Goal: Transaction & Acquisition: Purchase product/service

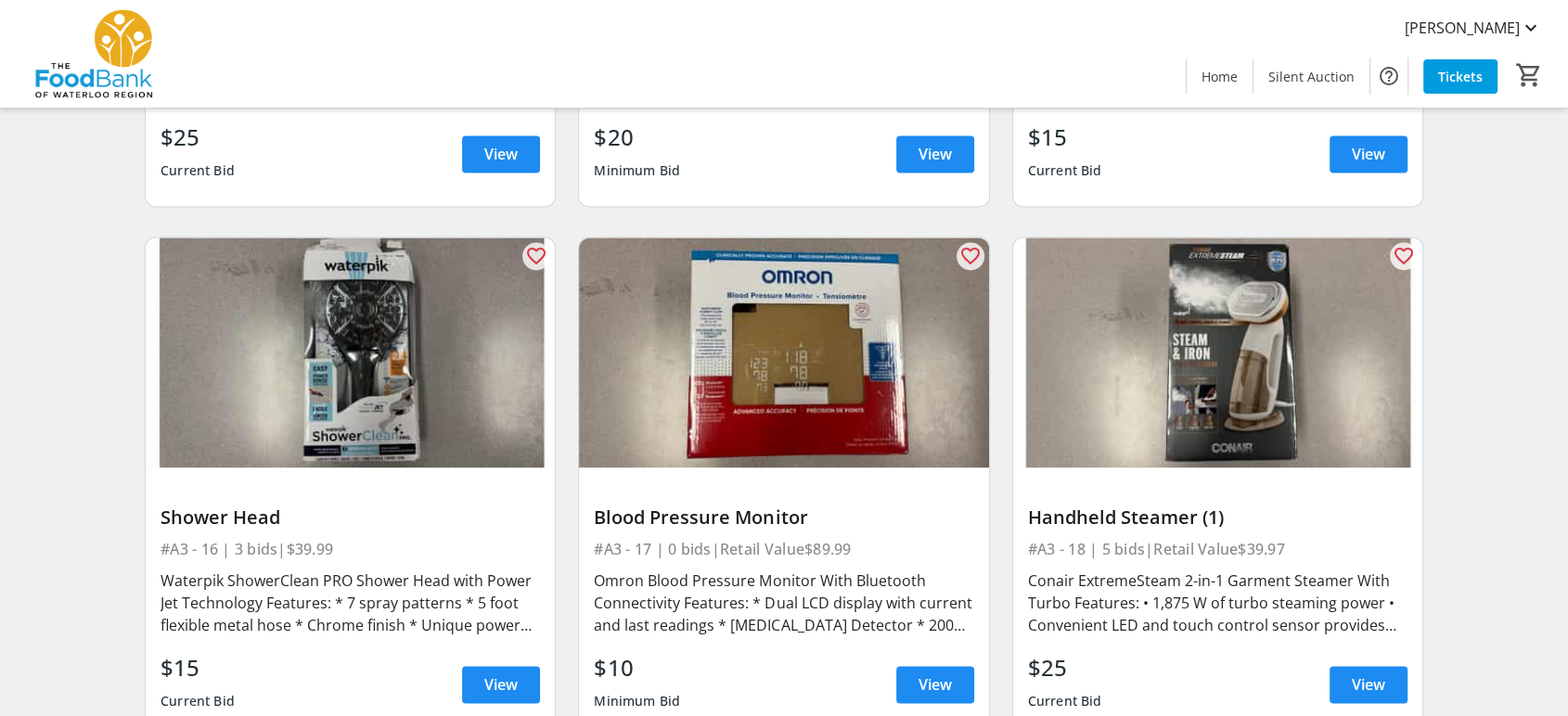
scroll to position [2783, 0]
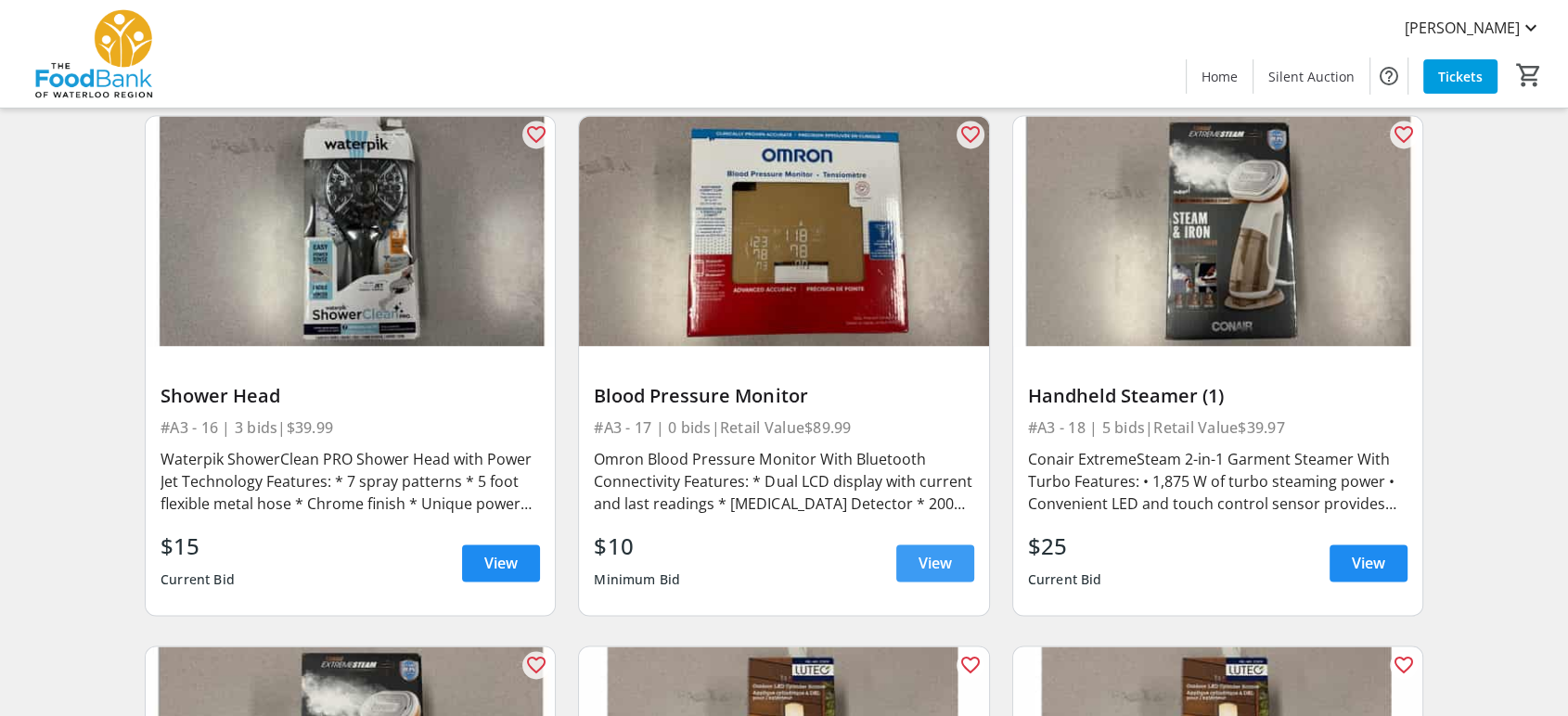
click at [938, 552] on span "View" at bounding box center [934, 563] width 33 height 22
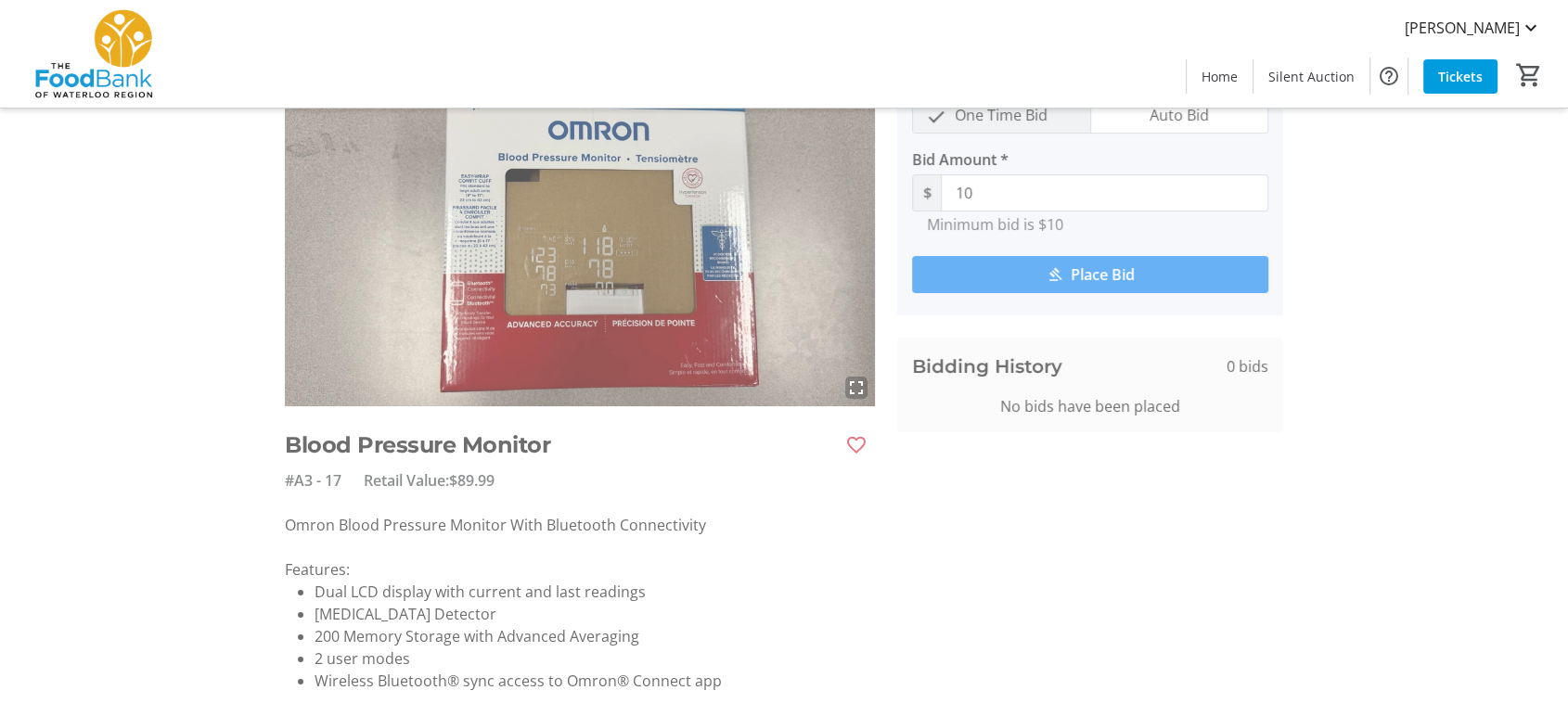
scroll to position [67, 0]
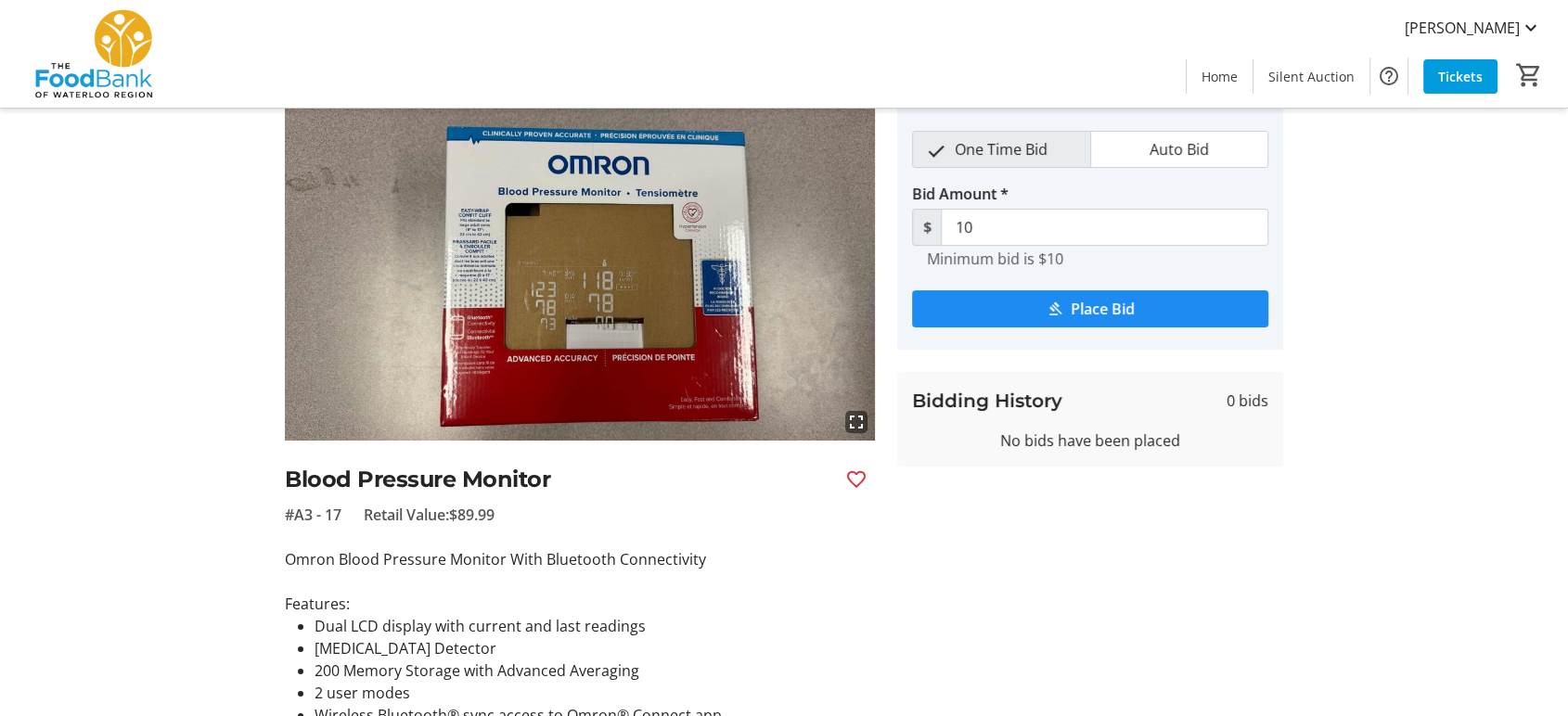
click at [589, 302] on img at bounding box center [580, 275] width 590 height 332
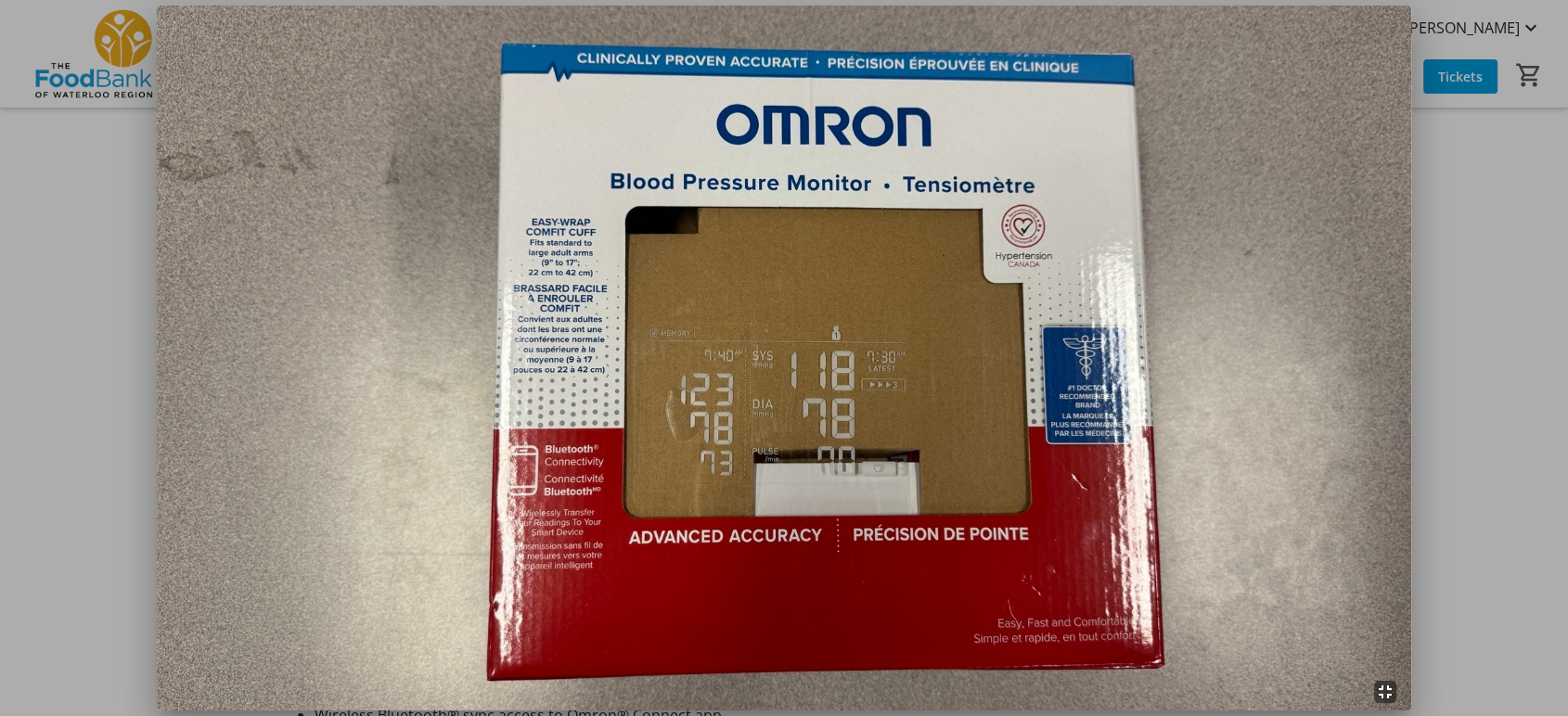
scroll to position [0, 0]
click at [1481, 593] on div at bounding box center [784, 358] width 1568 height 716
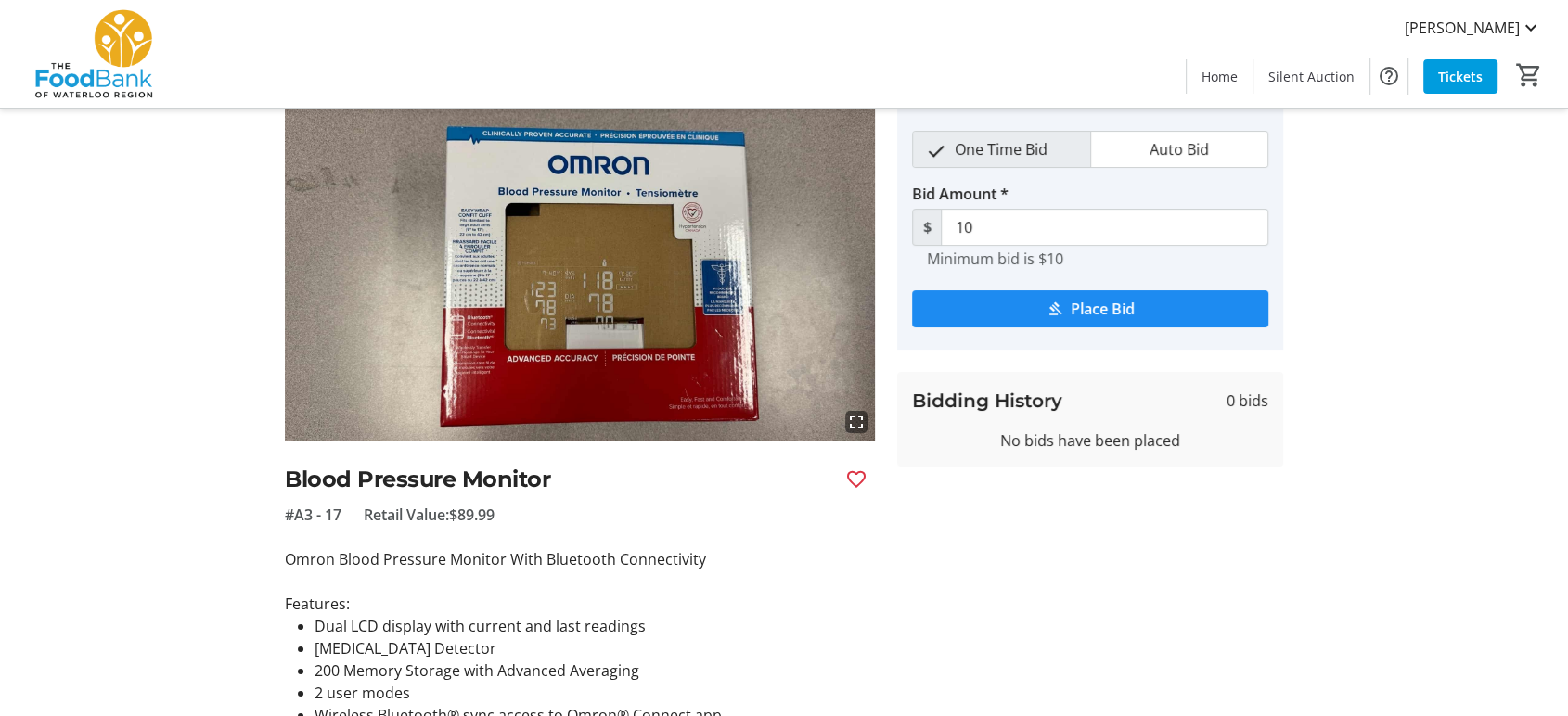
scroll to position [67, 0]
click at [1108, 302] on span "Place Bid" at bounding box center [1102, 309] width 64 height 22
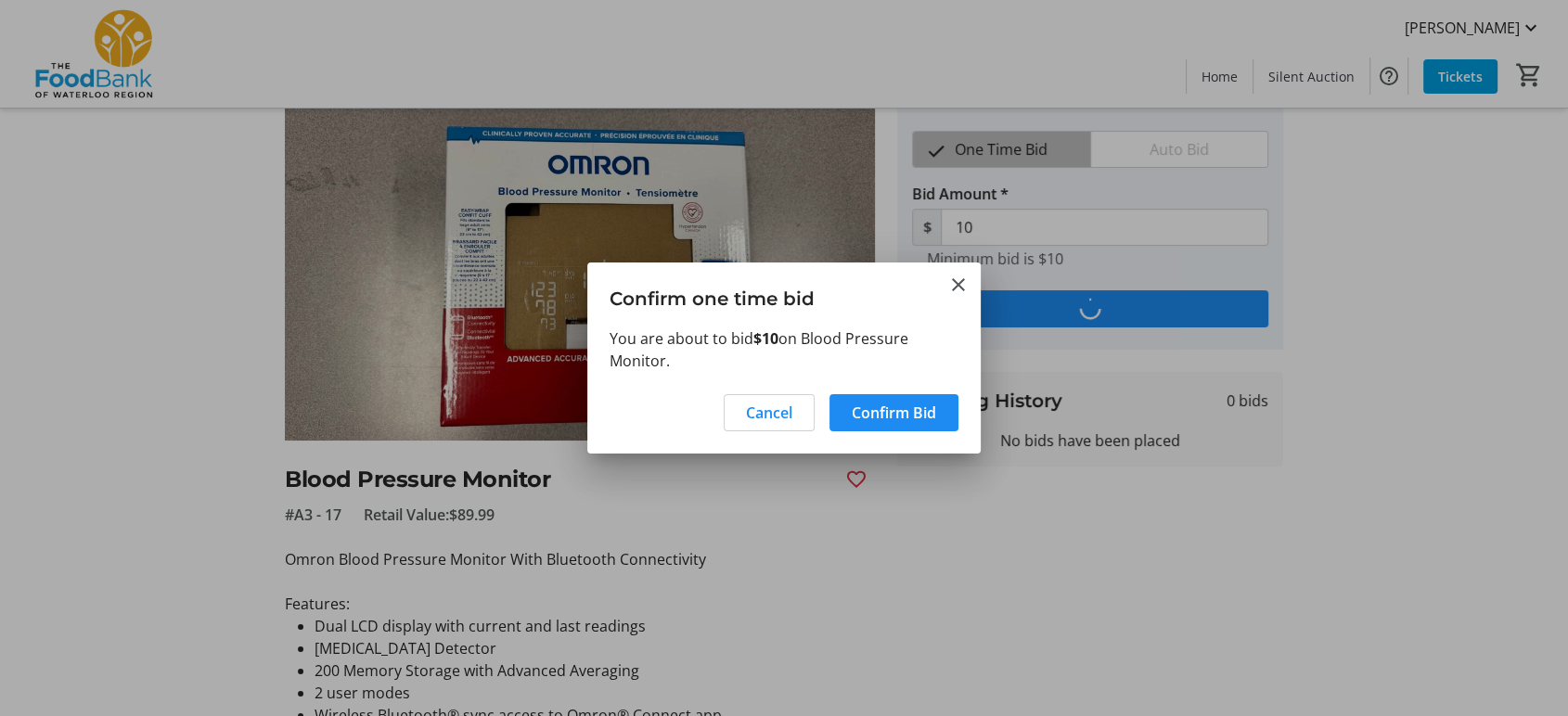
scroll to position [0, 0]
click at [912, 418] on span "Confirm Bid" at bounding box center [894, 413] width 84 height 22
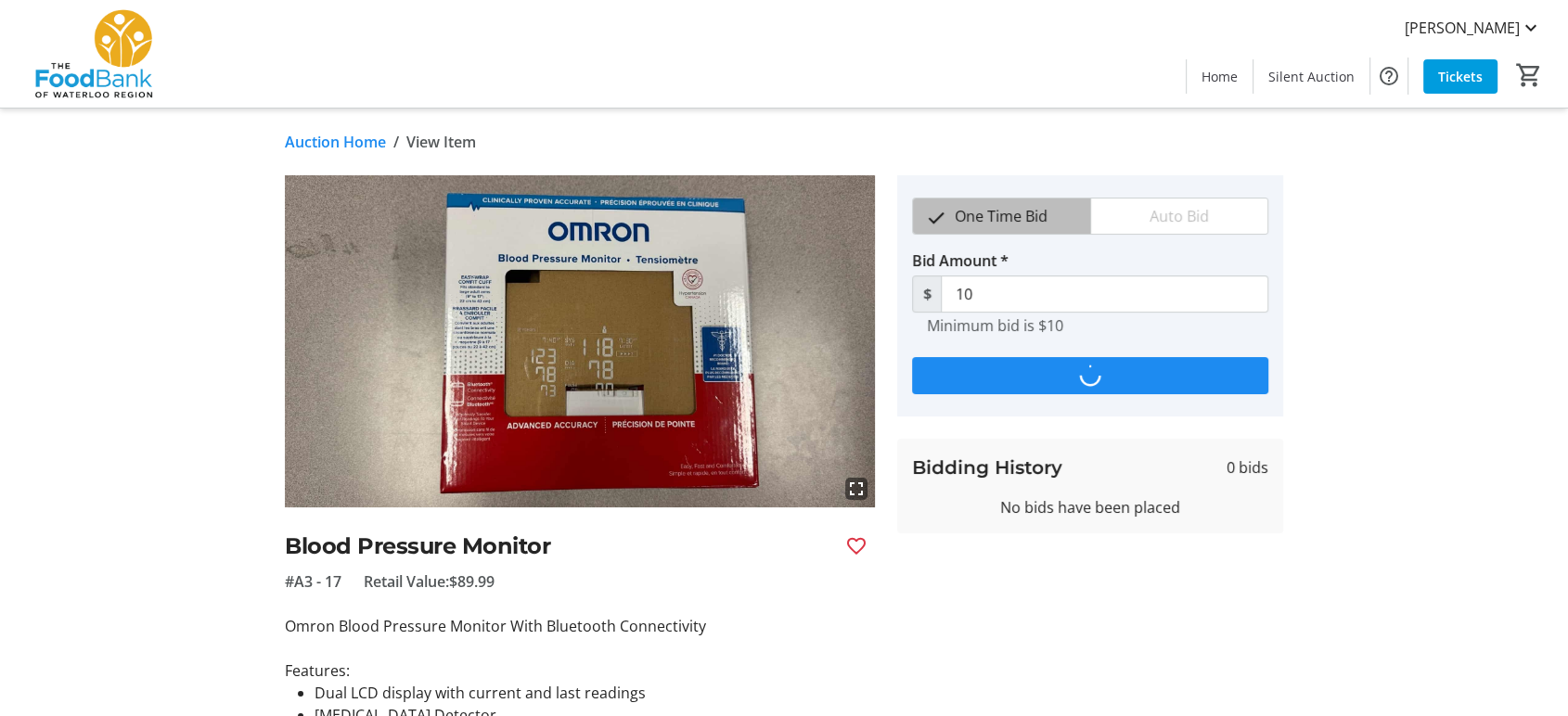
scroll to position [67, 0]
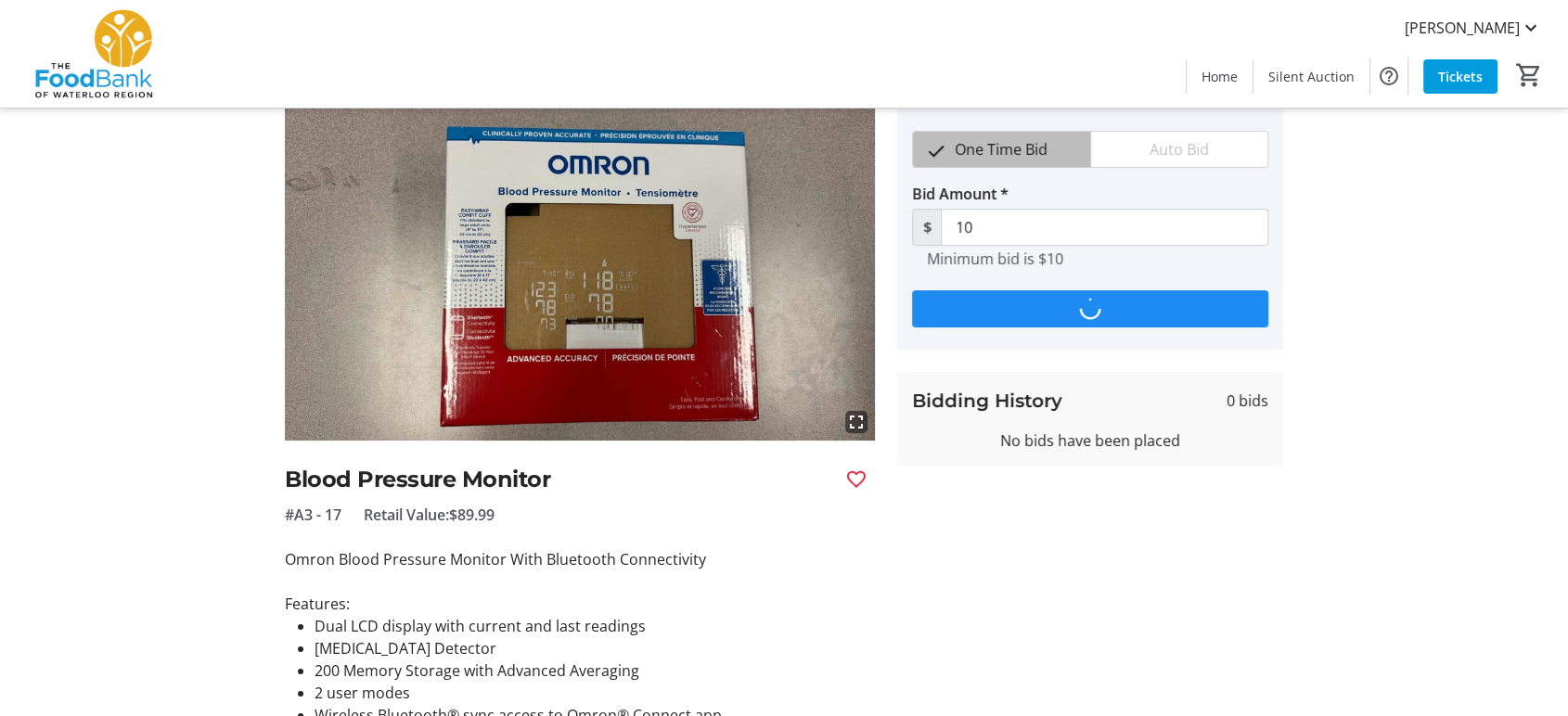
type input "15"
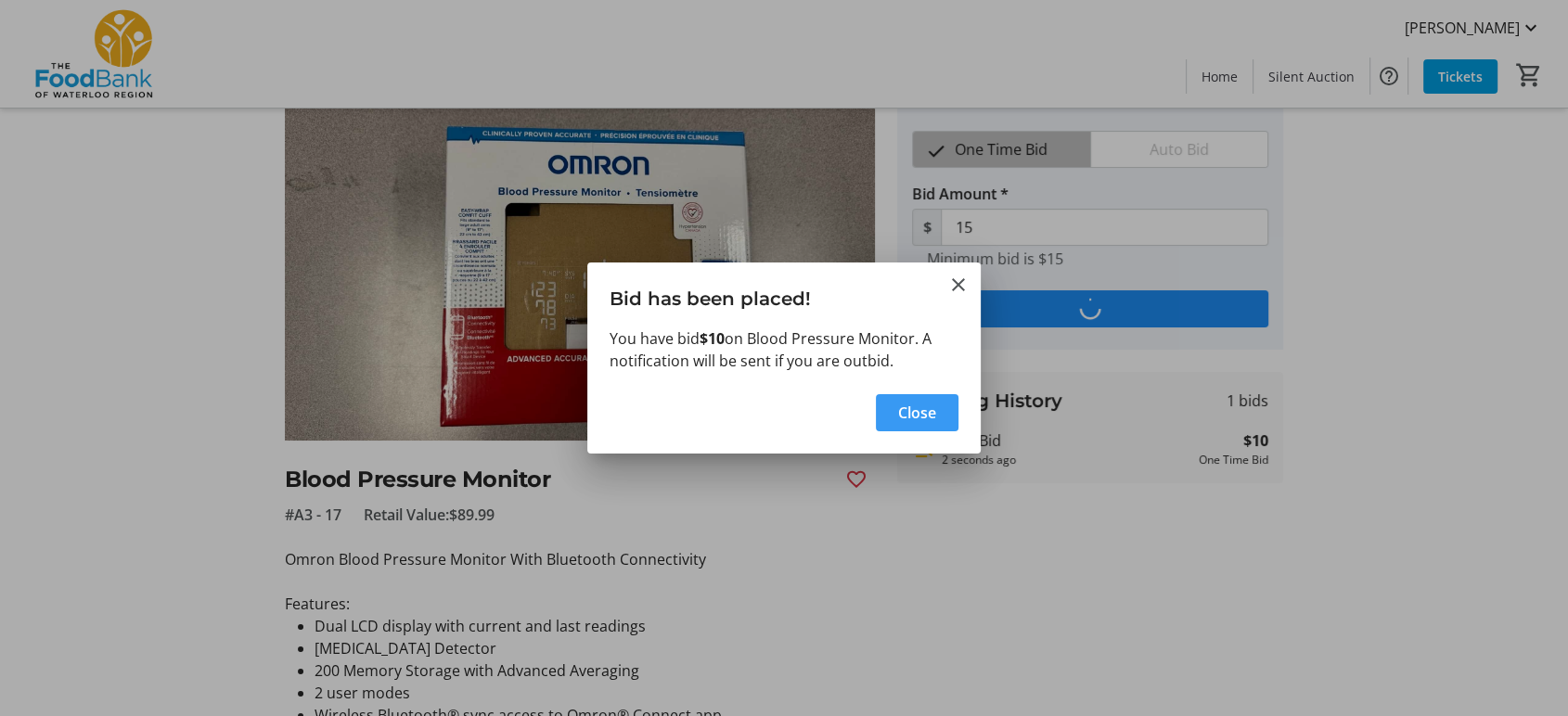
click at [916, 420] on span "Close" at bounding box center [917, 413] width 38 height 22
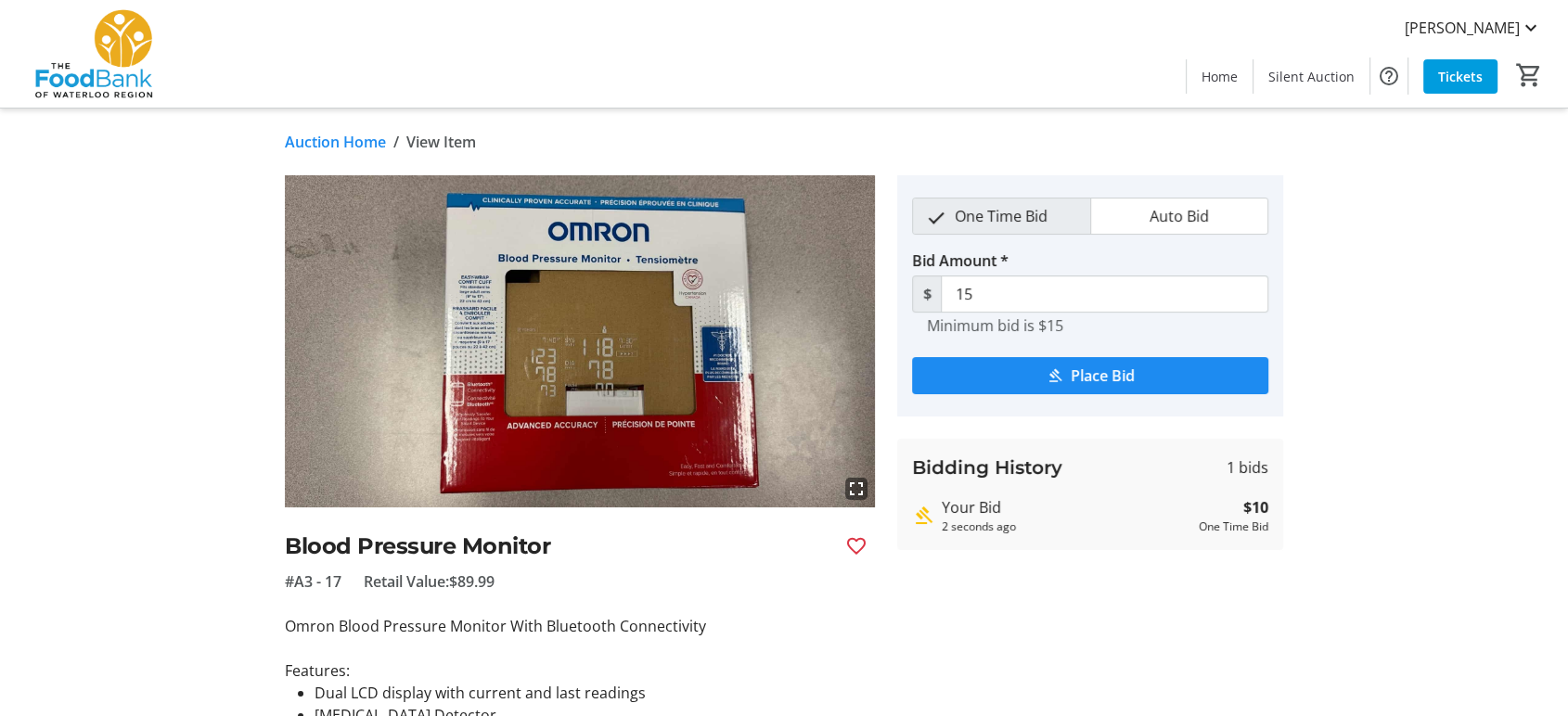
scroll to position [67, 0]
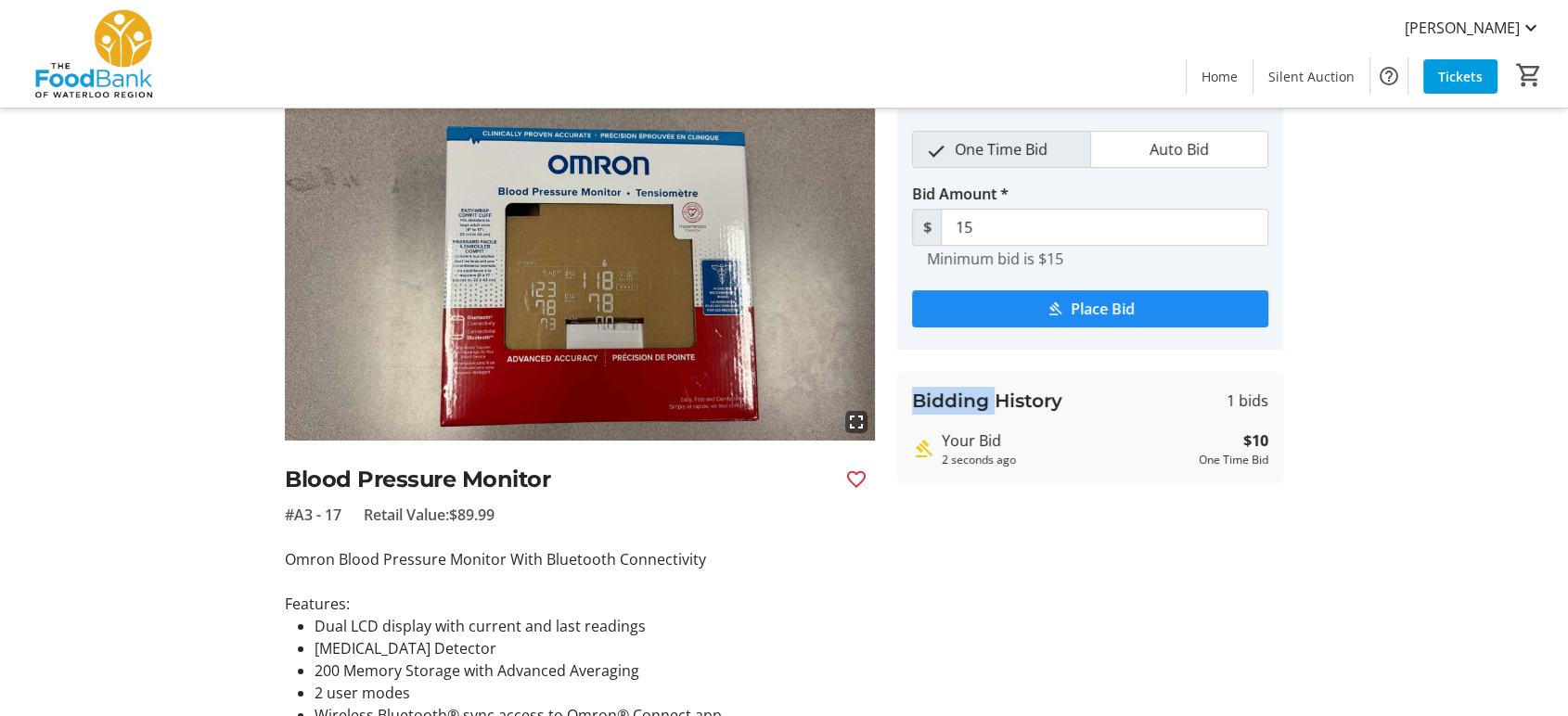
click at [916, 420] on div "Bidding History 1 bids Your Bid 2 seconds ago $10 One Time Bid" at bounding box center [1090, 427] width 386 height 111
click at [1399, 337] on tr-auction-item-details-ui "Auction Home / View Item fullscreen Blood Pressure Monitor #A3 - 17 Retail Valu…" at bounding box center [784, 482] width 1568 height 881
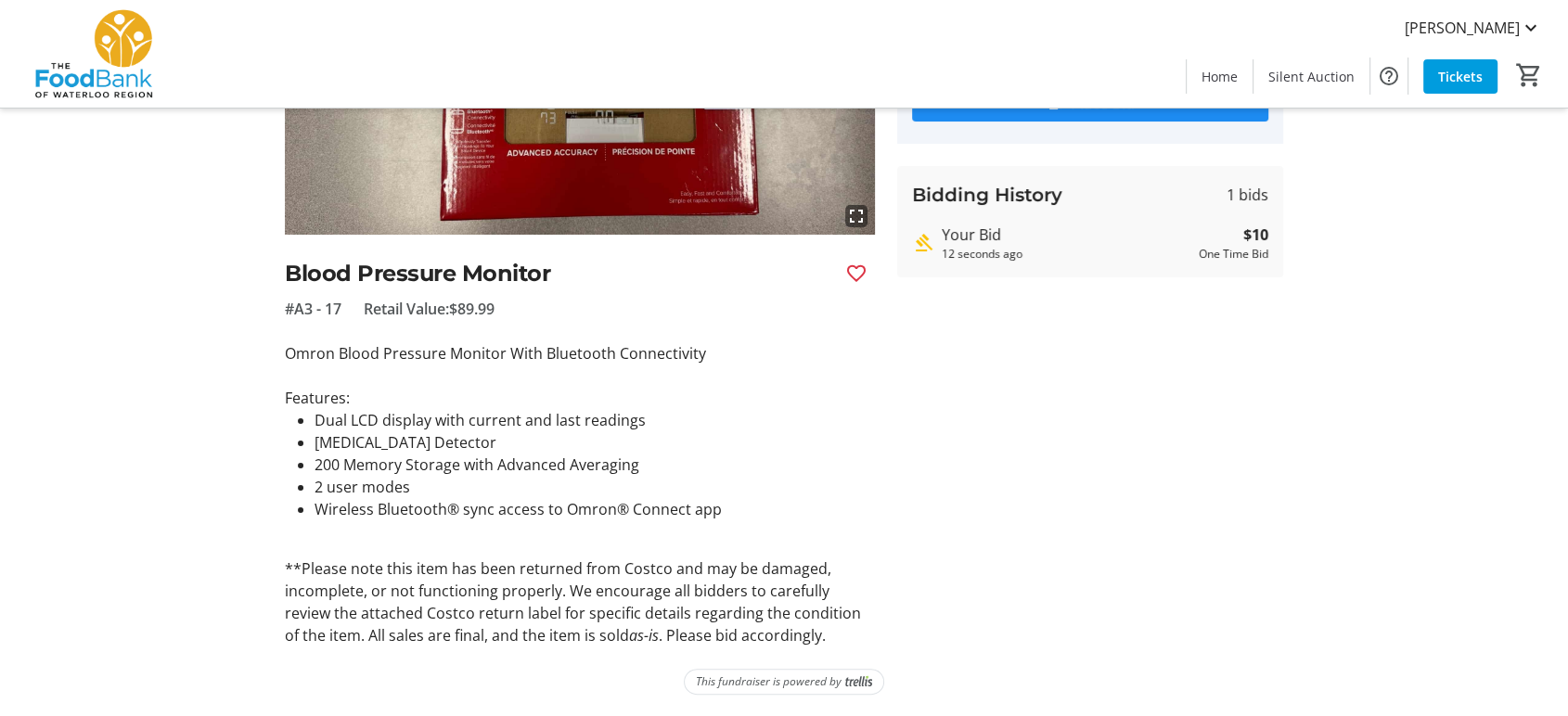
scroll to position [0, 0]
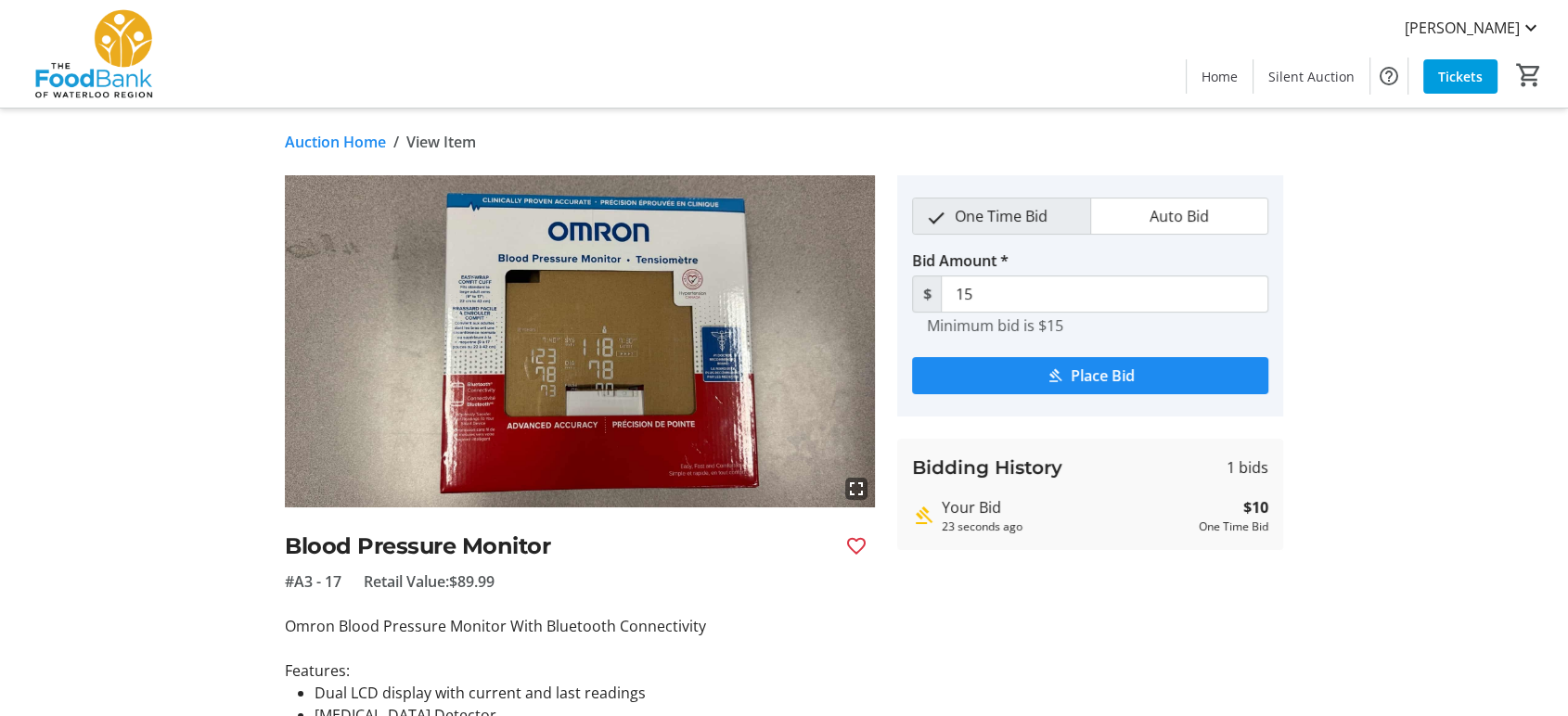
click at [350, 138] on link "Auction Home" at bounding box center [335, 142] width 101 height 22
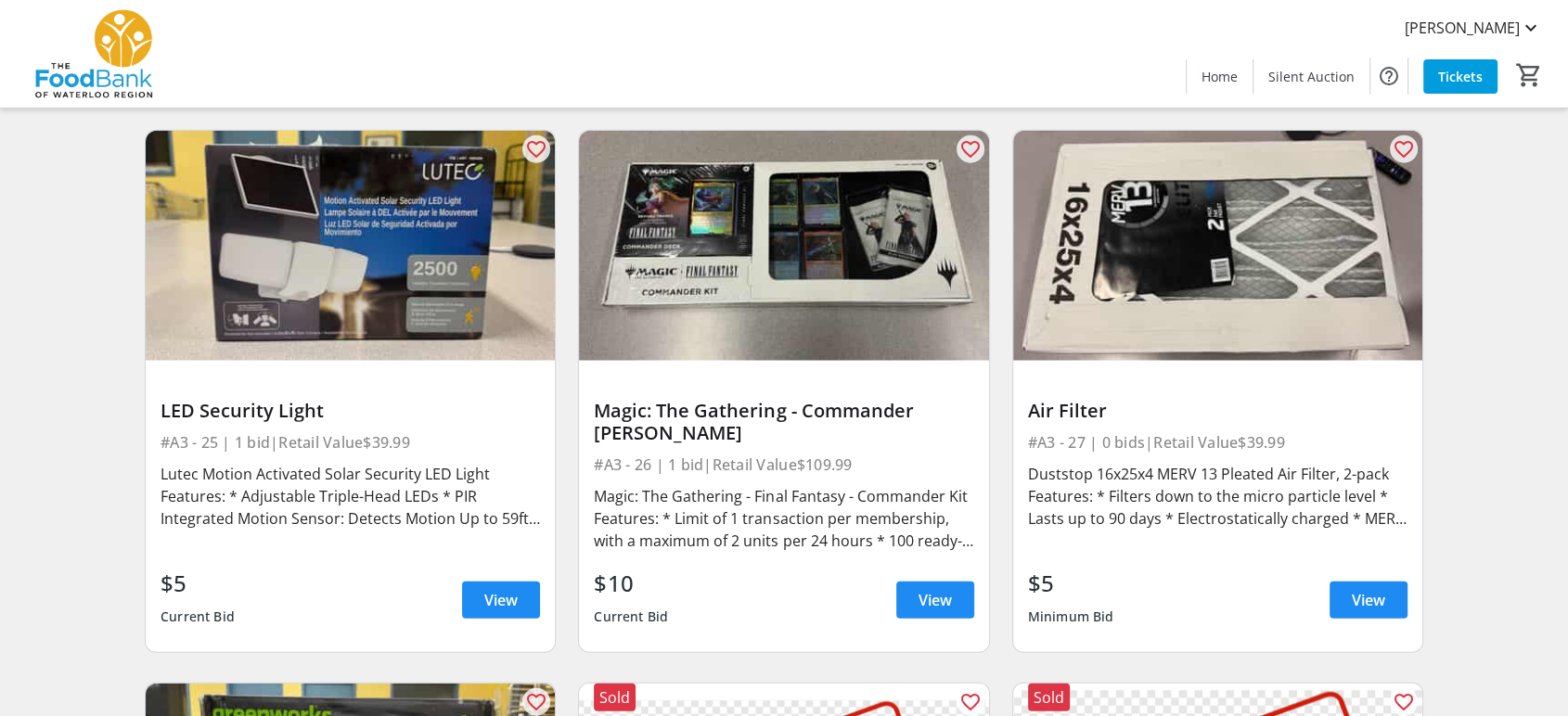
scroll to position [4328, 0]
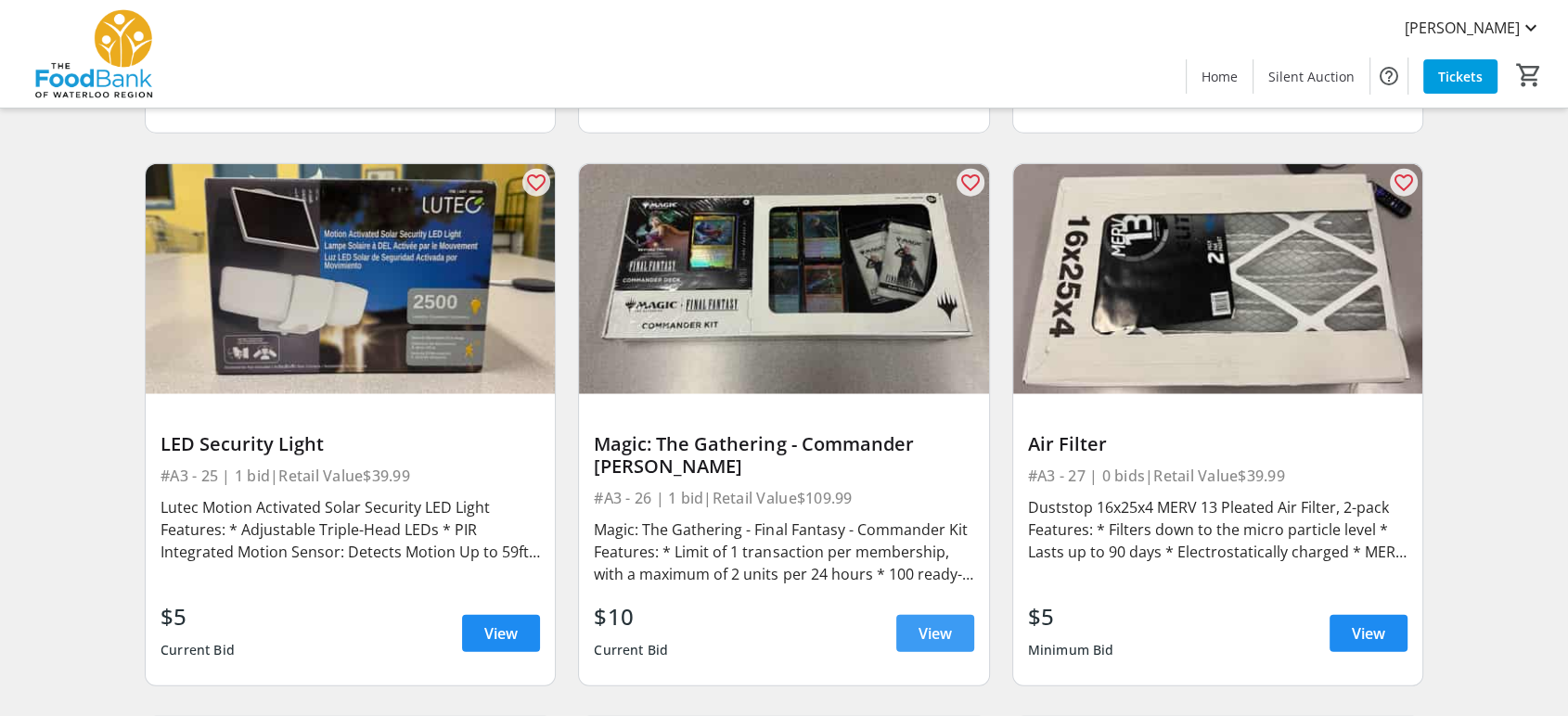
click at [928, 622] on span "View" at bounding box center [934, 633] width 33 height 22
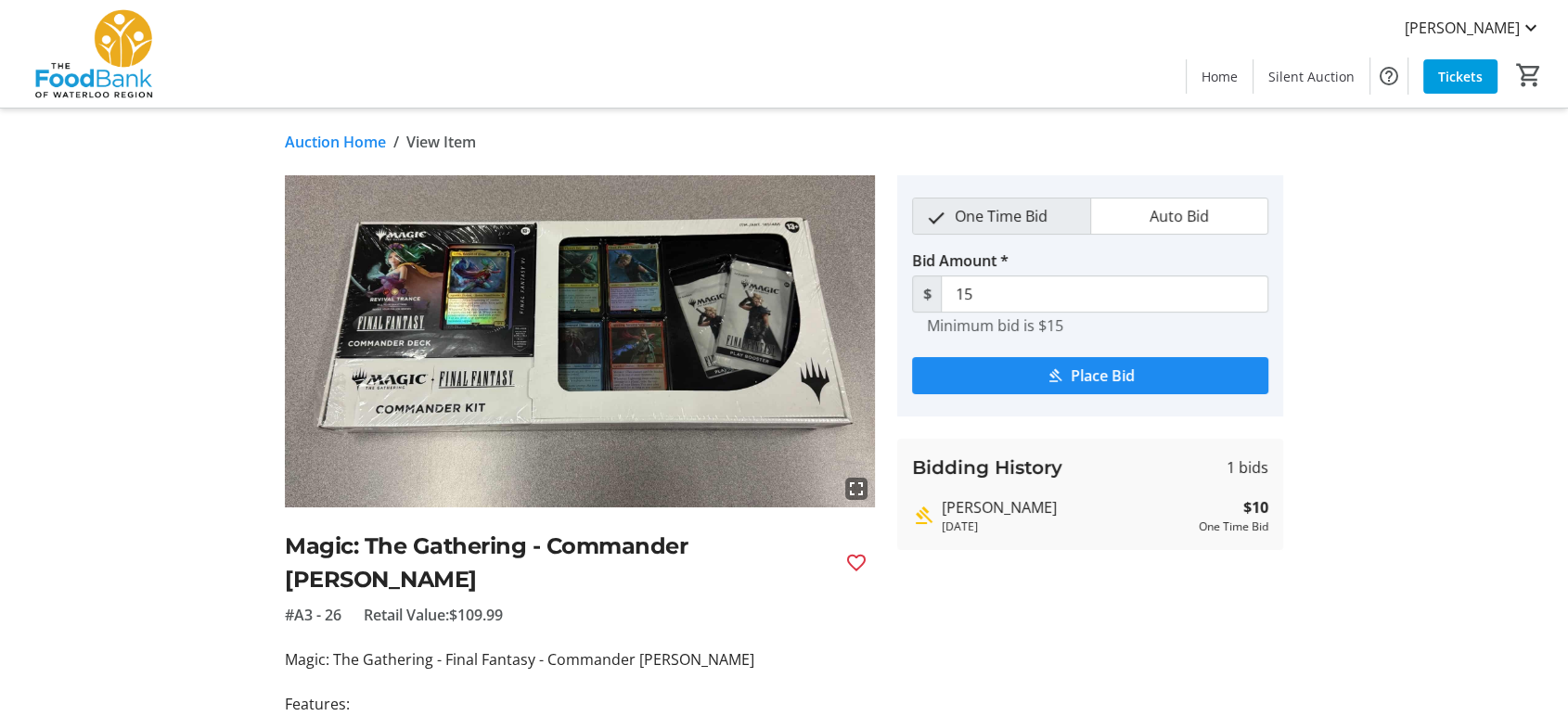
click at [351, 147] on link "Auction Home" at bounding box center [335, 142] width 101 height 22
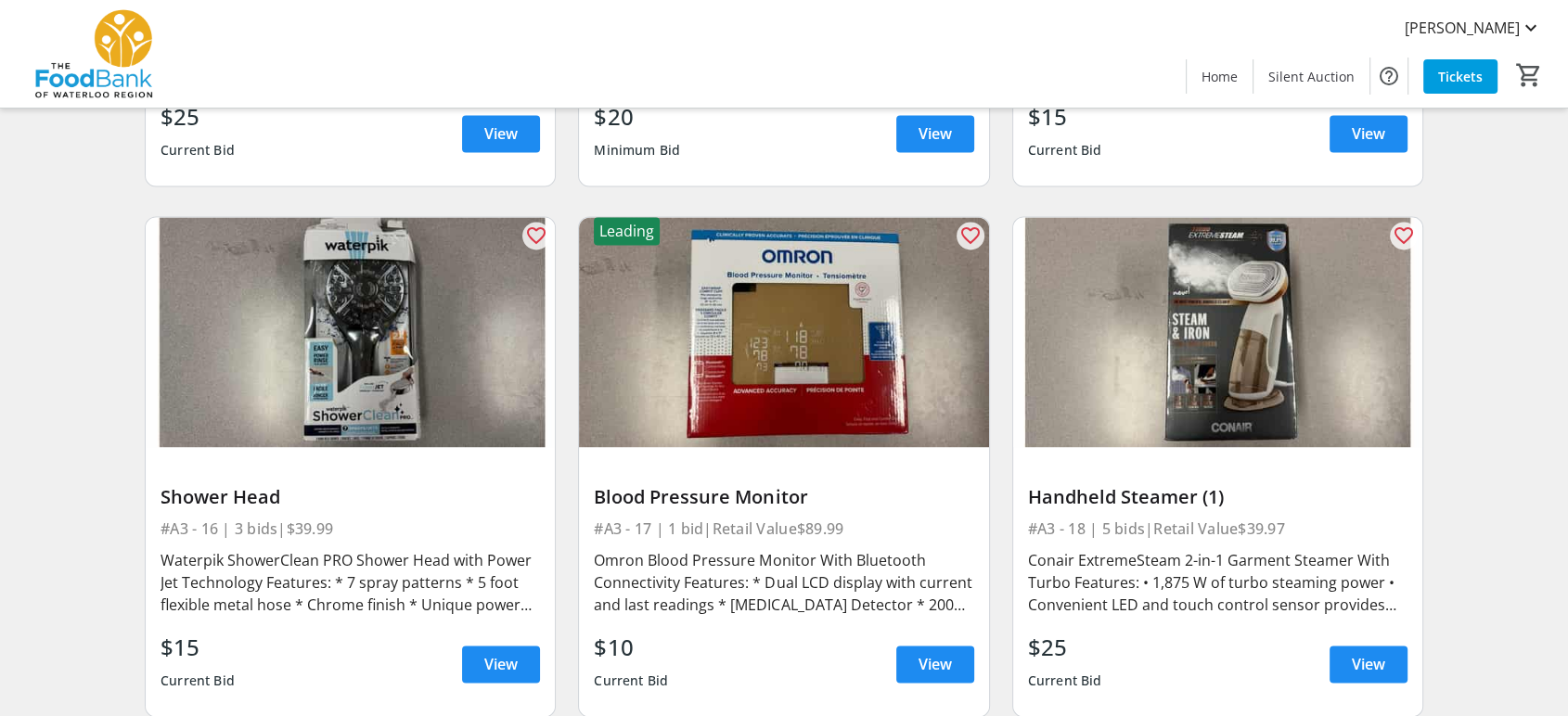
scroll to position [2679, 0]
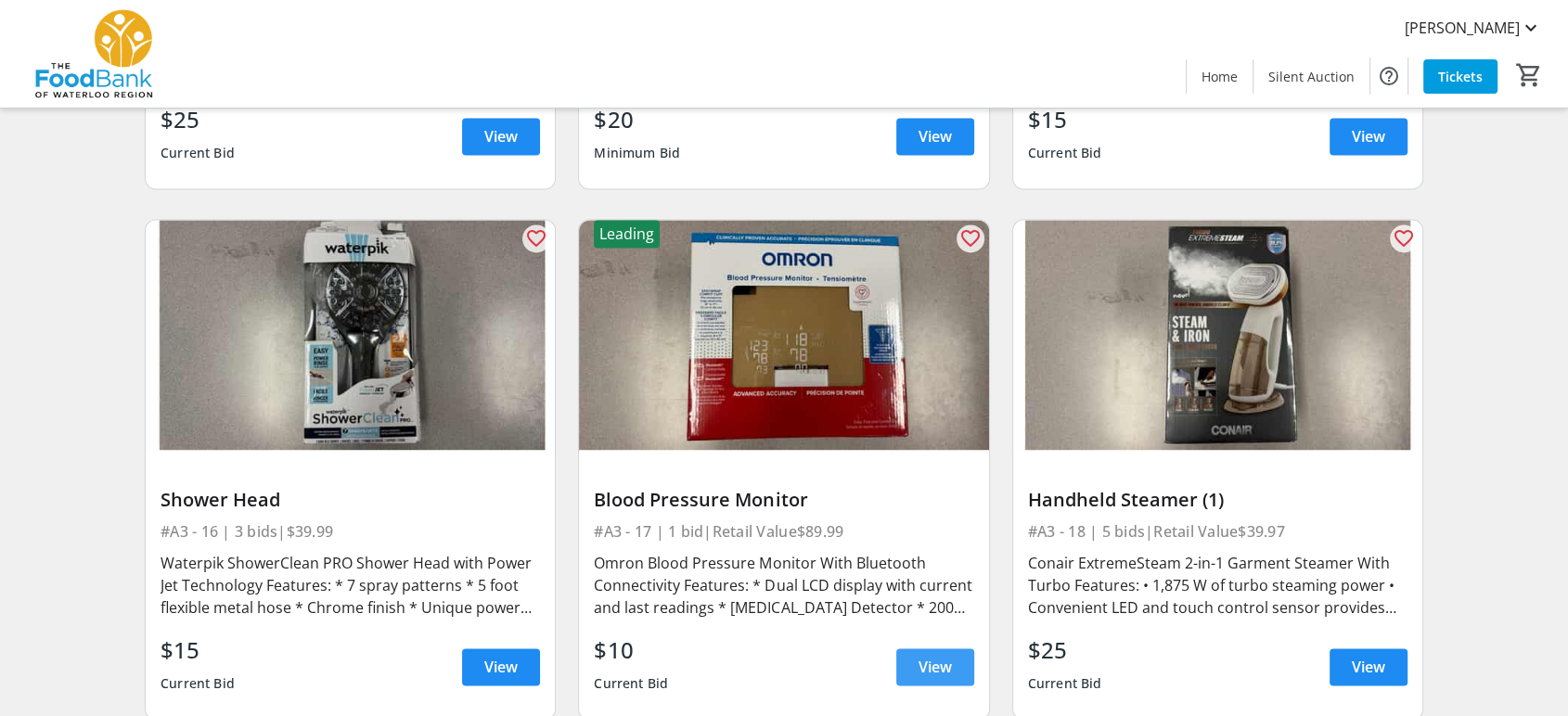
click at [950, 656] on span "View" at bounding box center [934, 667] width 33 height 22
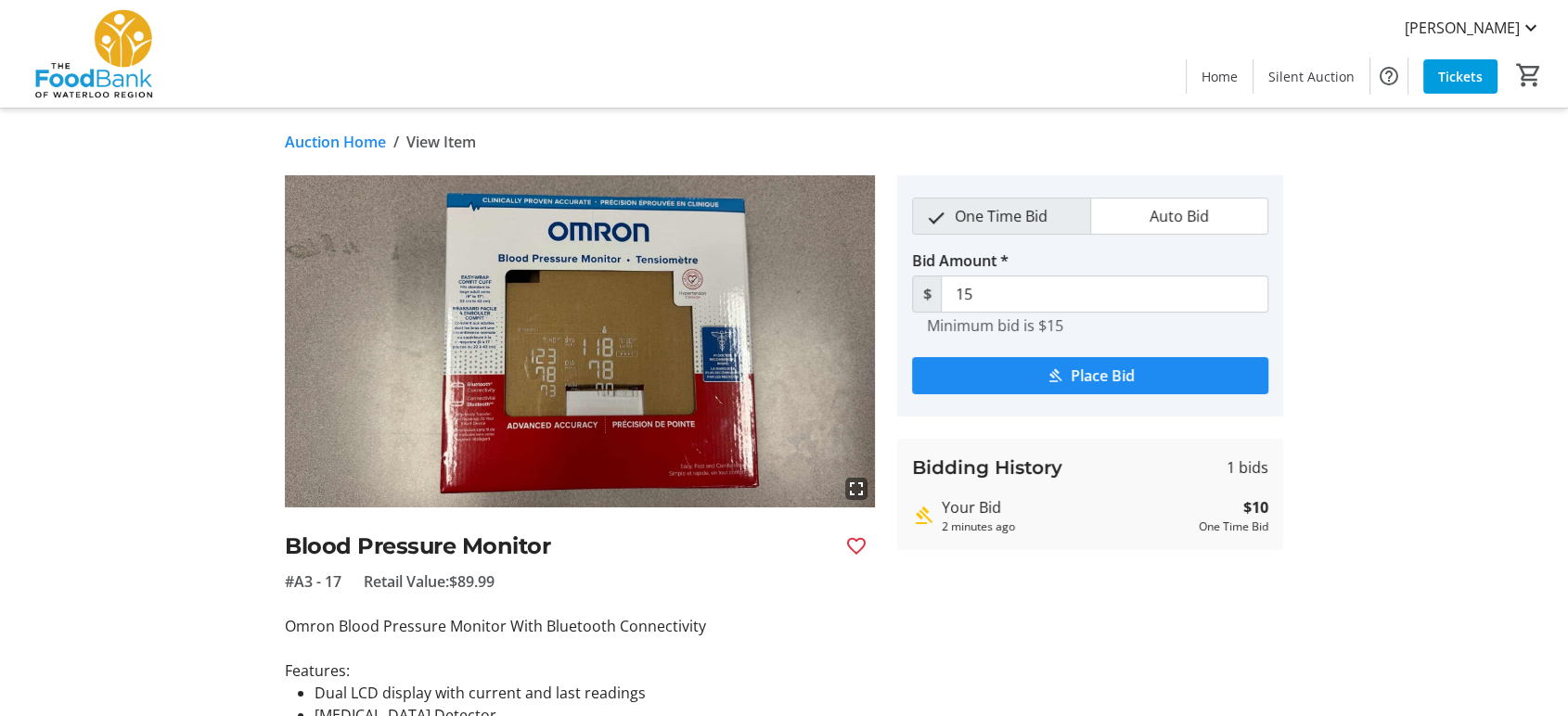
click at [856, 484] on mat-icon "fullscreen" at bounding box center [856, 489] width 22 height 22
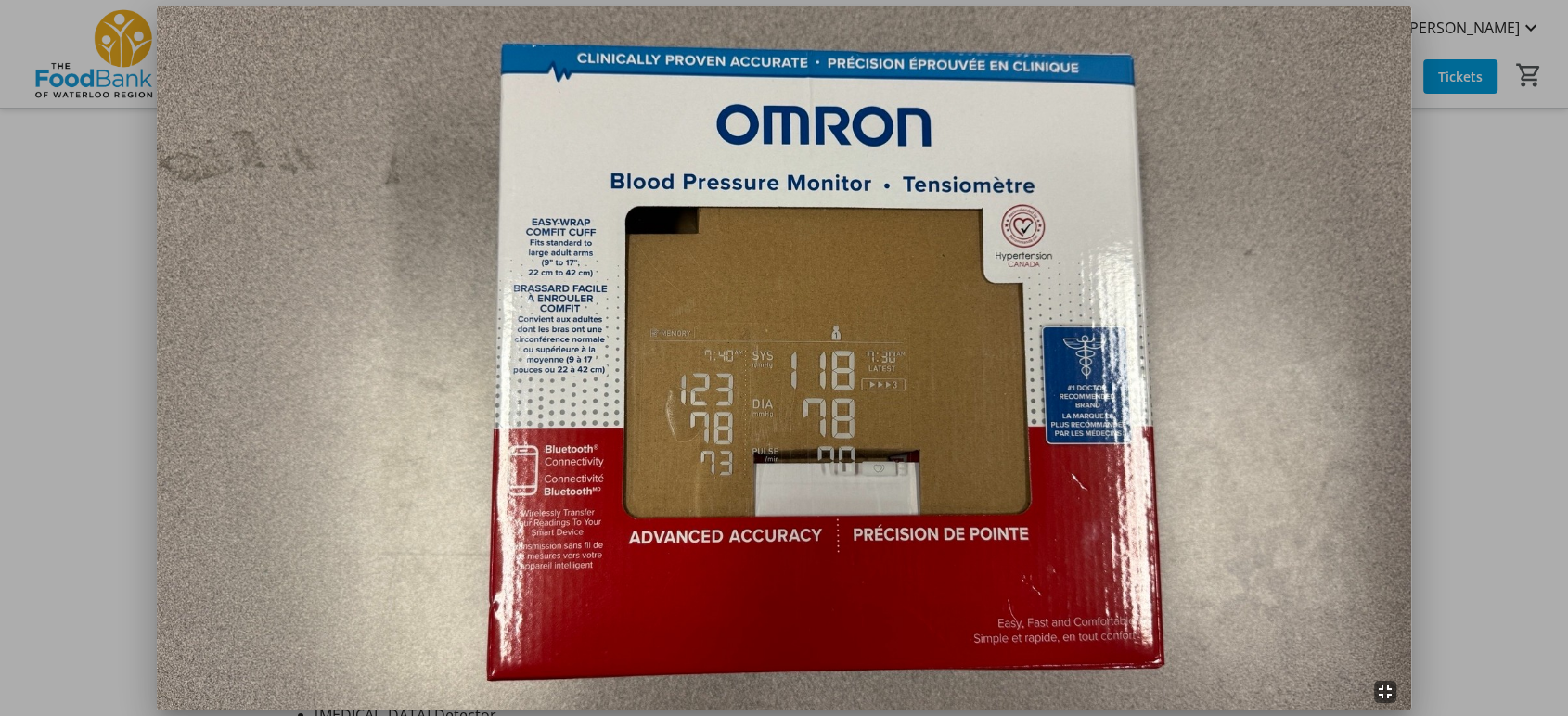
click at [1390, 696] on mat-icon "fullscreen_exit" at bounding box center [1385, 692] width 22 height 22
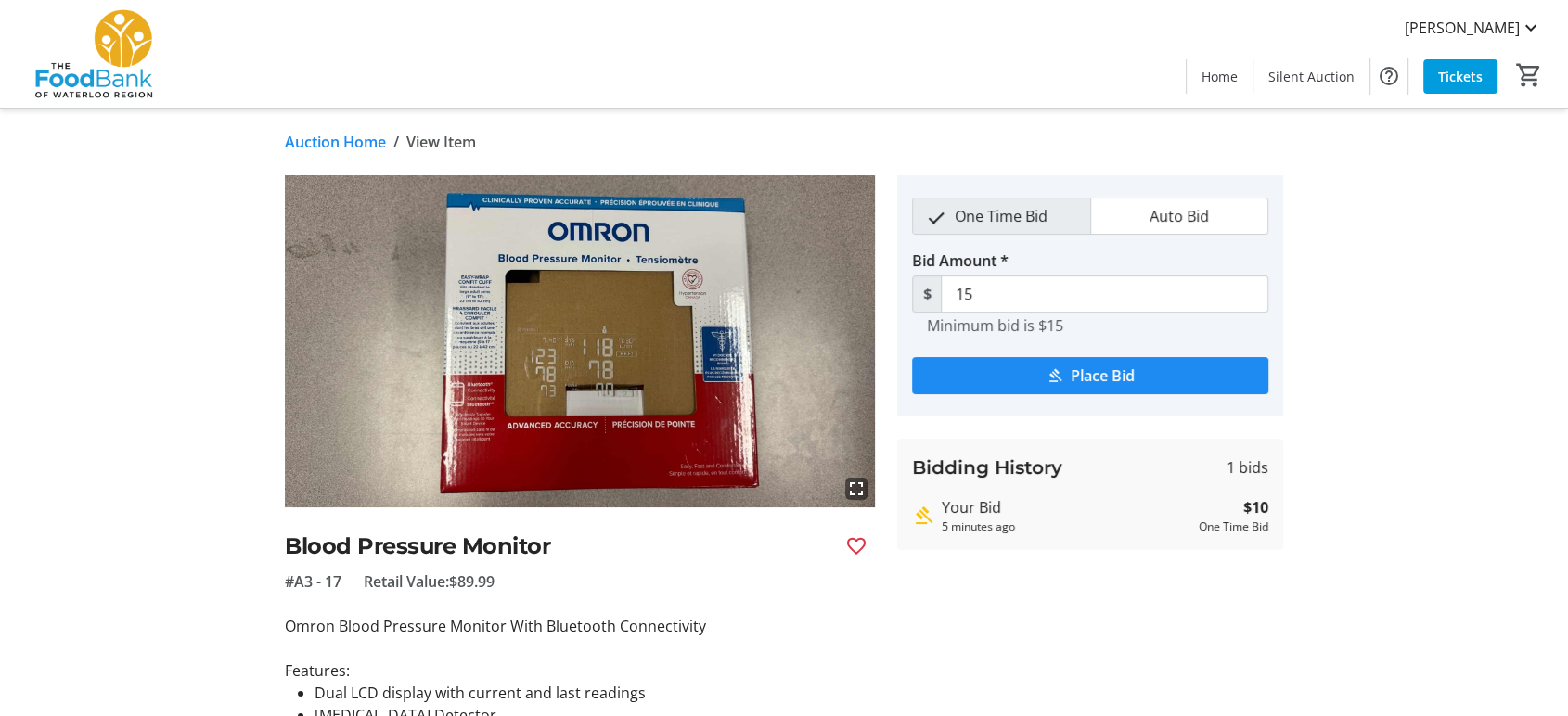
click at [854, 488] on mat-icon "fullscreen" at bounding box center [856, 489] width 22 height 22
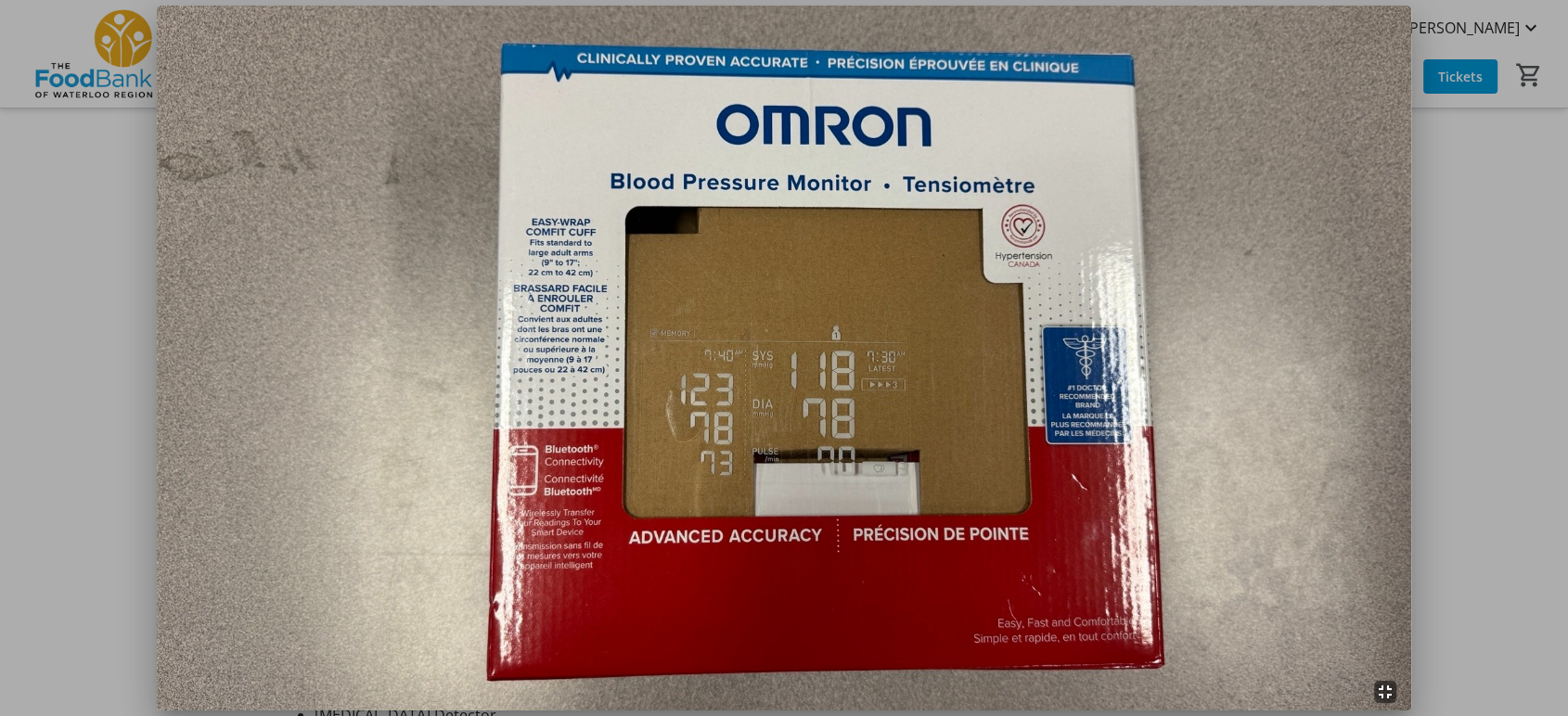
drag, startPoint x: 1388, startPoint y: 696, endPoint x: 1365, endPoint y: 698, distance: 22.3
click at [1387, 696] on mat-icon "fullscreen_exit" at bounding box center [1385, 692] width 22 height 22
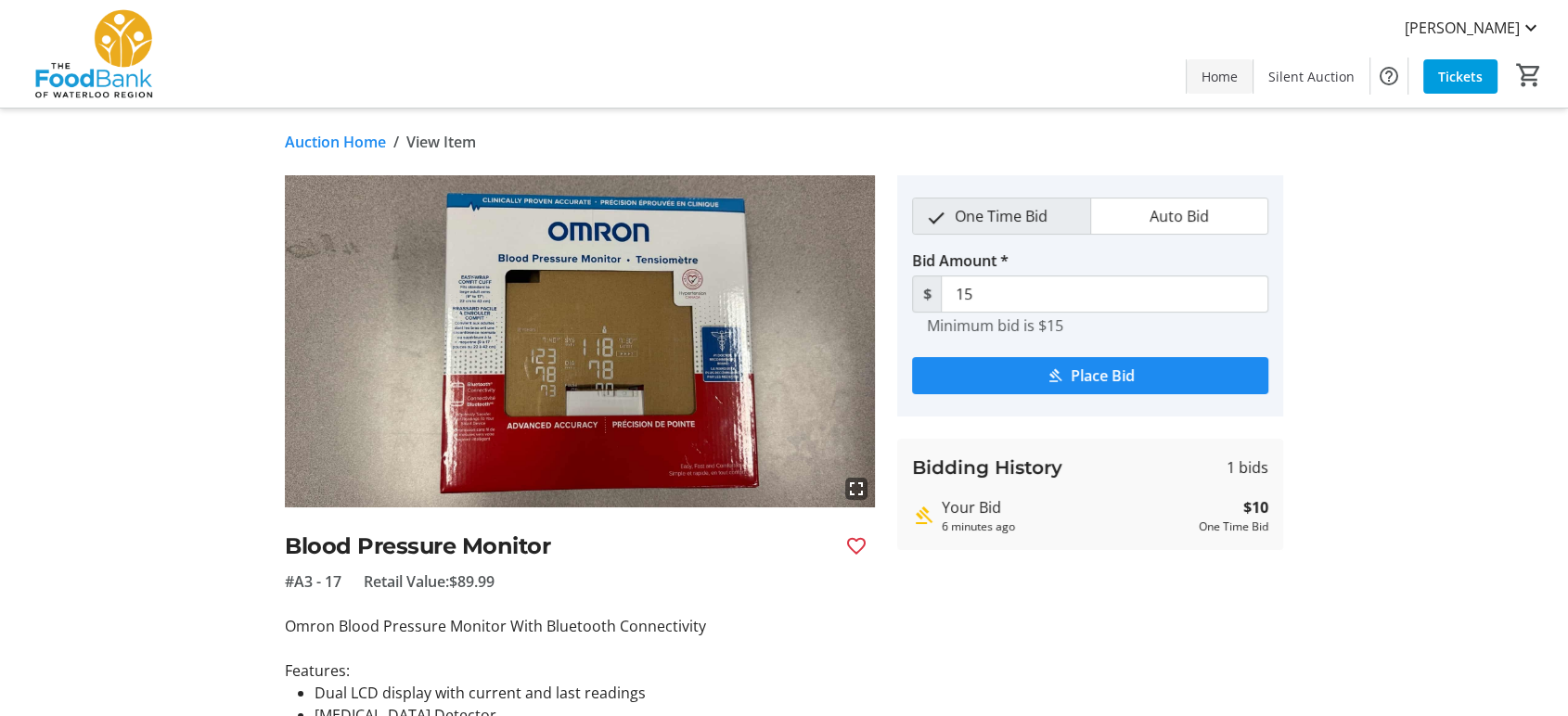
click at [1220, 78] on span "Home" at bounding box center [1219, 76] width 36 height 19
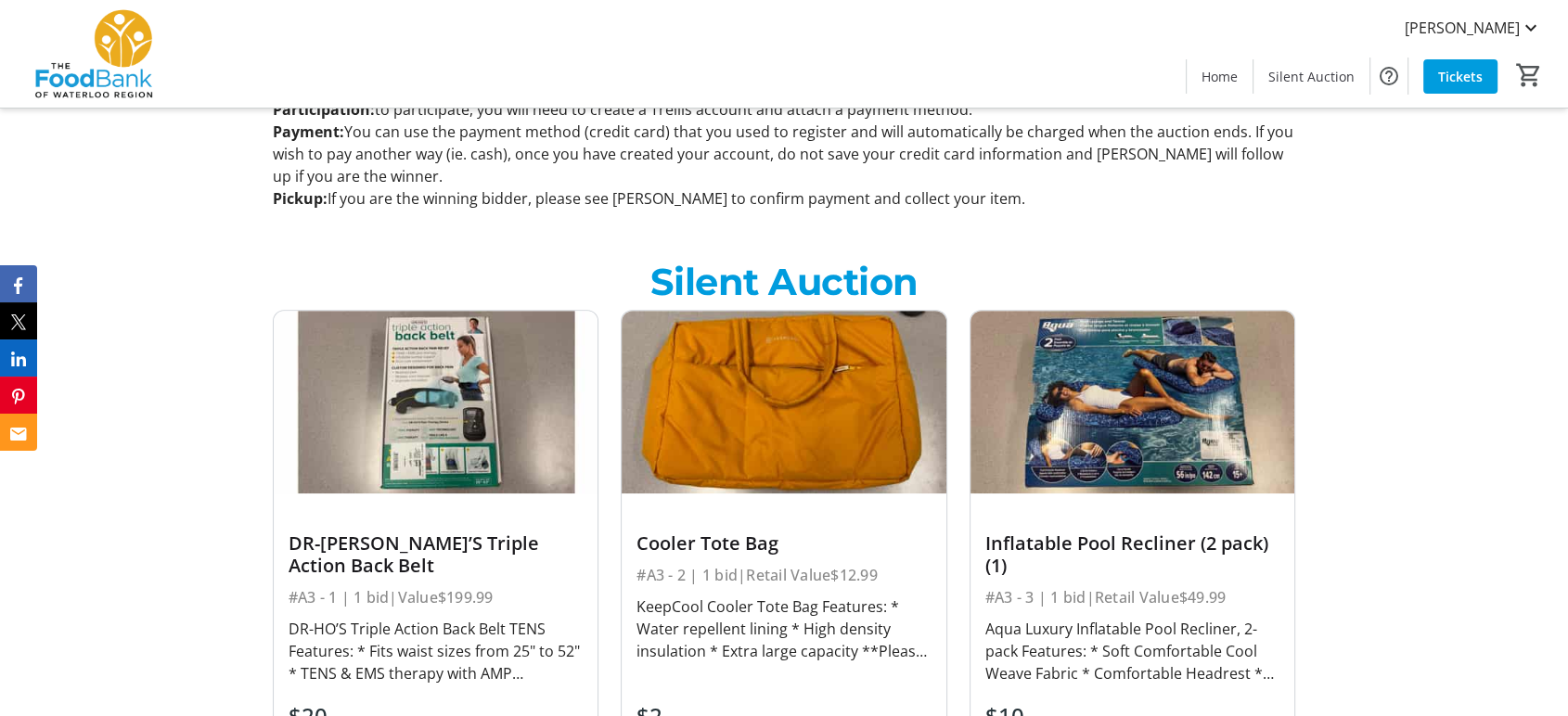
scroll to position [928, 0]
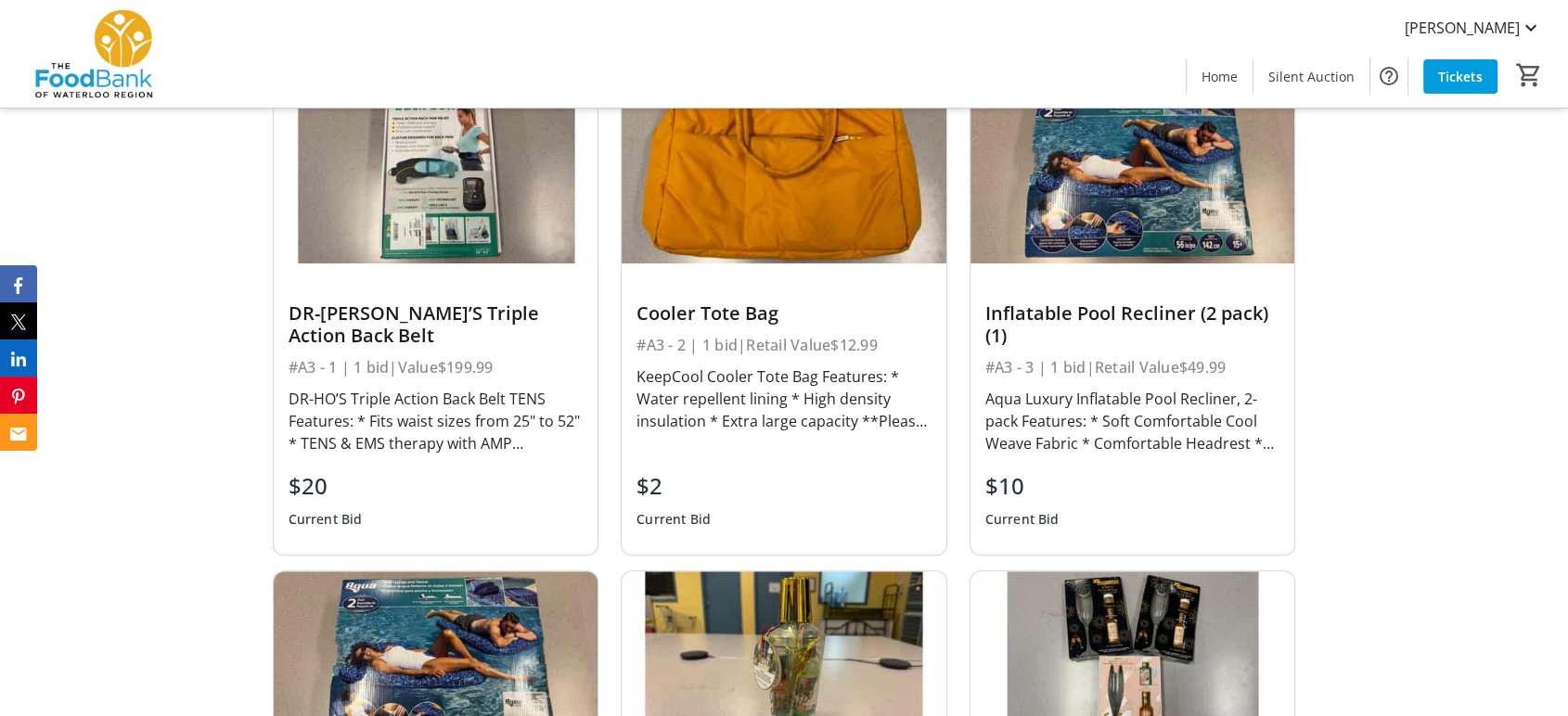
click at [1140, 314] on div "Inflatable Pool Recliner (2 pack) (1)" at bounding box center [1132, 324] width 295 height 45
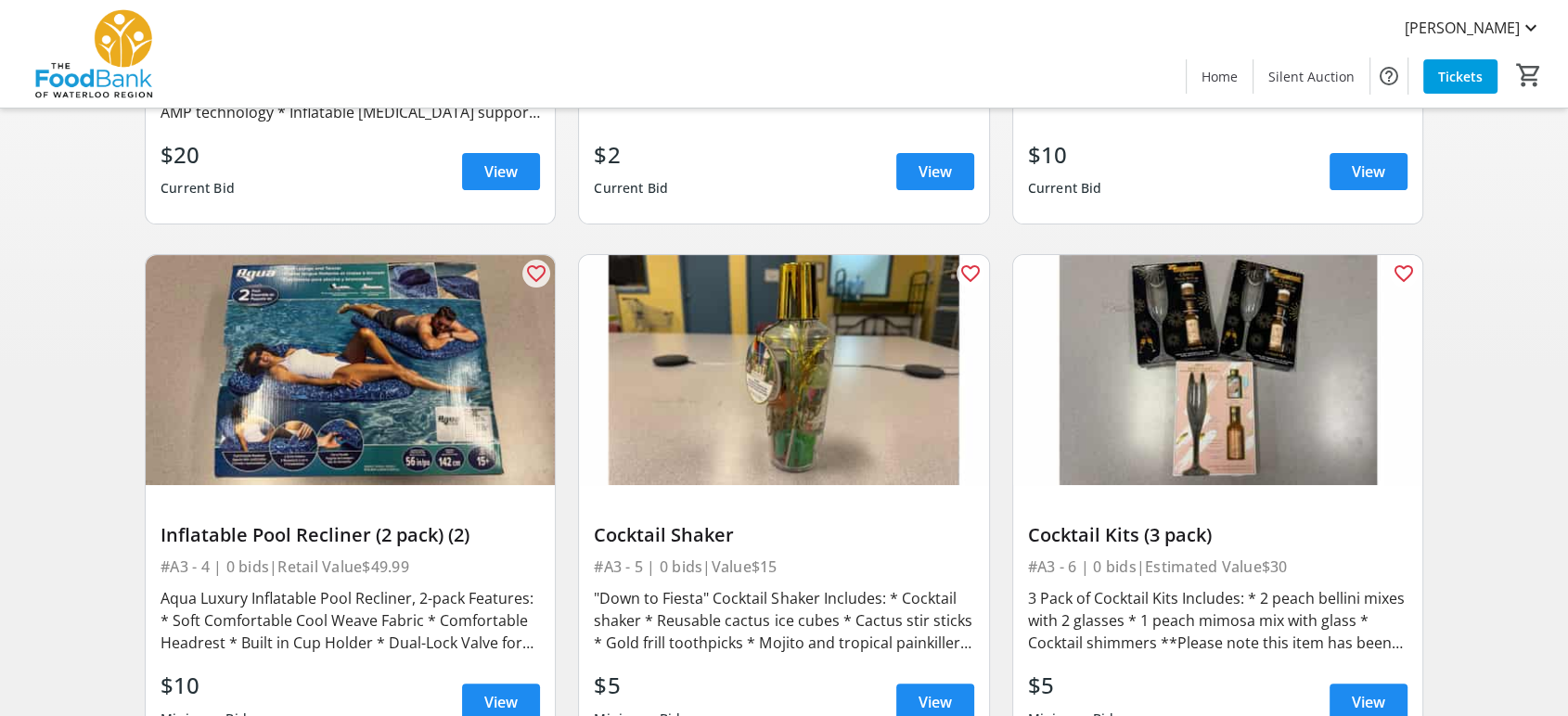
scroll to position [515, 0]
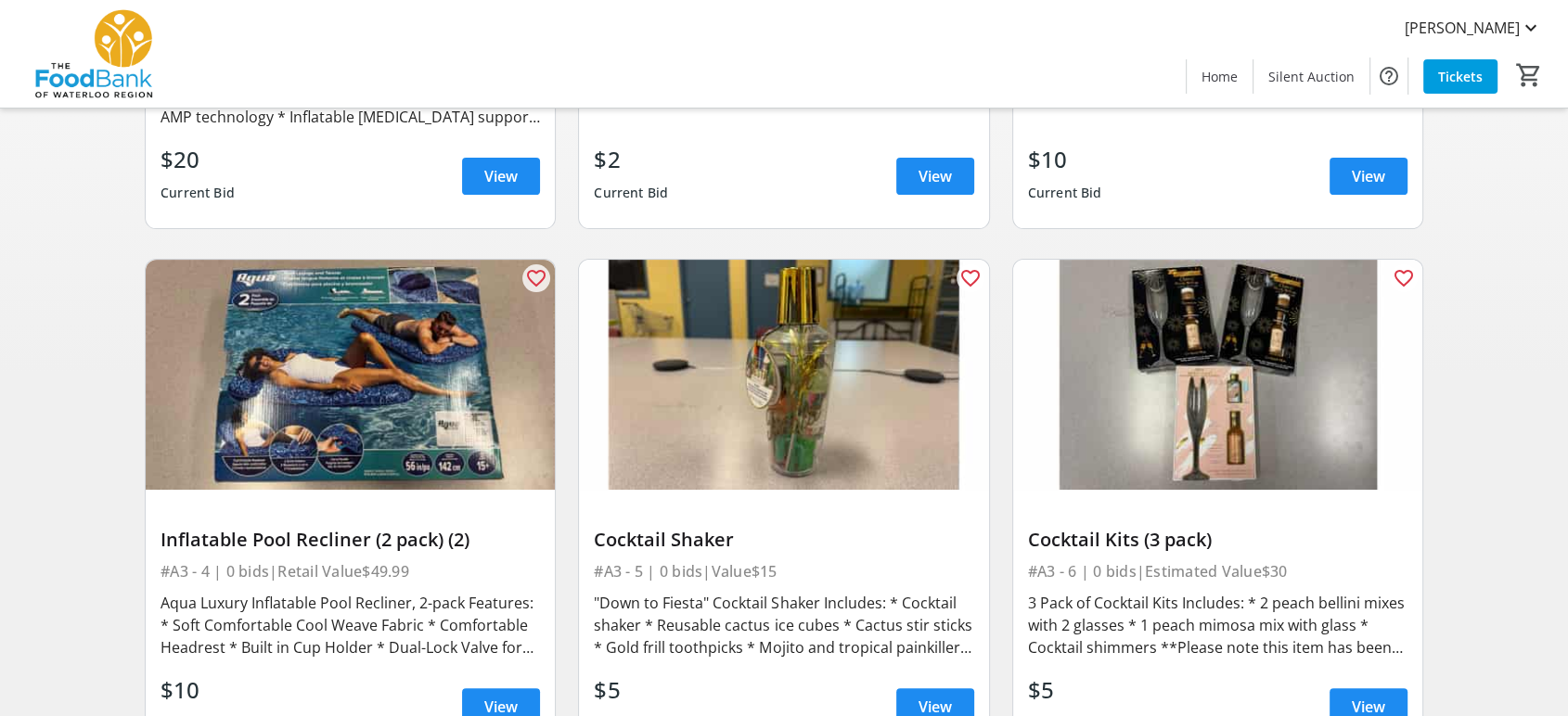
click at [331, 343] on img at bounding box center [350, 375] width 409 height 230
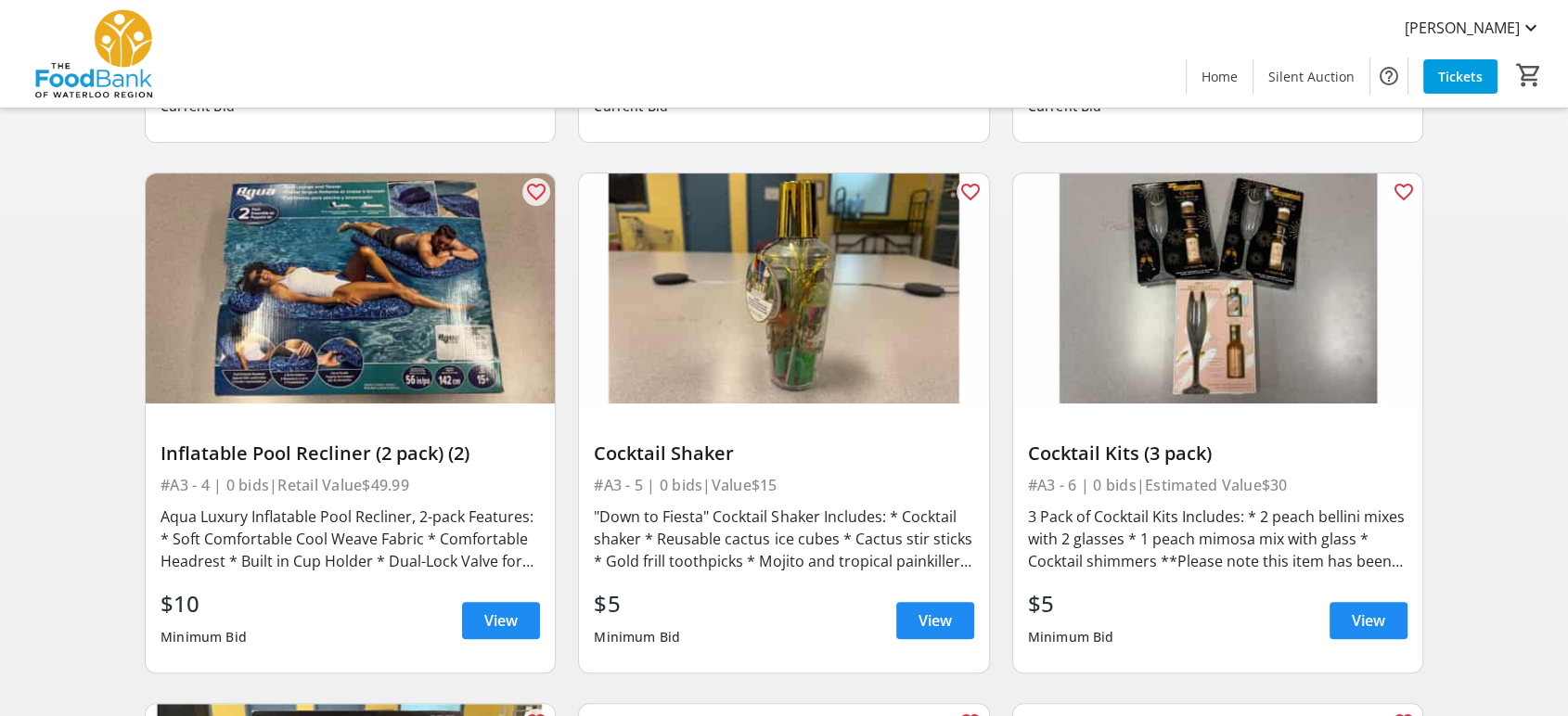
scroll to position [721, 0]
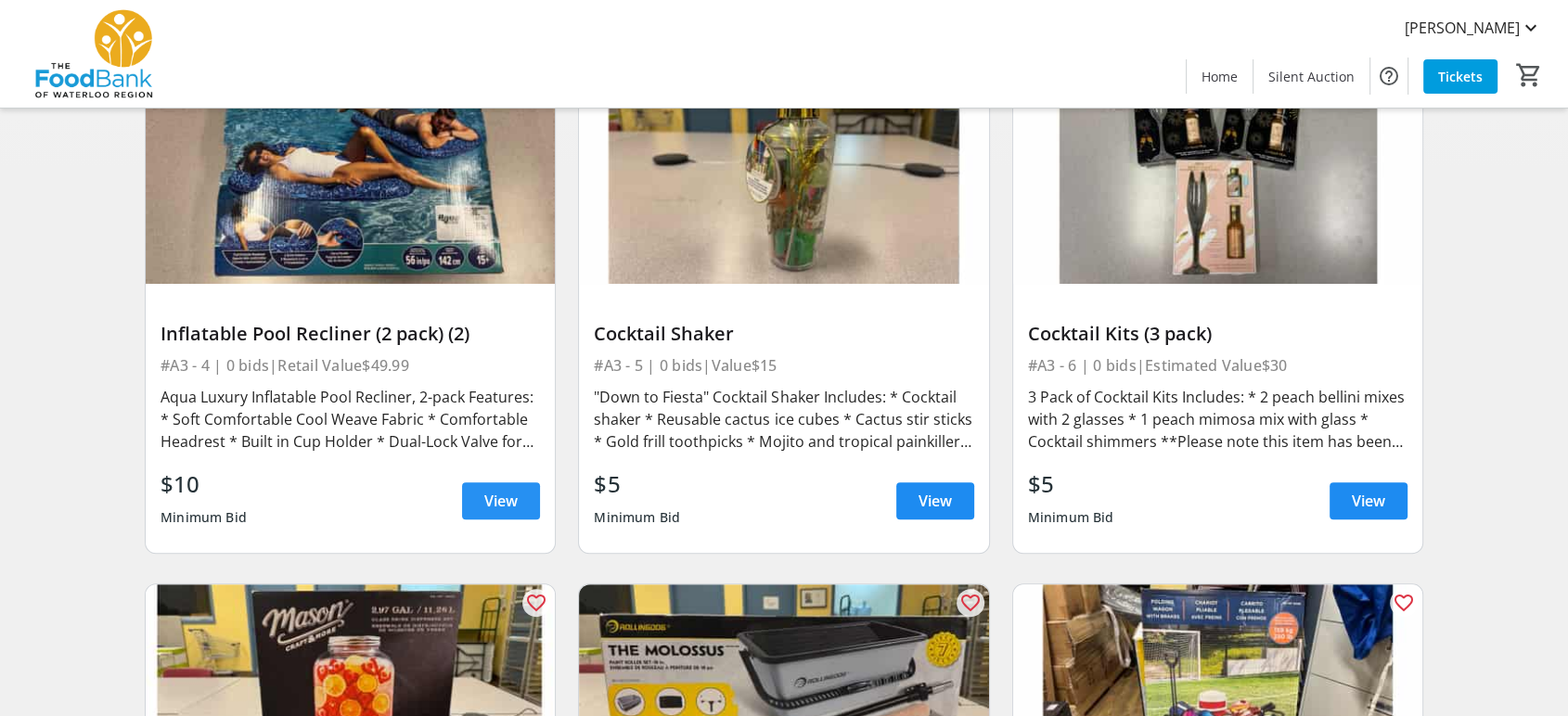
click at [493, 490] on span "View" at bounding box center [500, 501] width 33 height 22
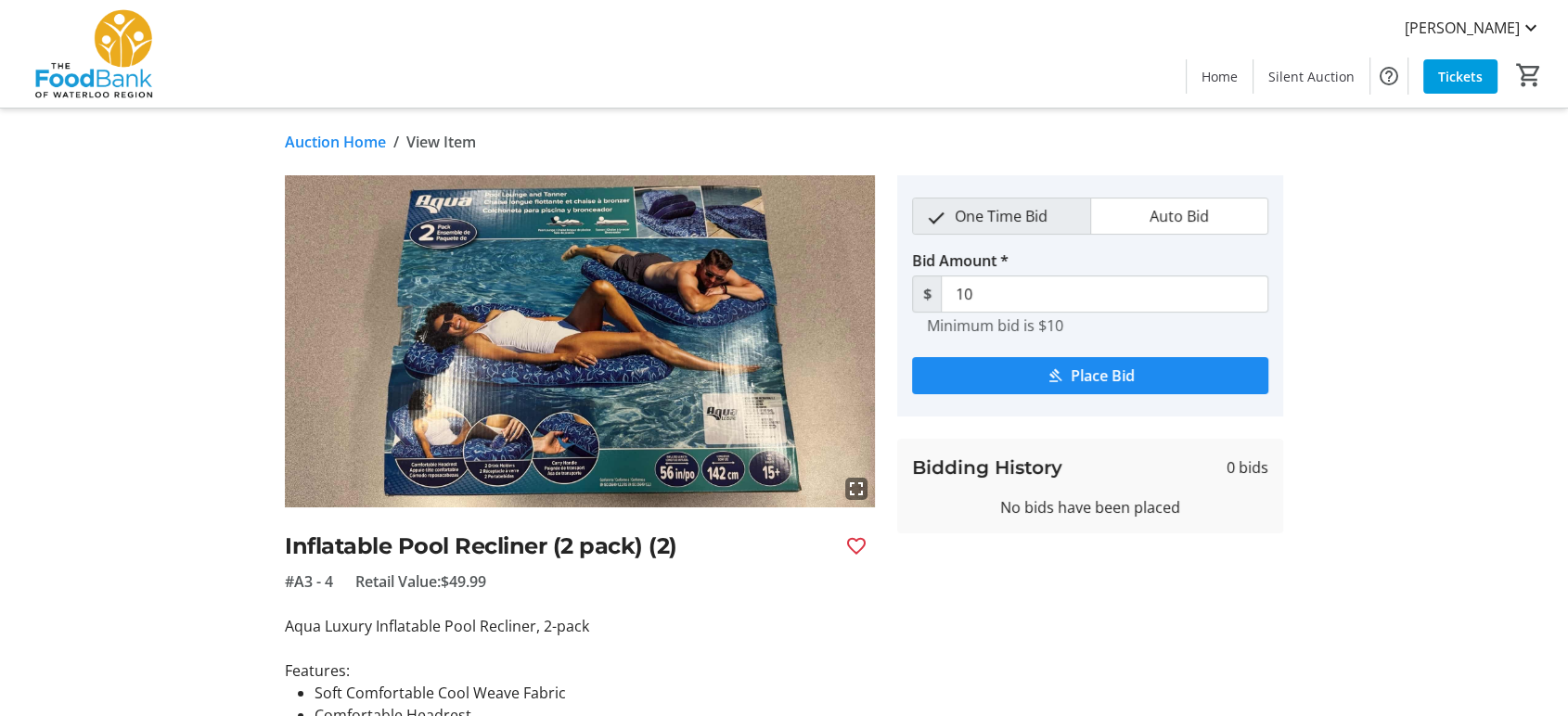
click at [324, 147] on link "Auction Home" at bounding box center [335, 142] width 101 height 22
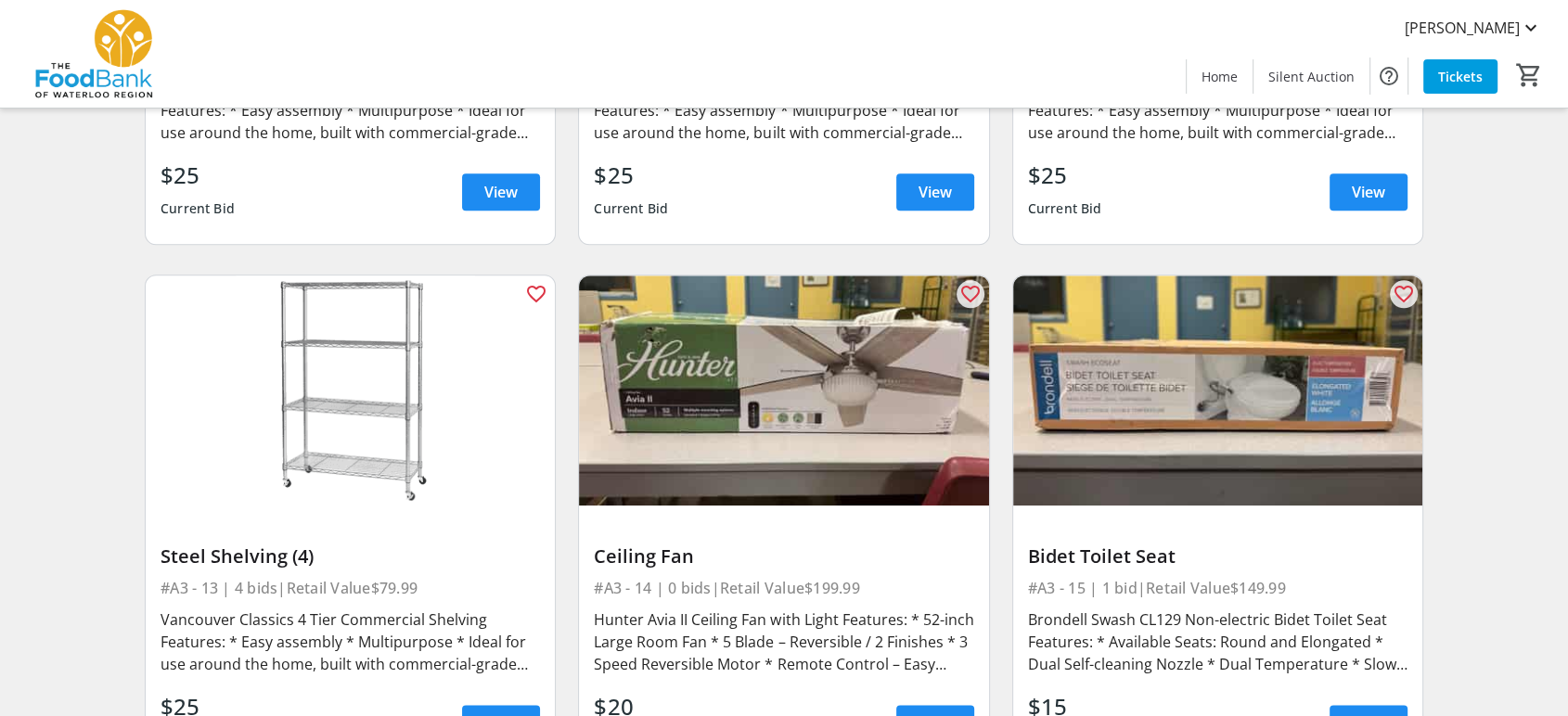
scroll to position [2164, 0]
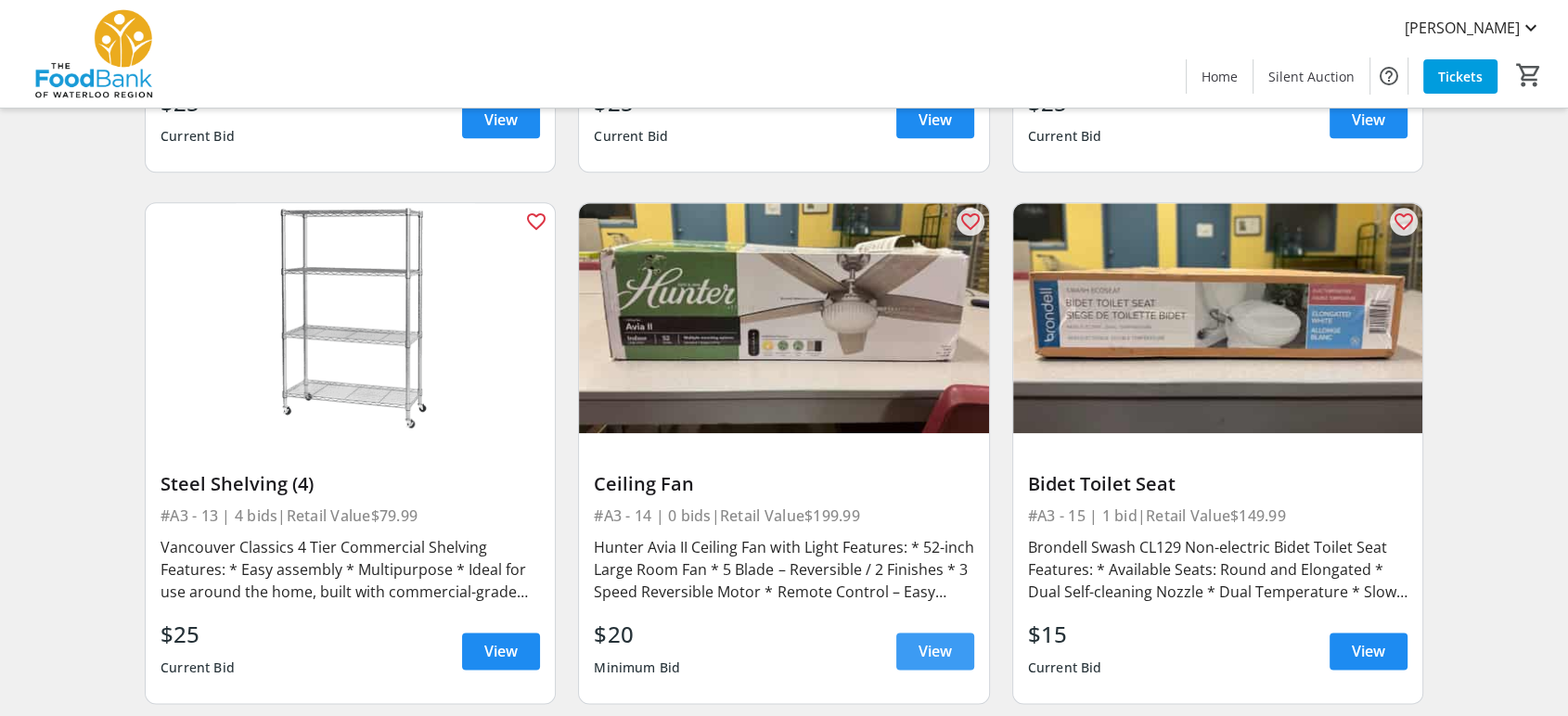
click at [943, 640] on span "View" at bounding box center [934, 651] width 33 height 22
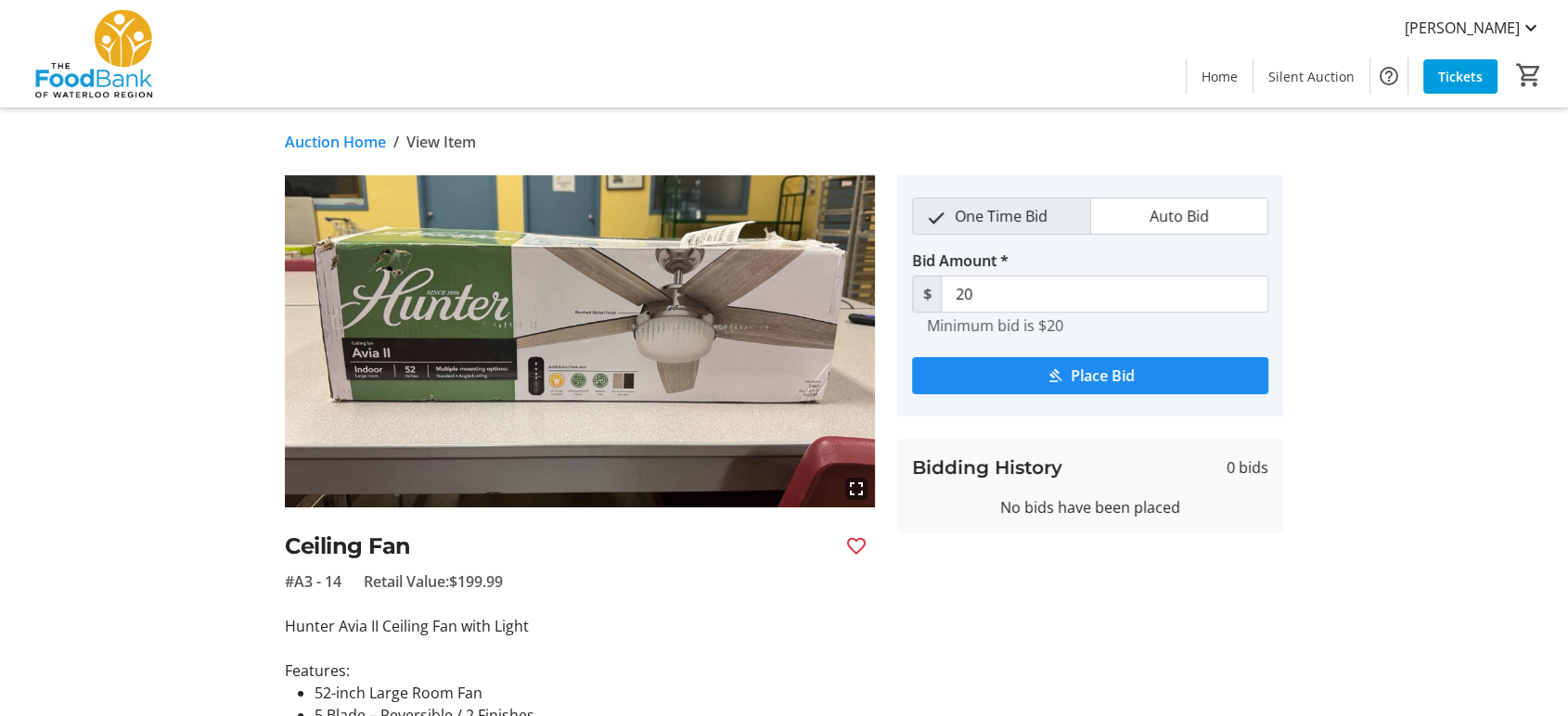
click at [855, 488] on mat-icon "fullscreen" at bounding box center [856, 489] width 22 height 22
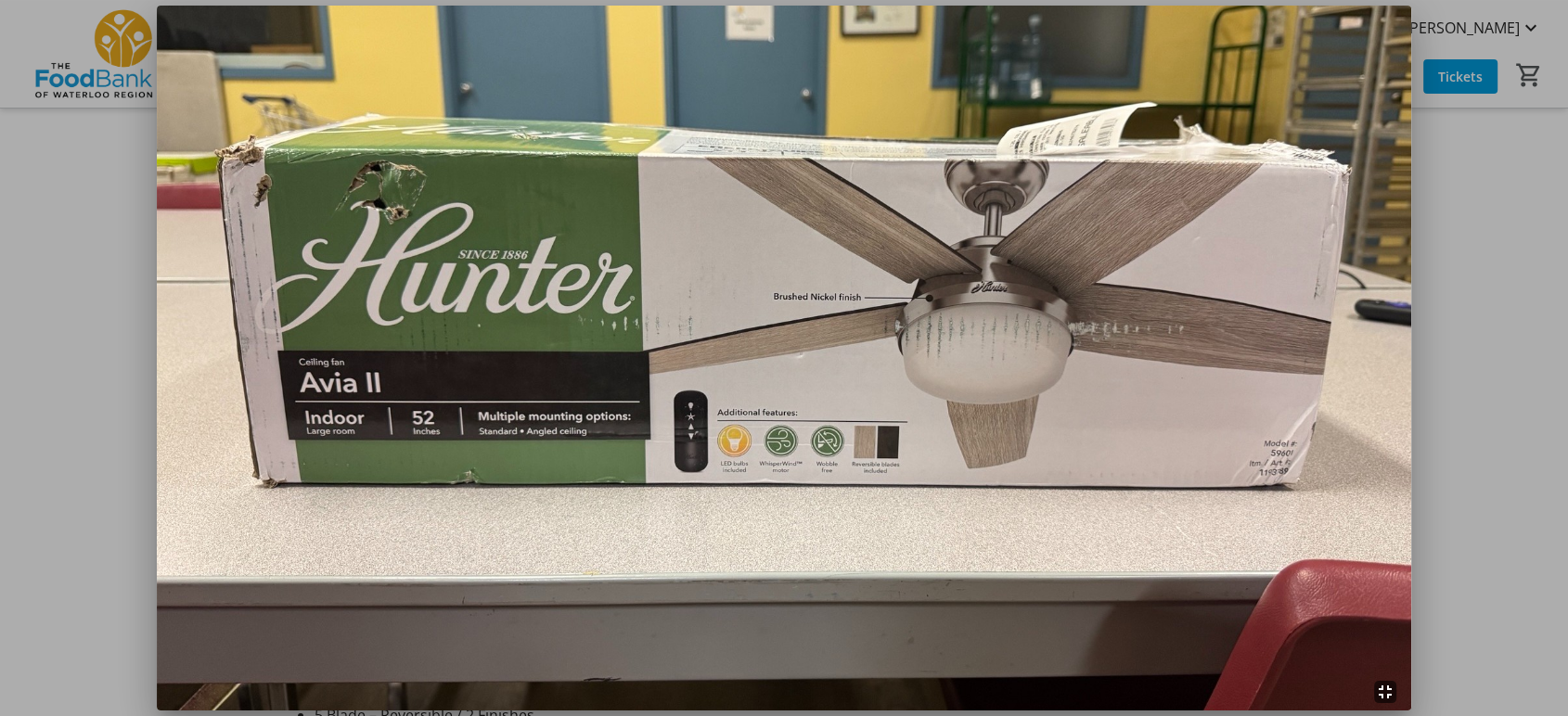
click at [1390, 700] on mat-icon "fullscreen_exit" at bounding box center [1385, 692] width 22 height 22
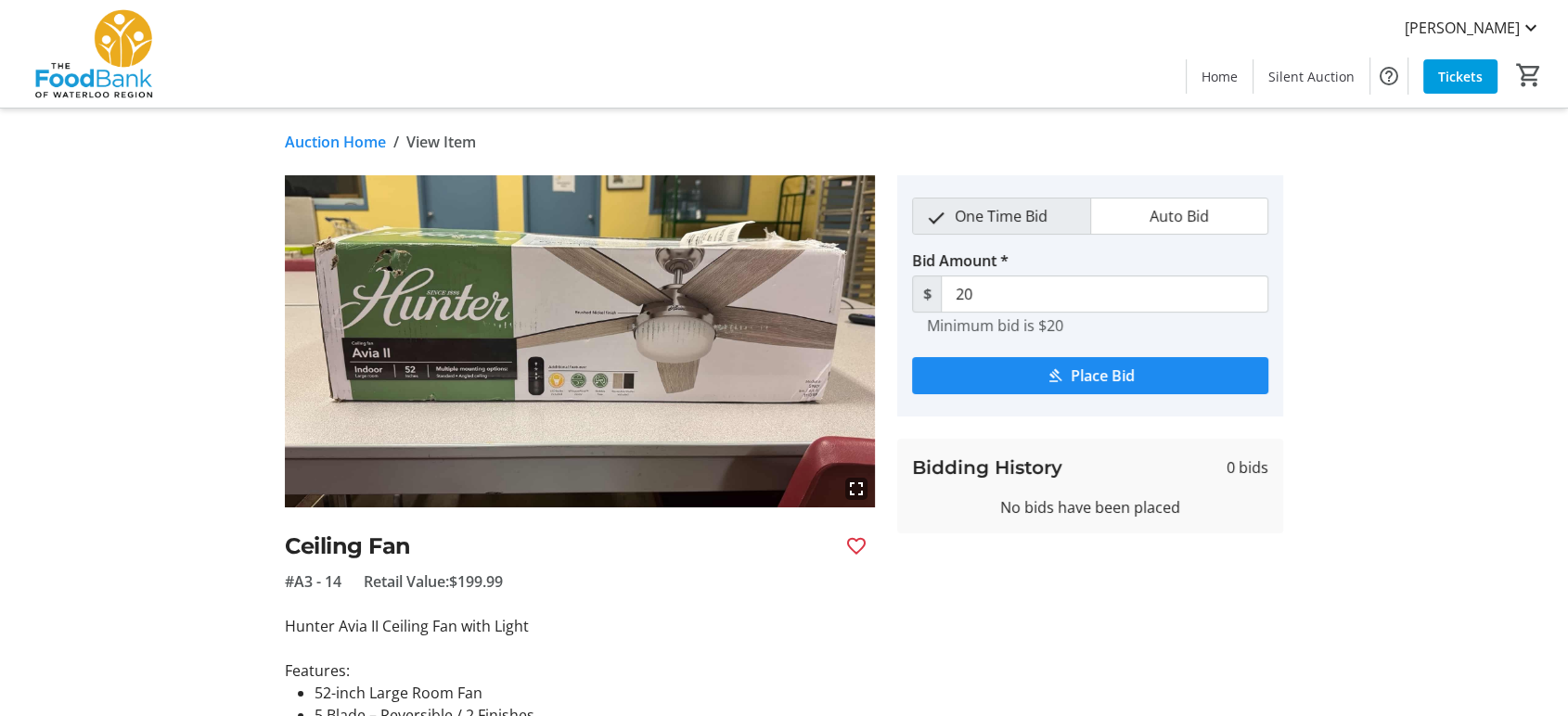
click at [859, 493] on mat-icon "fullscreen" at bounding box center [856, 489] width 22 height 22
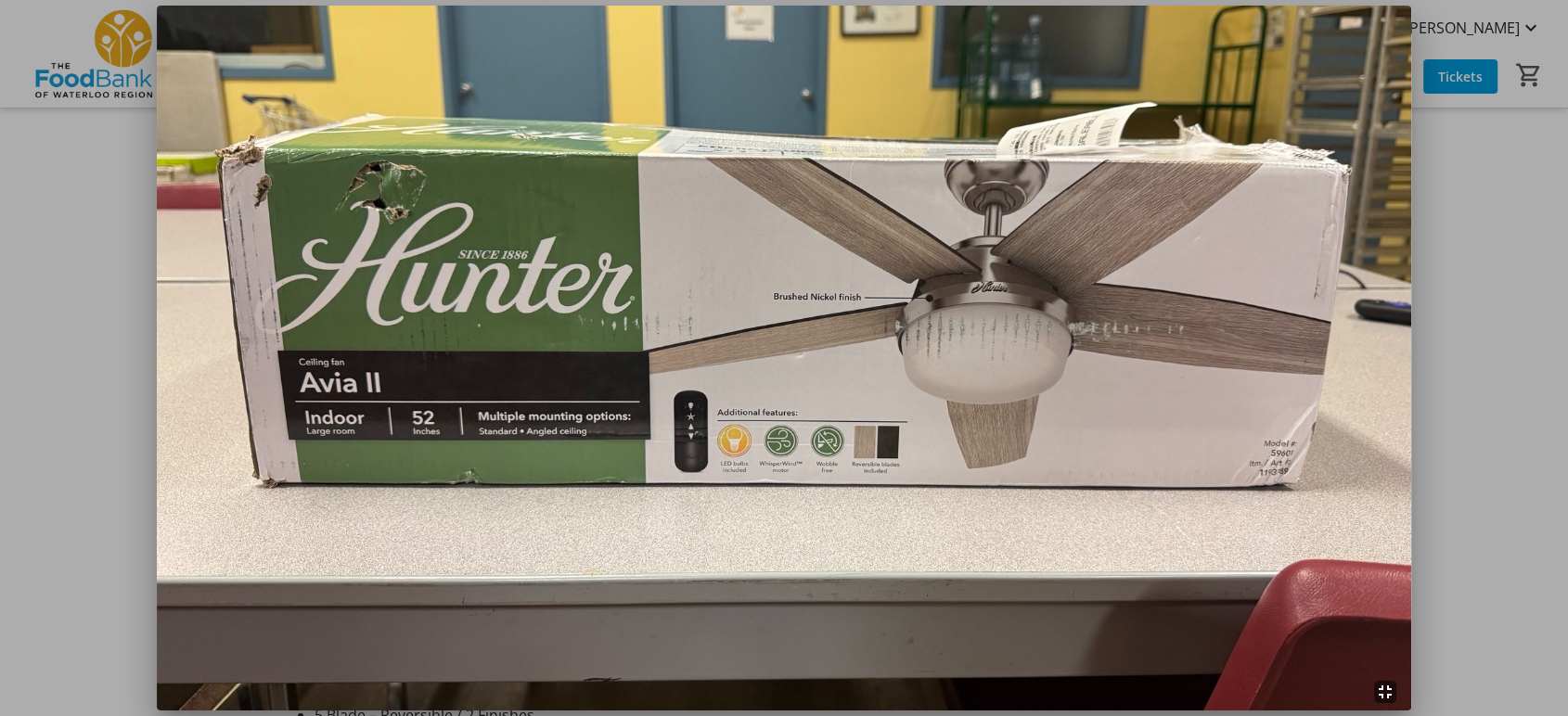
click at [1391, 693] on mat-icon "fullscreen_exit" at bounding box center [1385, 692] width 22 height 22
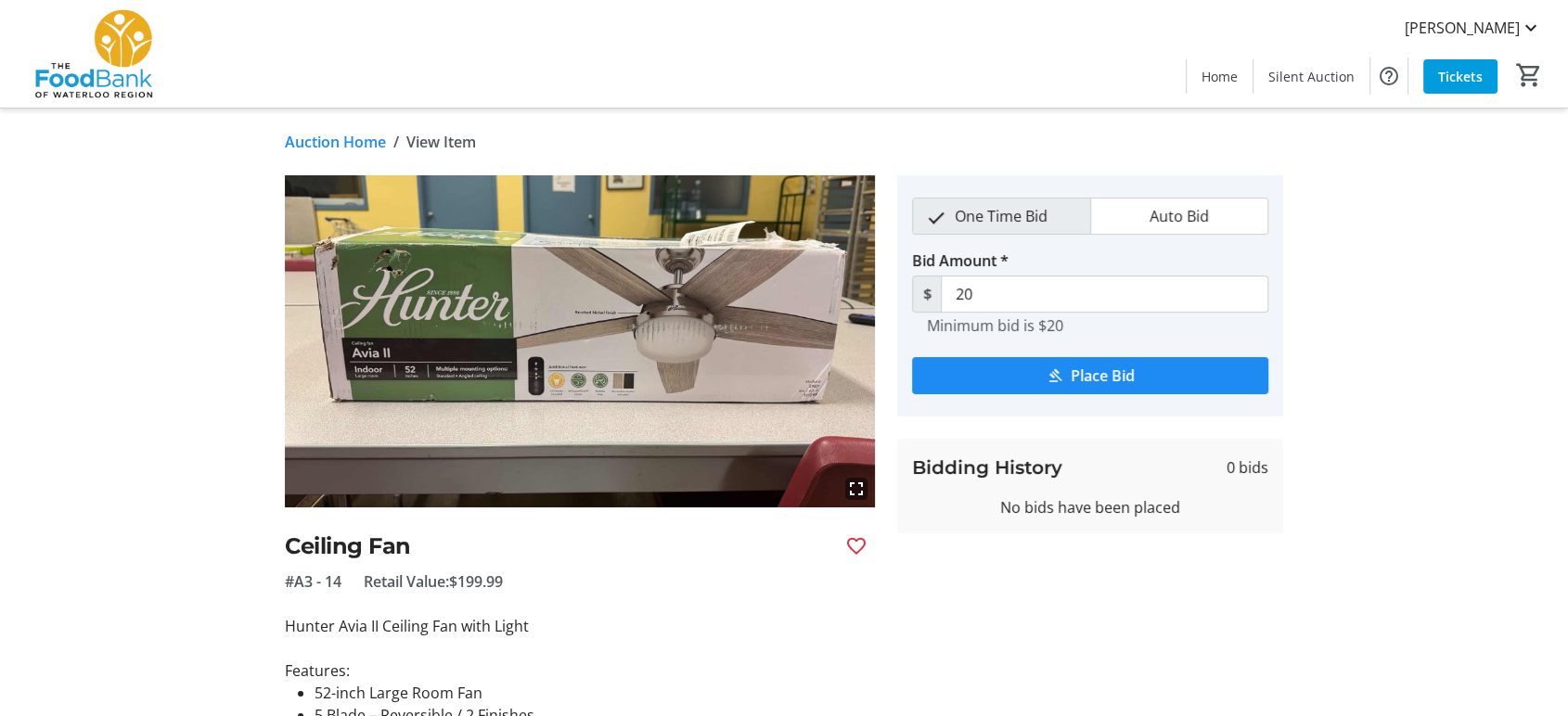
click at [309, 146] on link "Auction Home" at bounding box center [335, 142] width 101 height 22
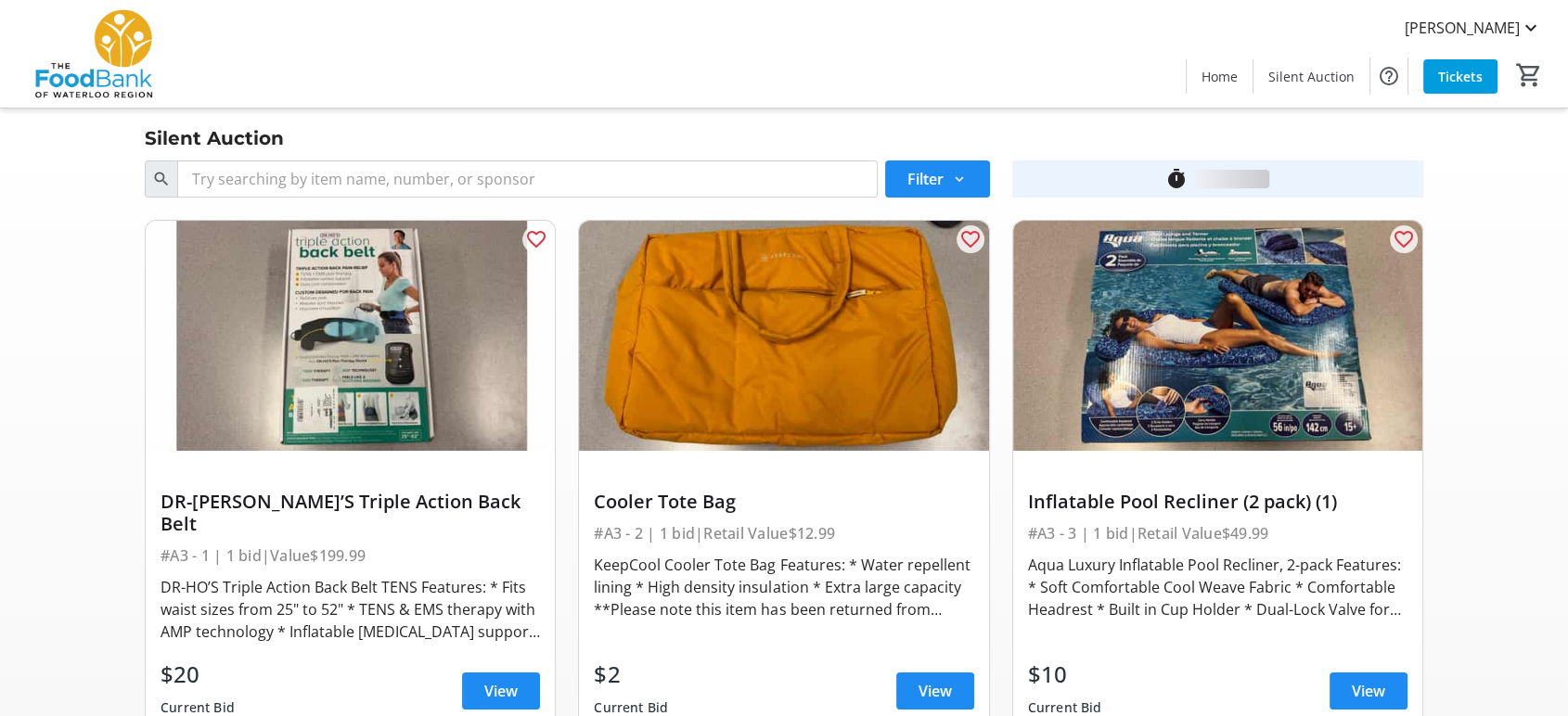
scroll to position [2164, 0]
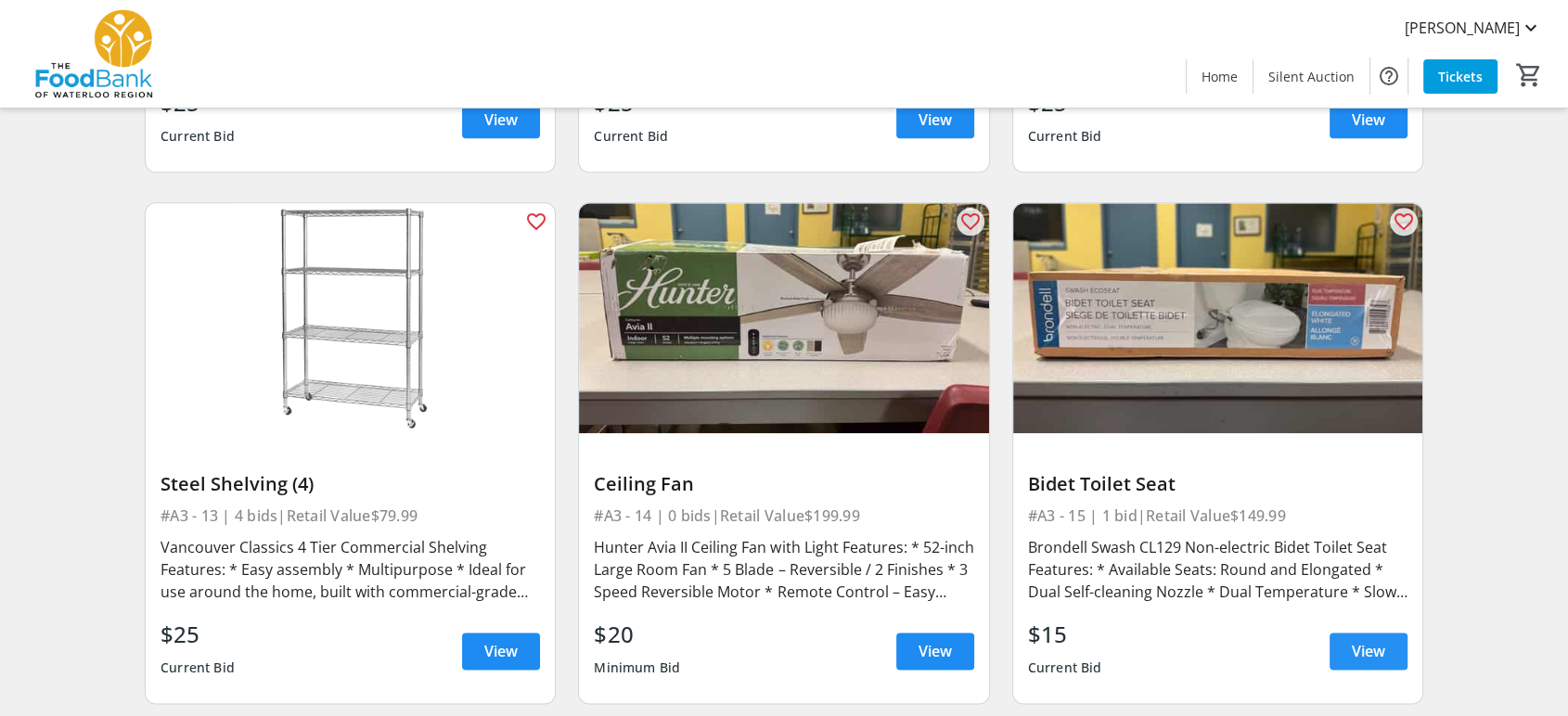
click at [1365, 640] on span "View" at bounding box center [1367, 651] width 33 height 22
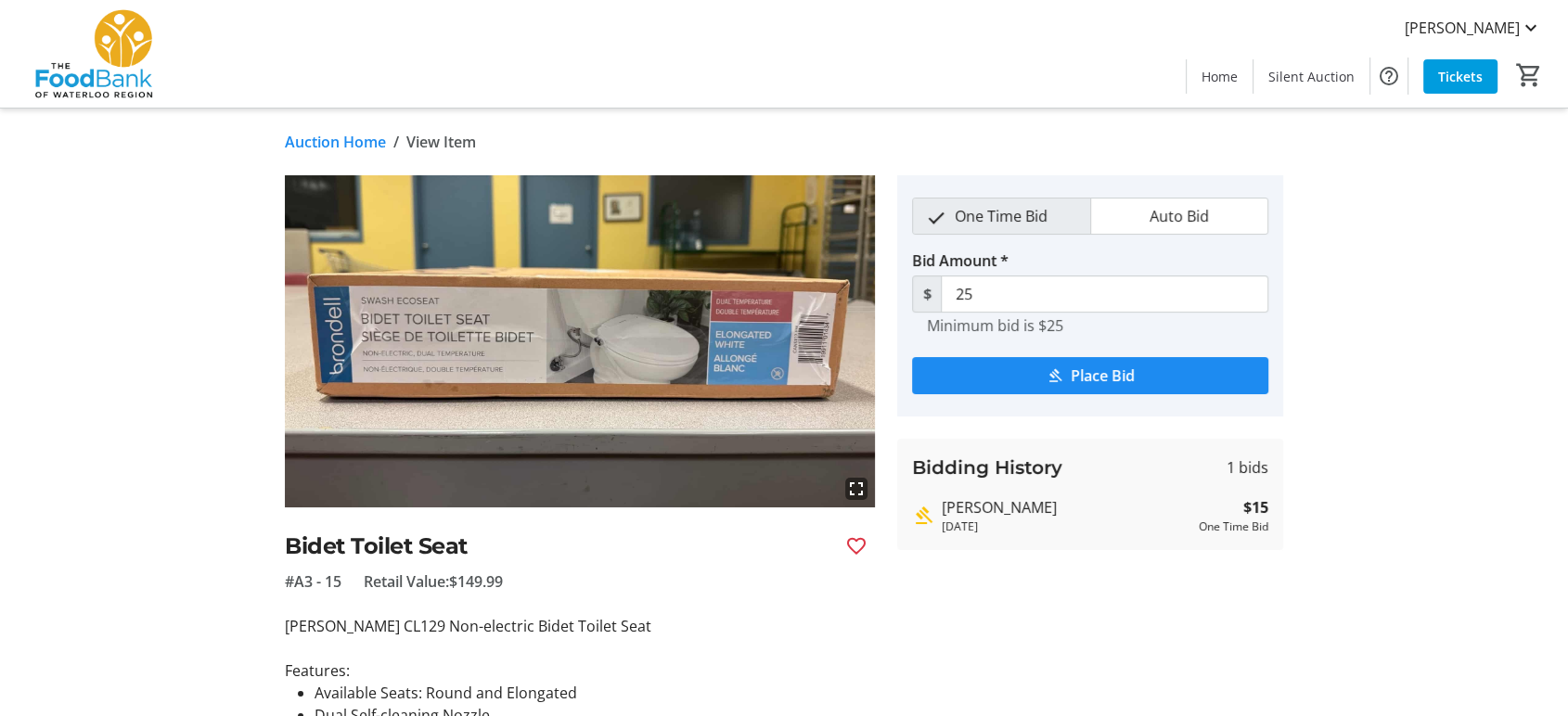
click at [332, 141] on link "Auction Home" at bounding box center [335, 142] width 101 height 22
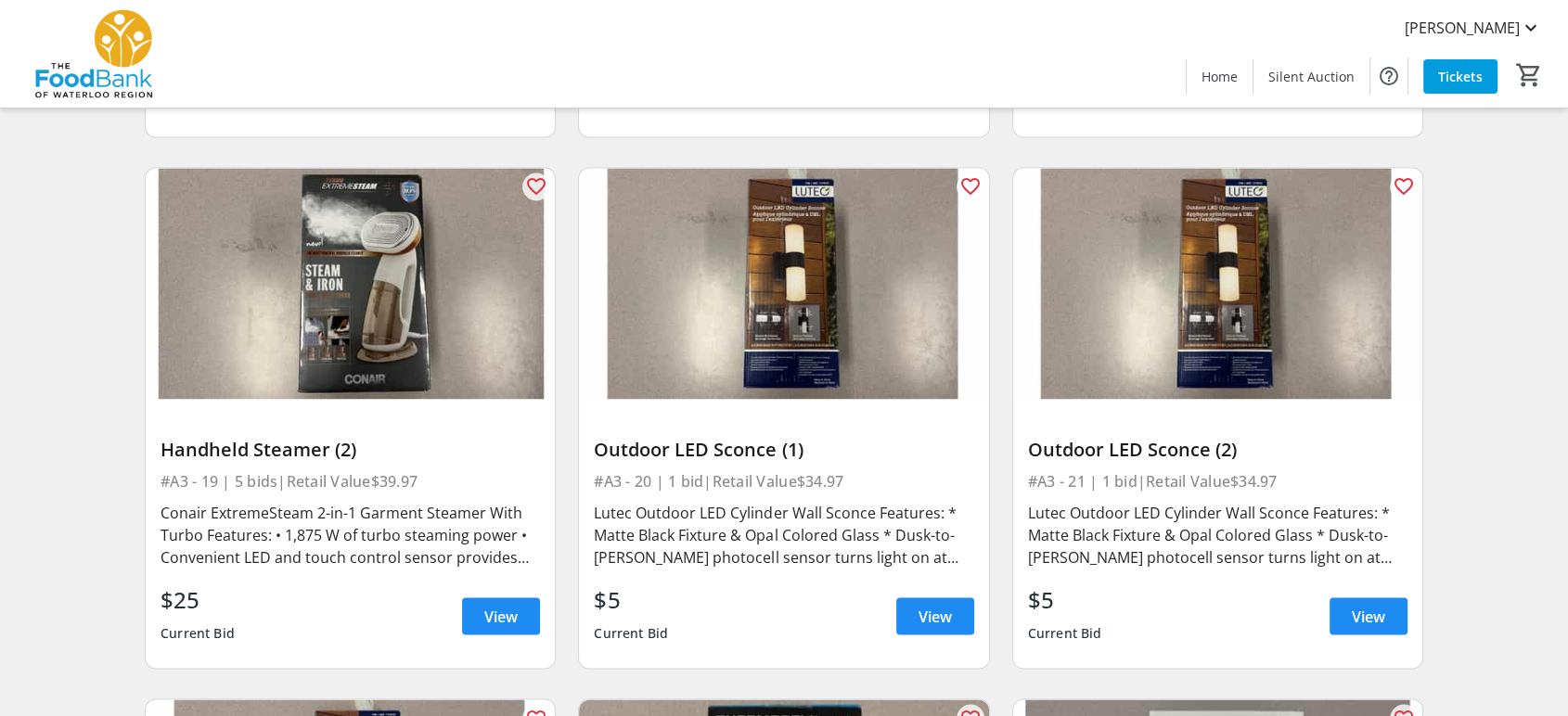
scroll to position [3298, 0]
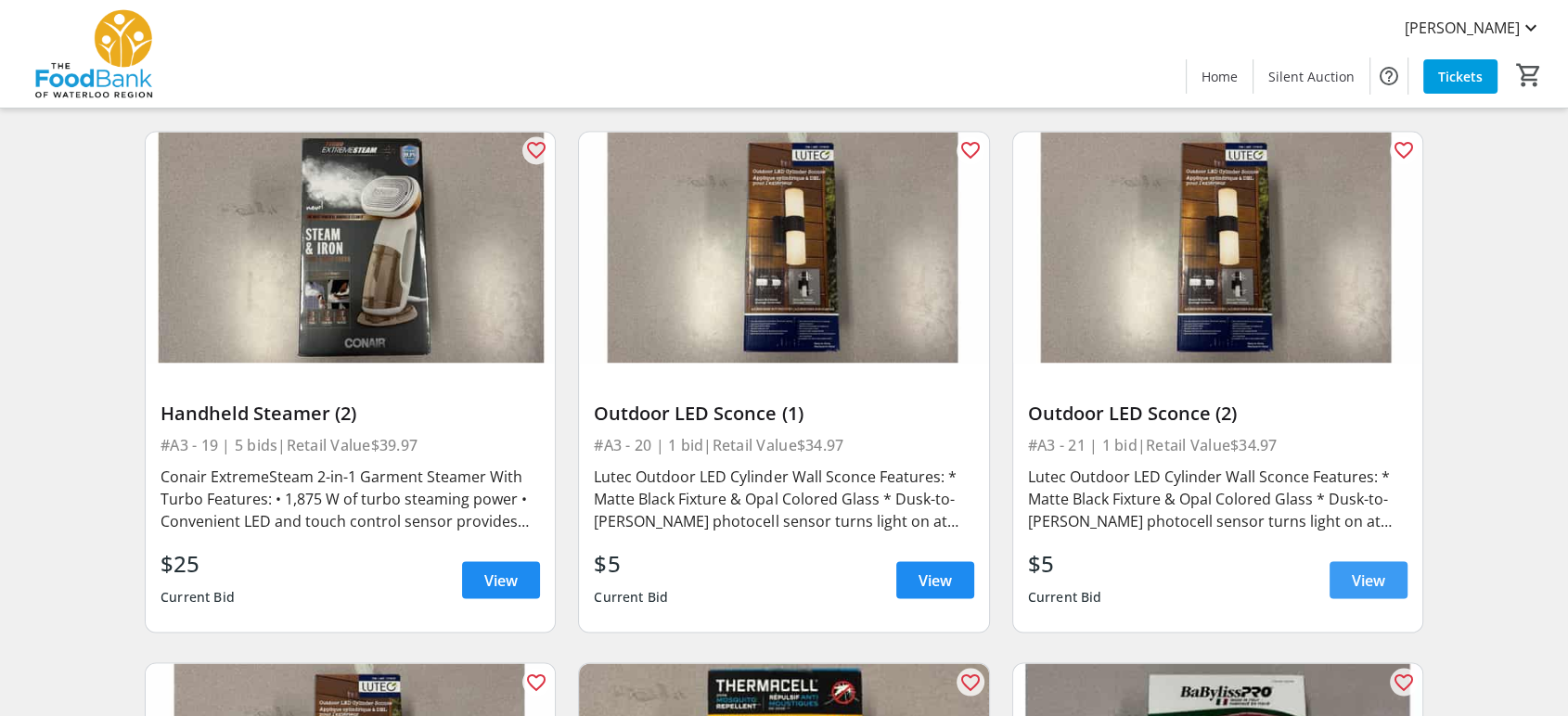
click at [1374, 569] on span "View" at bounding box center [1367, 580] width 33 height 22
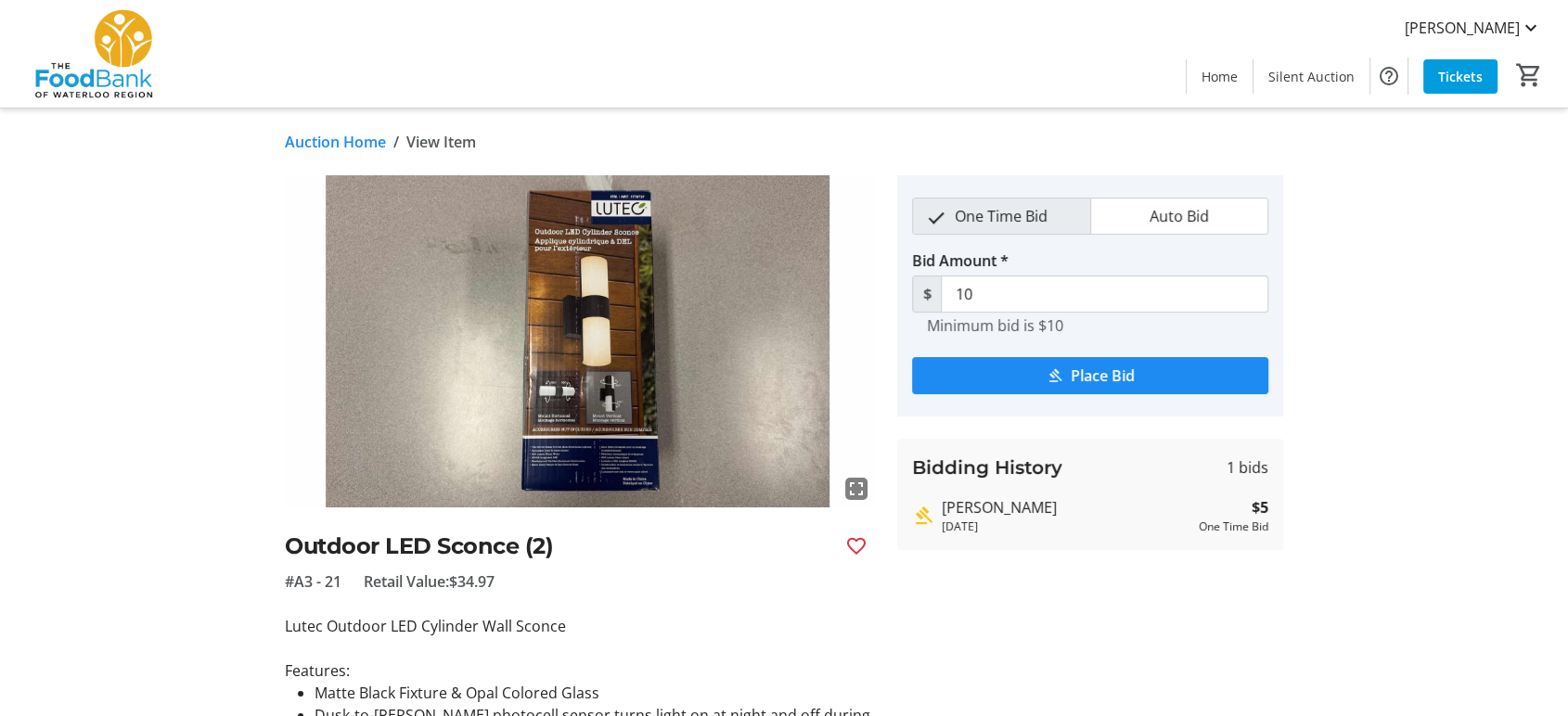
click at [857, 490] on mat-icon "fullscreen" at bounding box center [856, 489] width 22 height 22
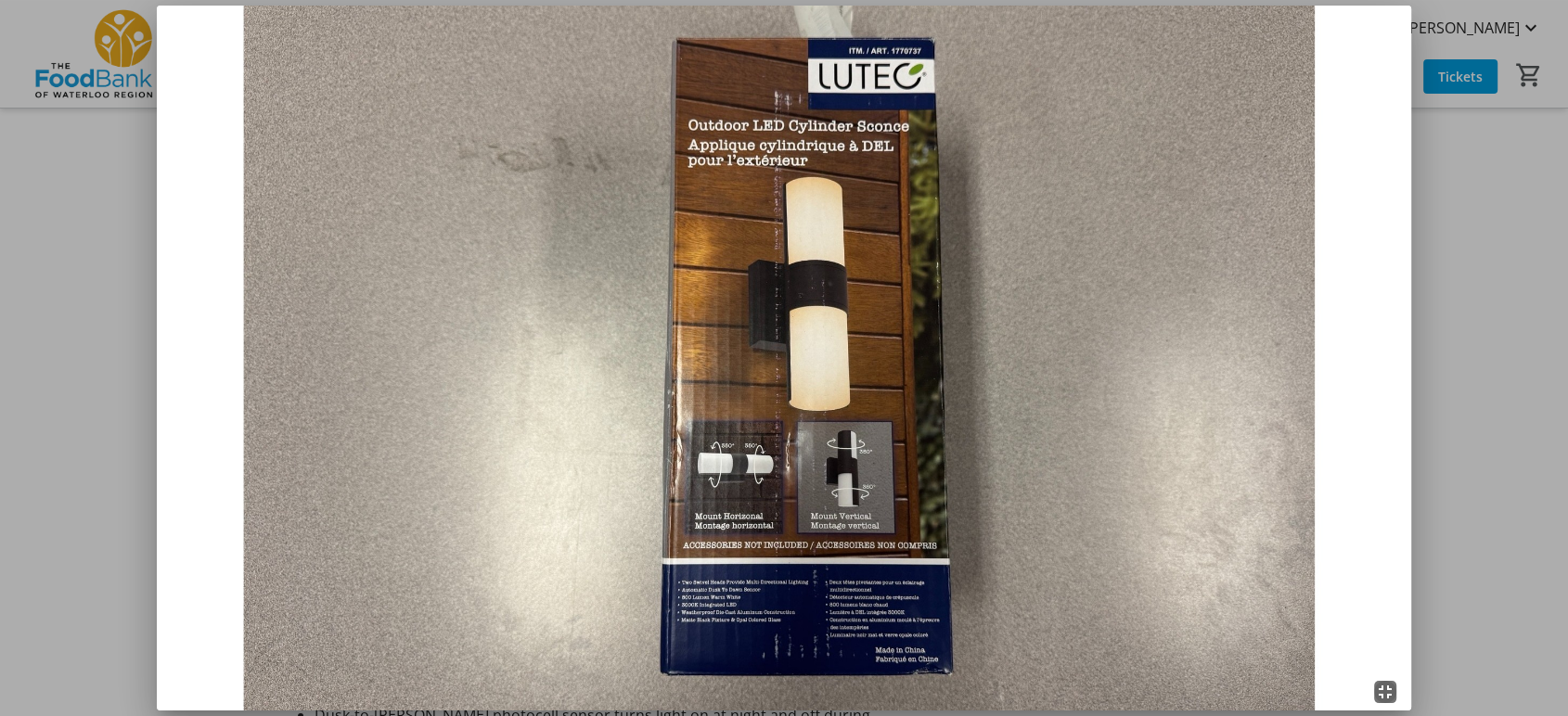
click at [1390, 696] on mat-icon "fullscreen_exit" at bounding box center [1385, 692] width 22 height 22
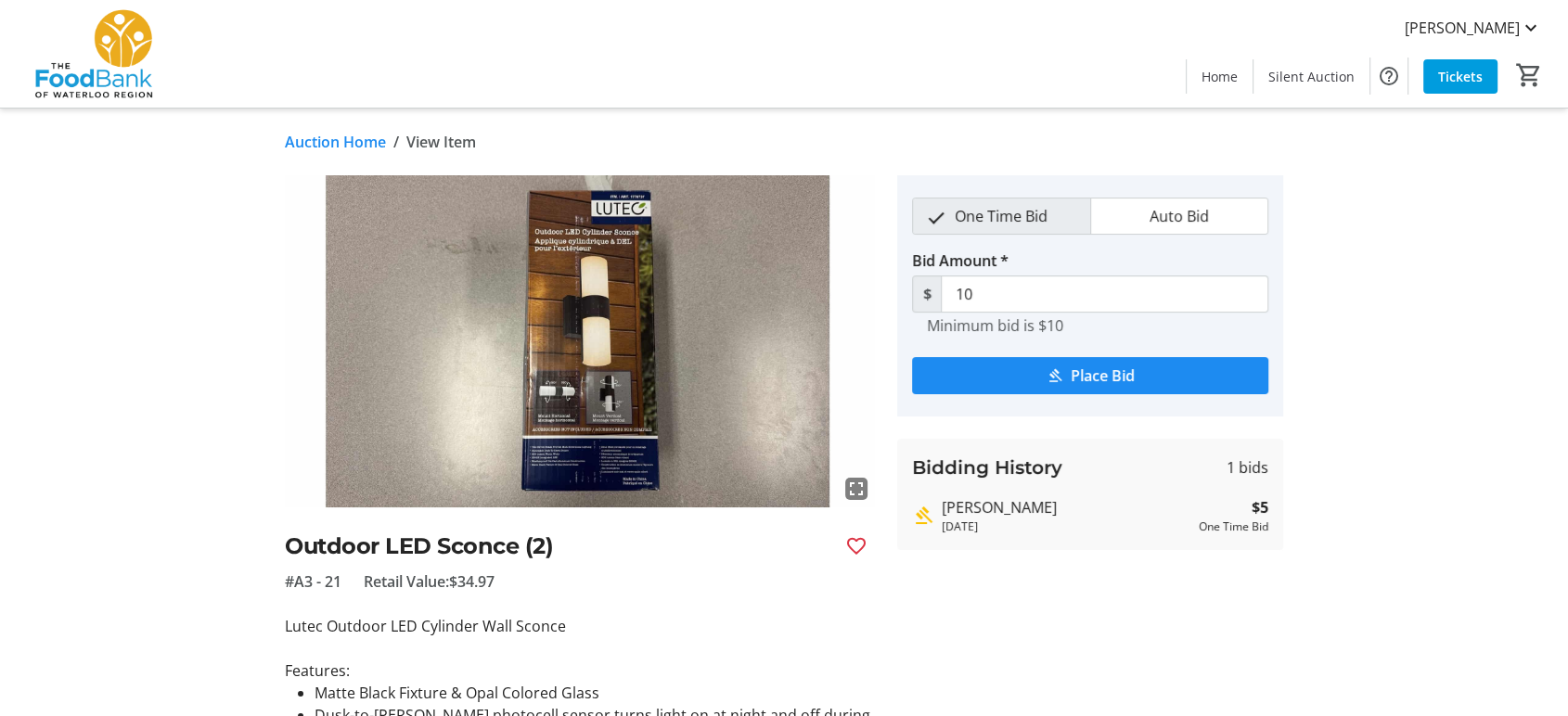
click at [344, 143] on link "Auction Home" at bounding box center [335, 142] width 101 height 22
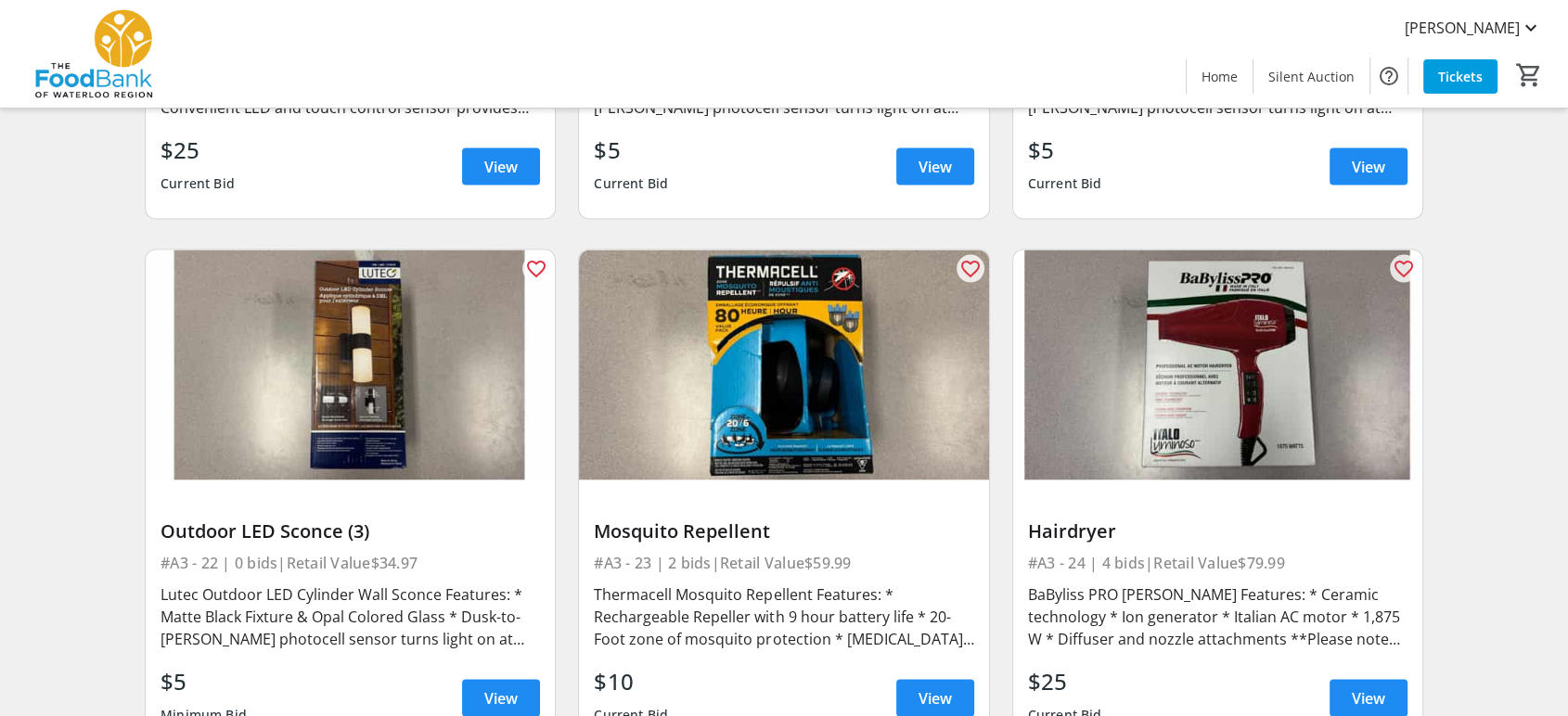
scroll to position [3813, 0]
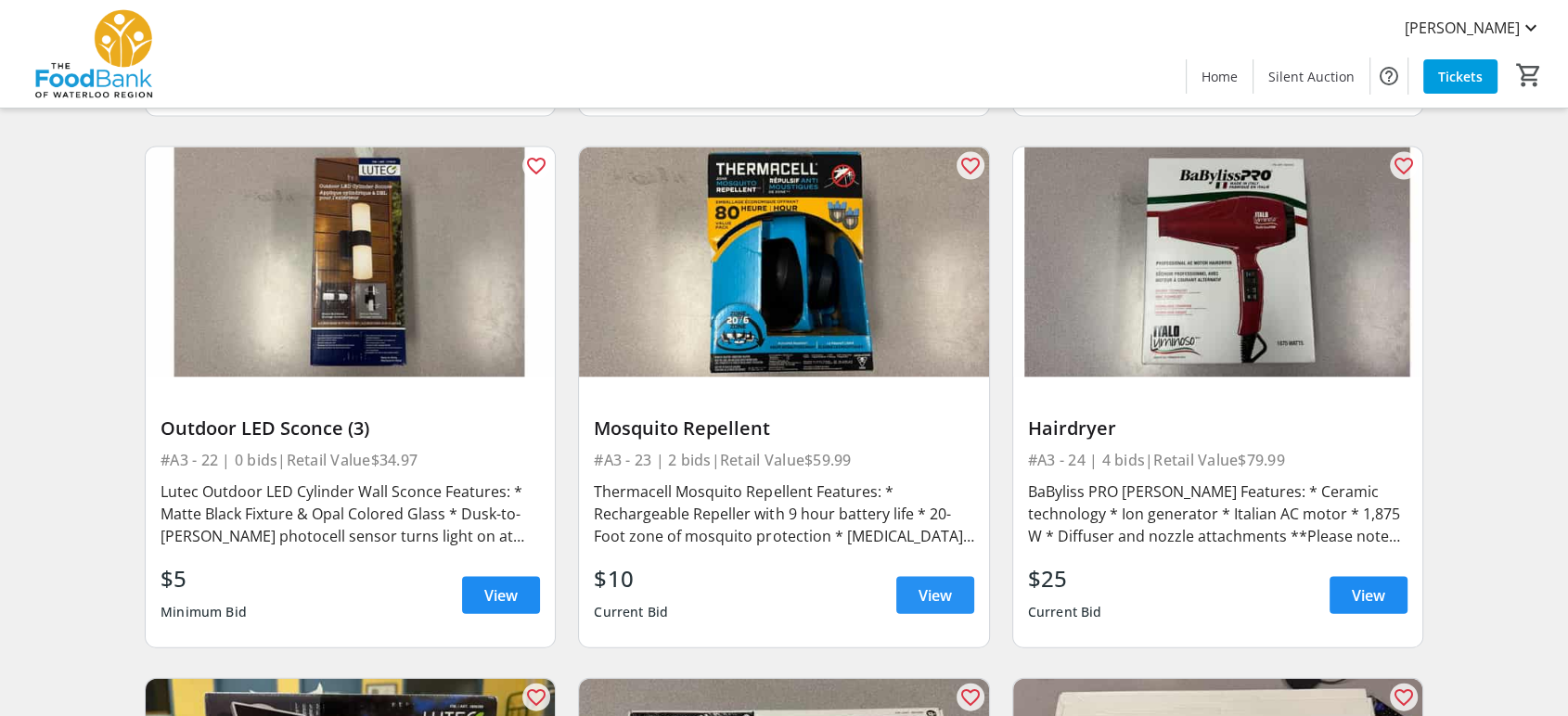
click at [929, 584] on span "View" at bounding box center [934, 595] width 33 height 22
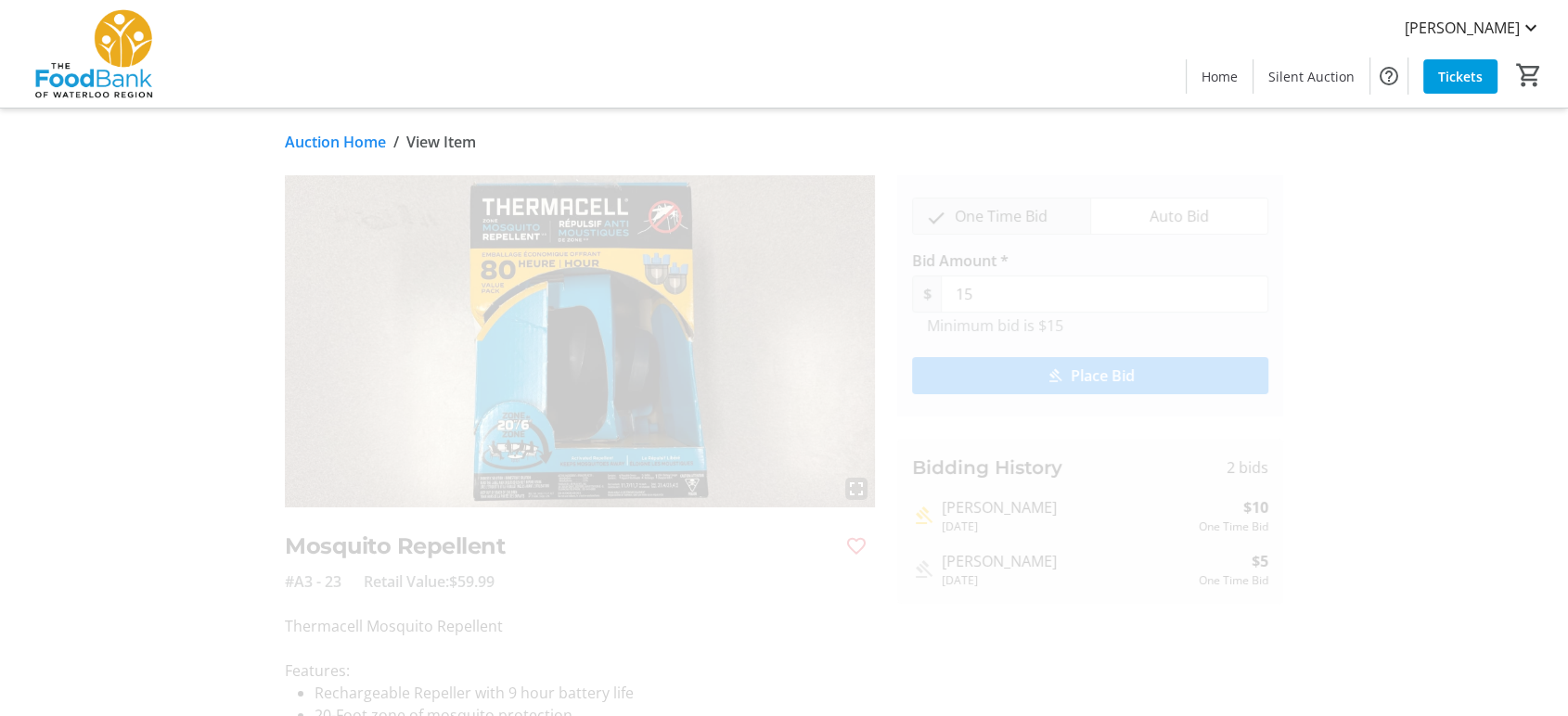
click at [856, 489] on mat-icon "fullscreen" at bounding box center [856, 489] width 22 height 22
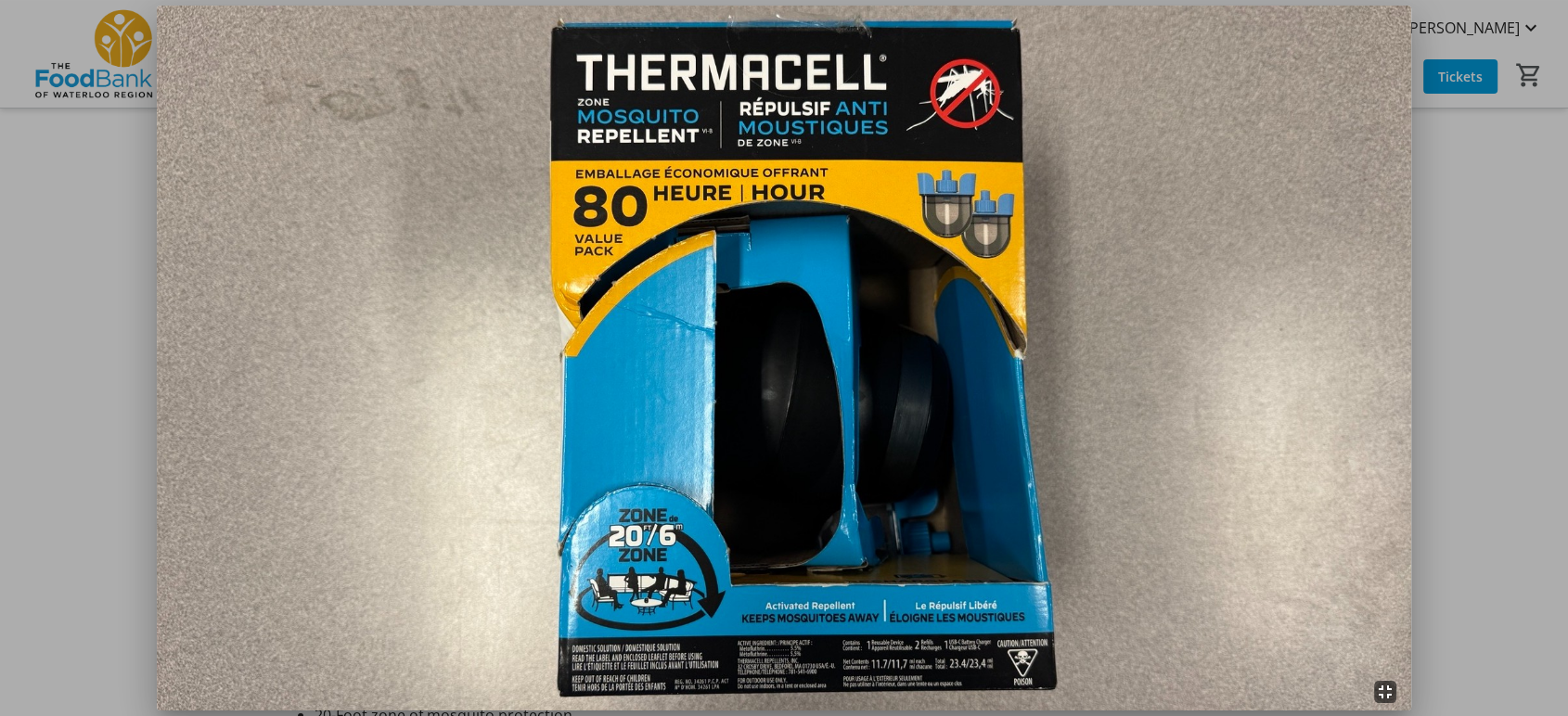
click at [1385, 690] on mat-icon "fullscreen_exit" at bounding box center [1385, 692] width 22 height 22
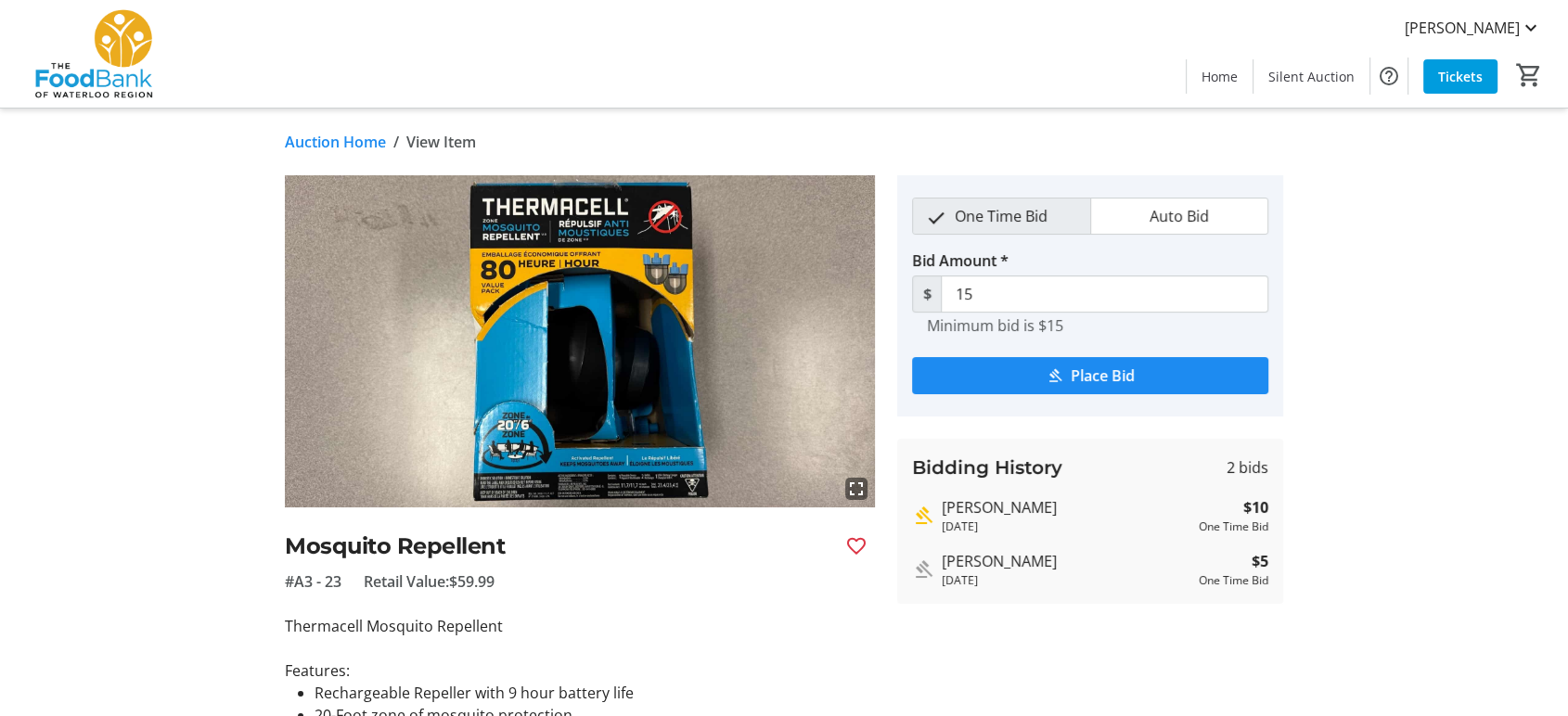
click at [324, 141] on link "Auction Home" at bounding box center [335, 142] width 101 height 22
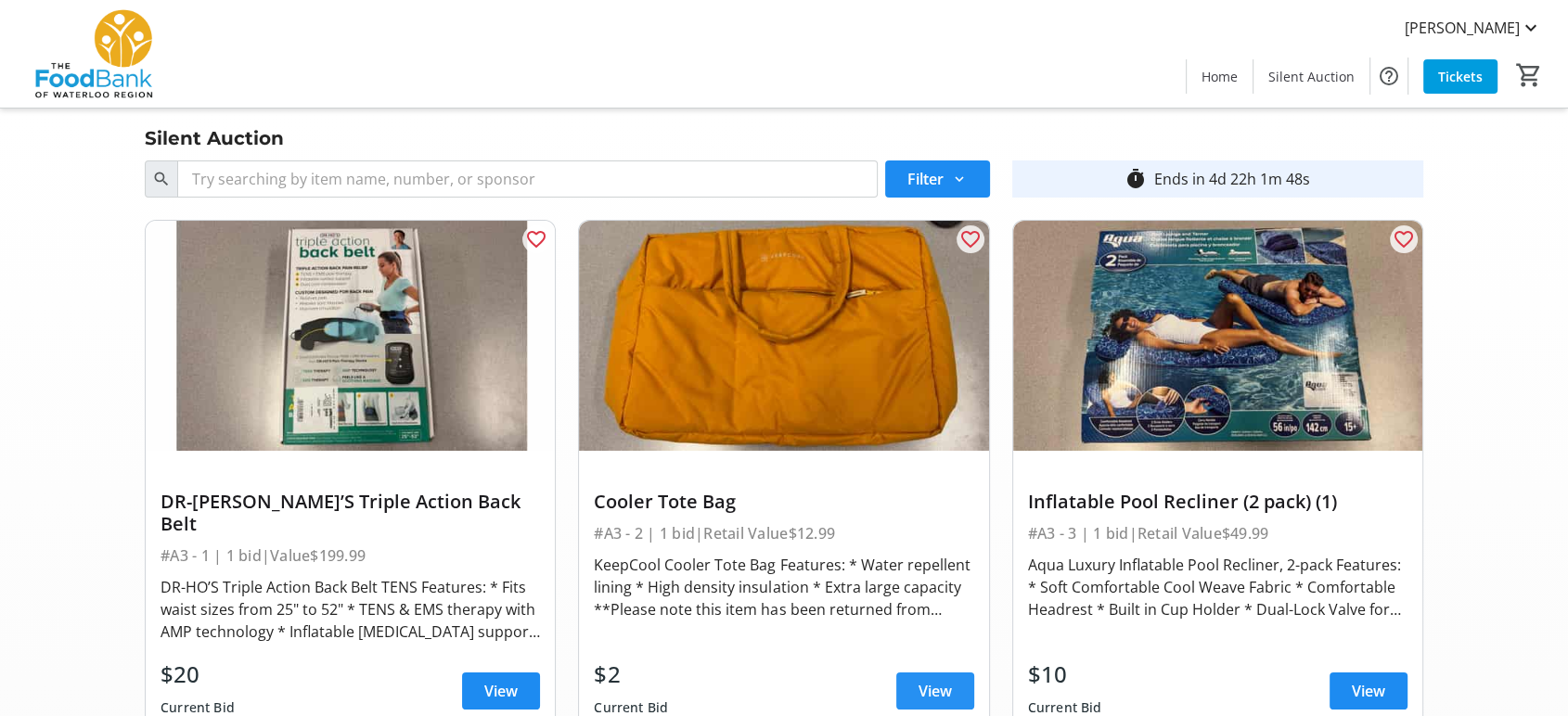
click at [936, 680] on span "View" at bounding box center [934, 691] width 33 height 22
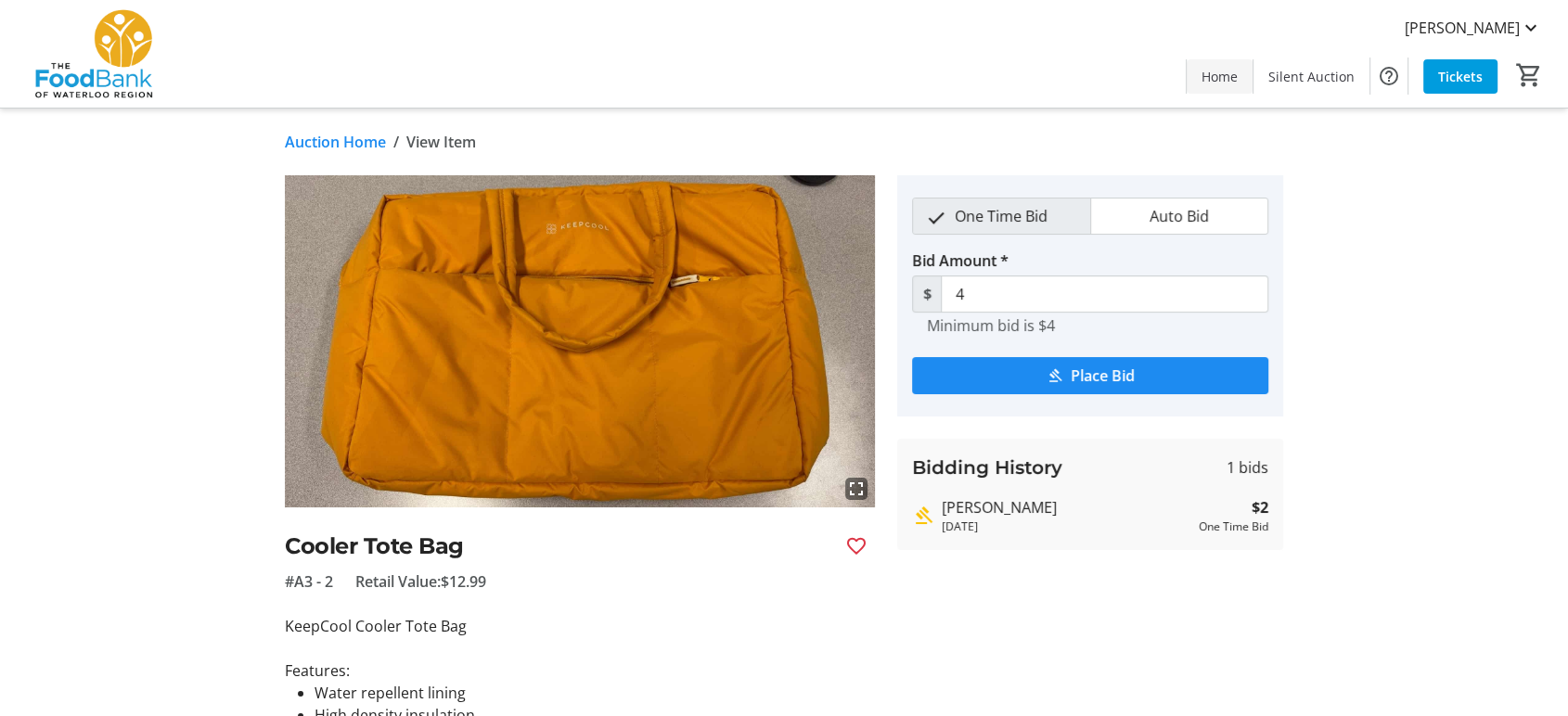
click at [1234, 78] on span "Home" at bounding box center [1219, 76] width 36 height 19
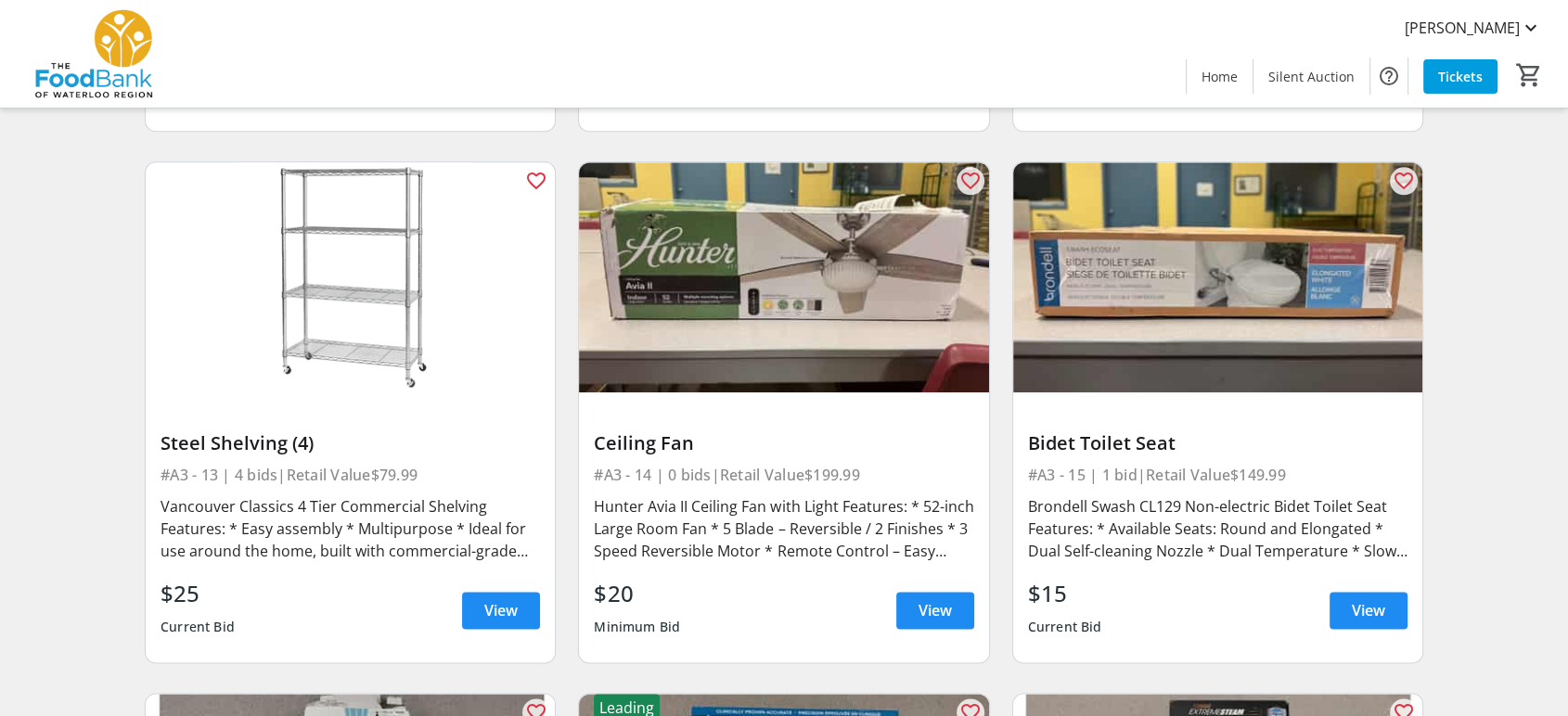
scroll to position [2308, 0]
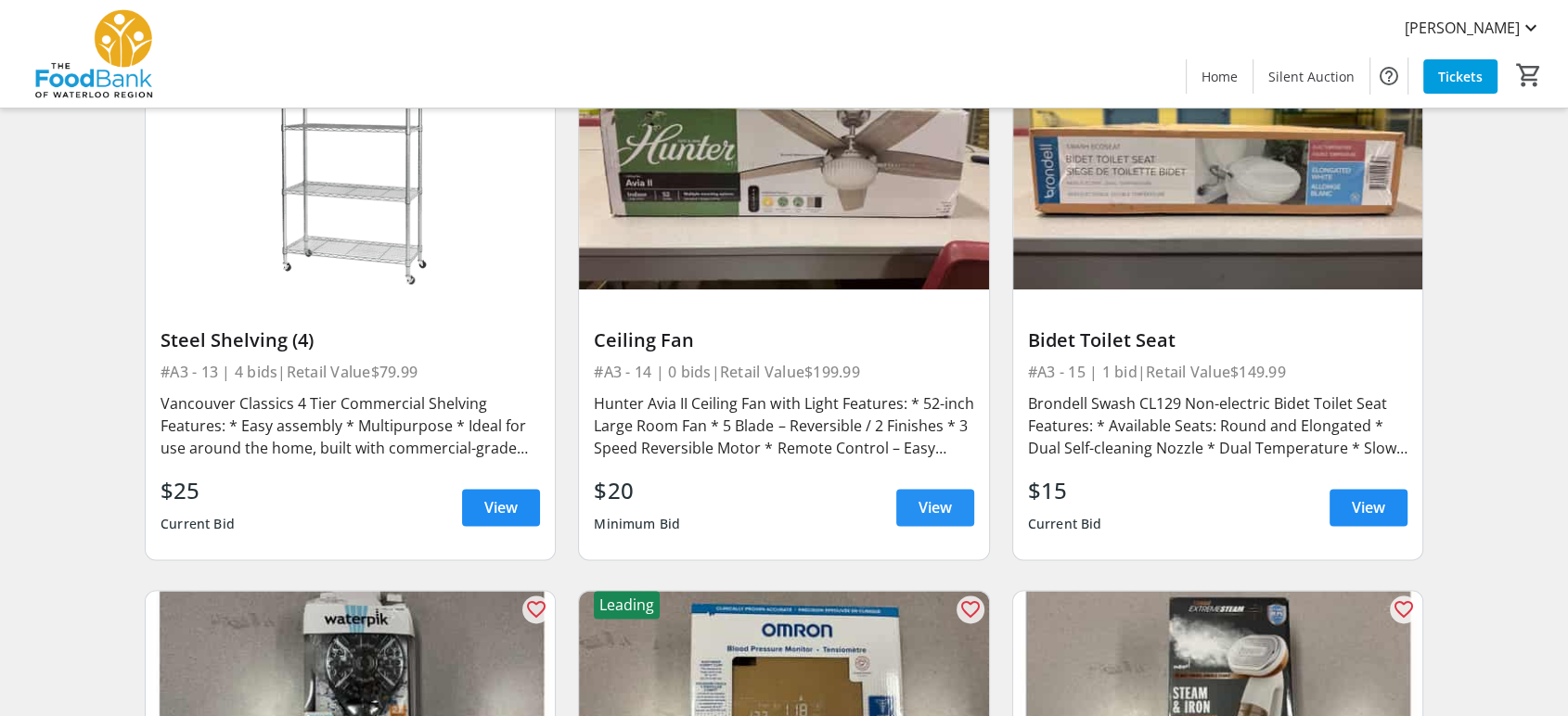
click at [945, 496] on span "View" at bounding box center [934, 507] width 33 height 22
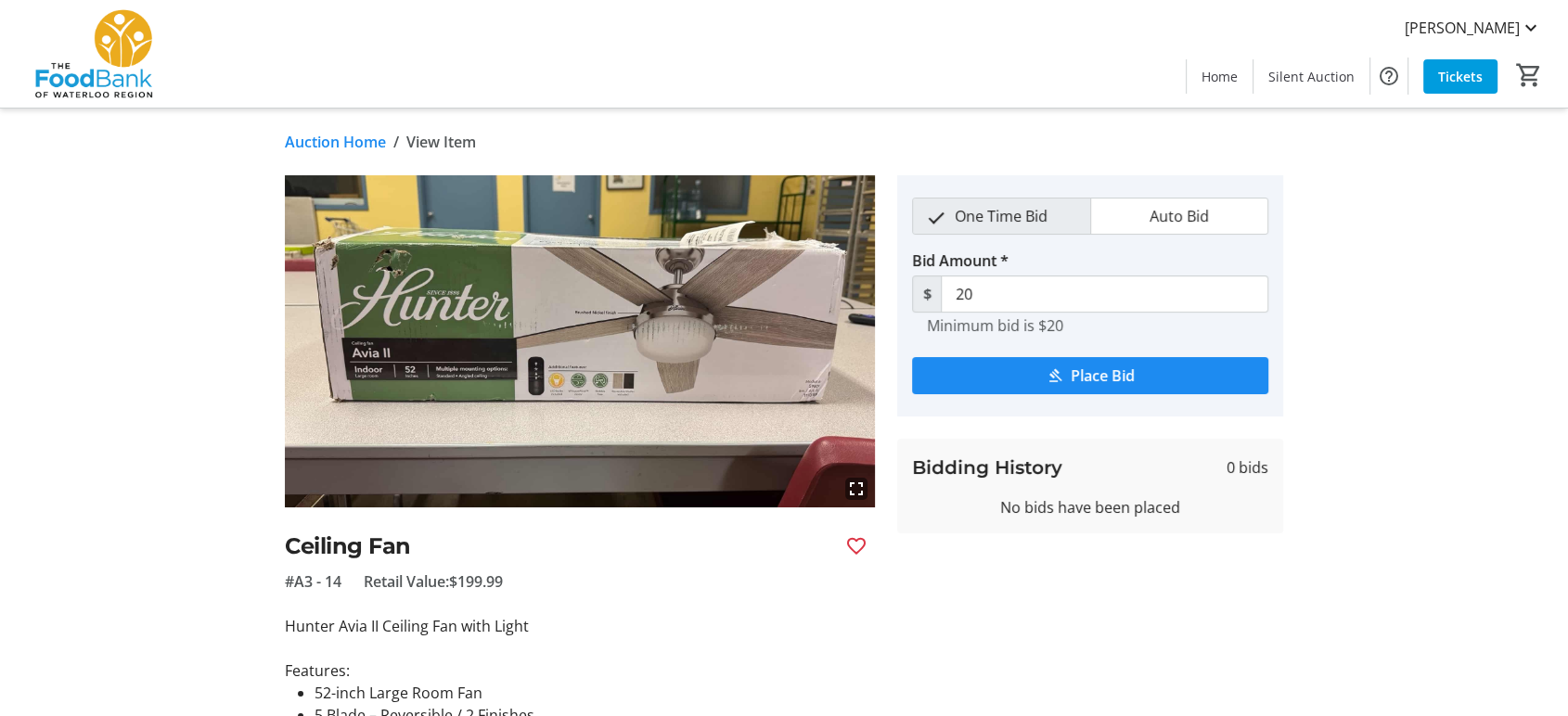
click at [850, 488] on mat-icon "fullscreen" at bounding box center [856, 489] width 22 height 22
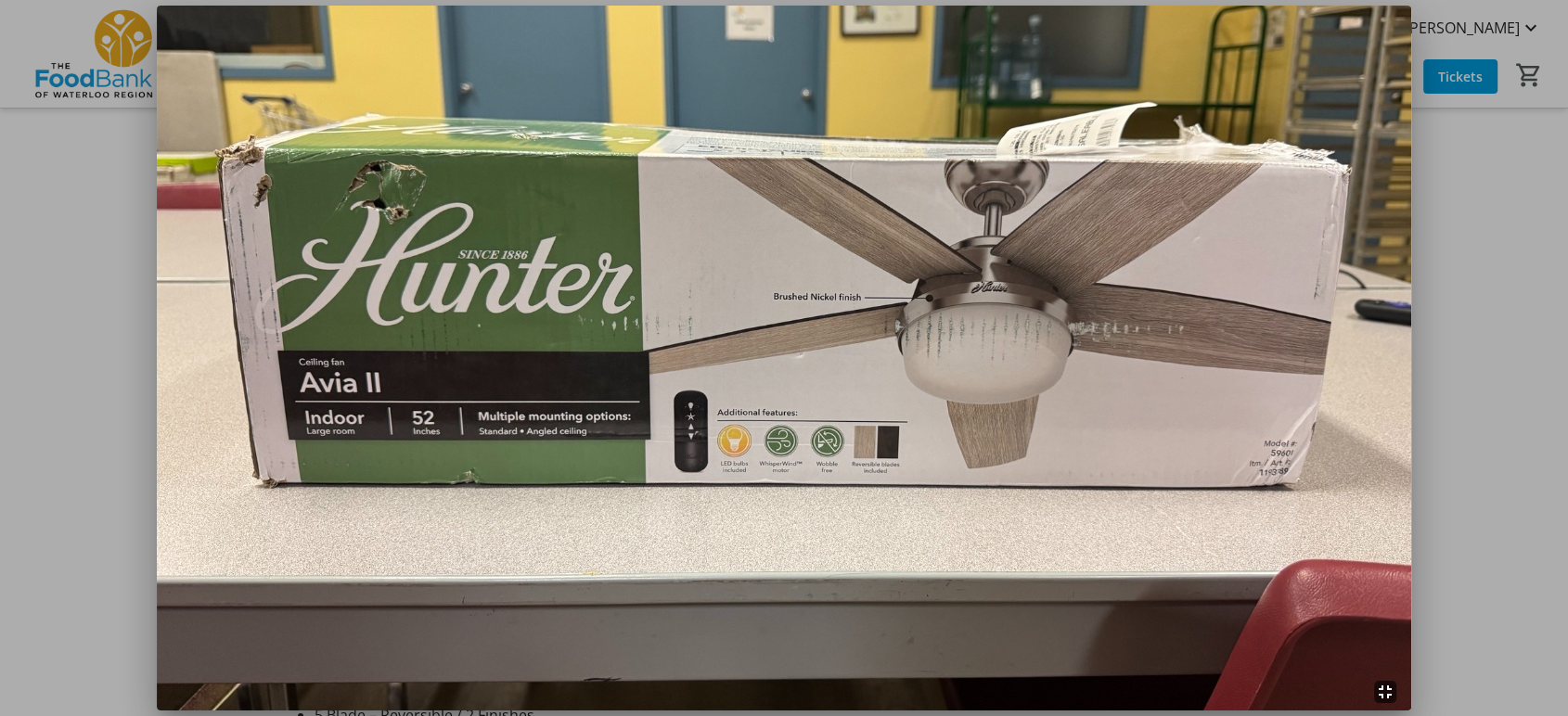
click at [1388, 695] on mat-icon "fullscreen_exit" at bounding box center [1385, 692] width 22 height 22
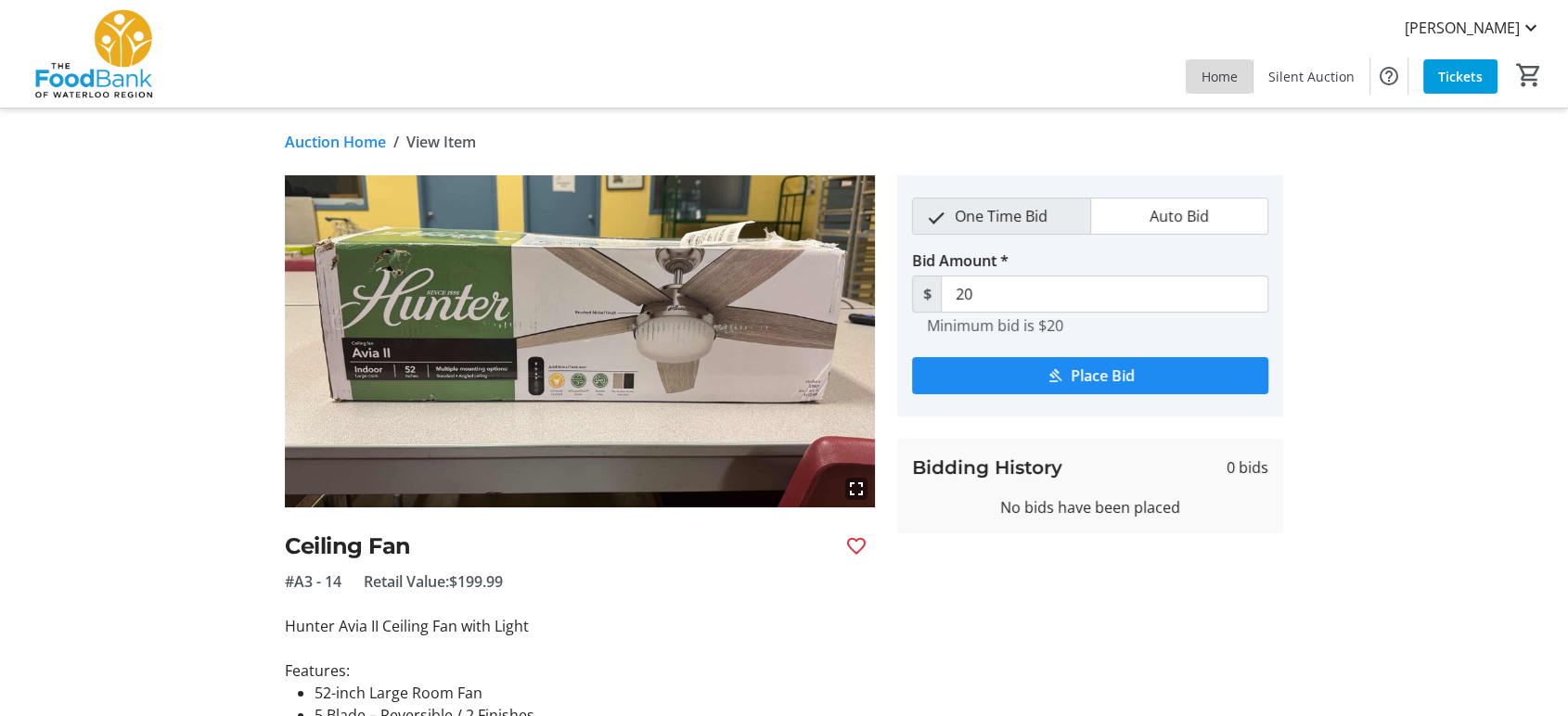
click at [1228, 85] on span "Home" at bounding box center [1219, 76] width 36 height 19
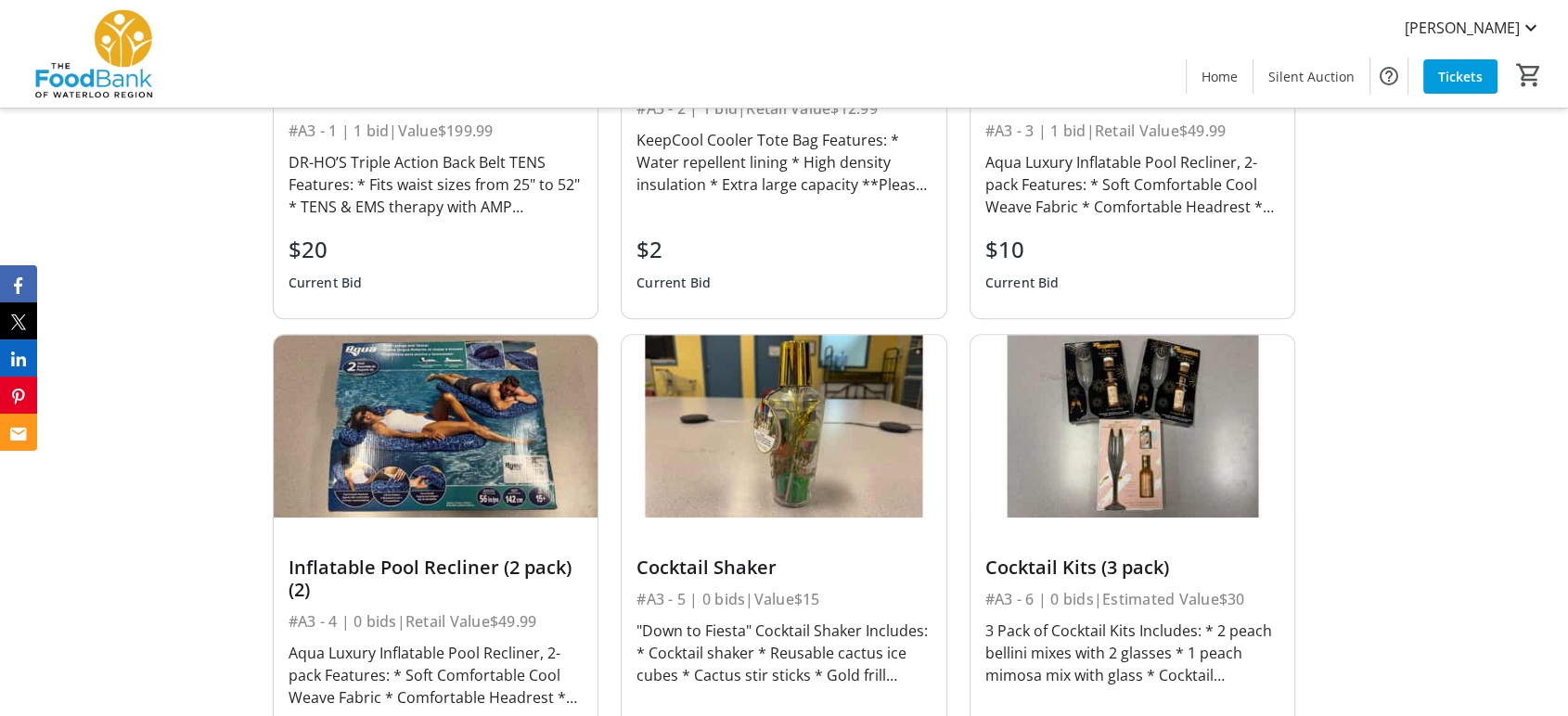
scroll to position [1134, 0]
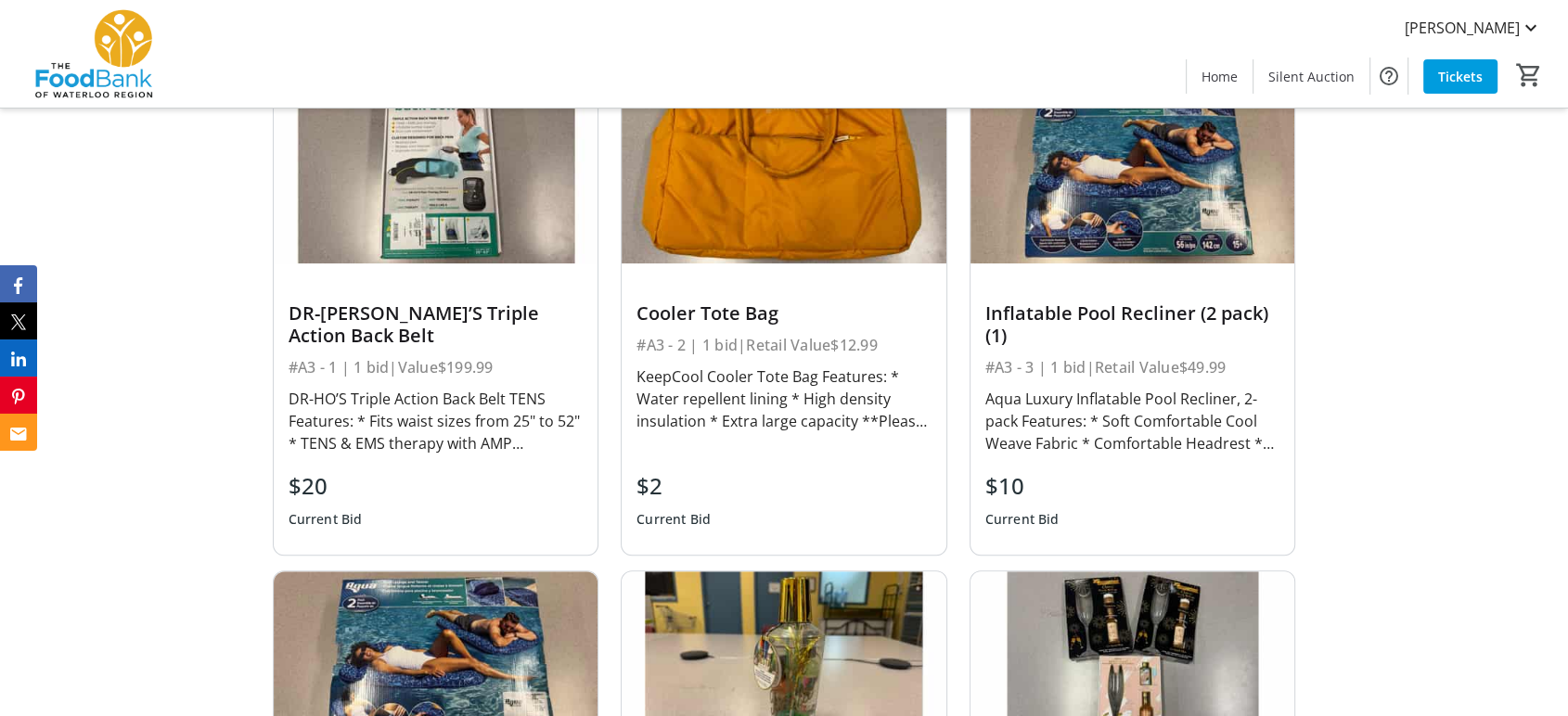
click at [307, 484] on div "$20" at bounding box center [325, 485] width 74 height 33
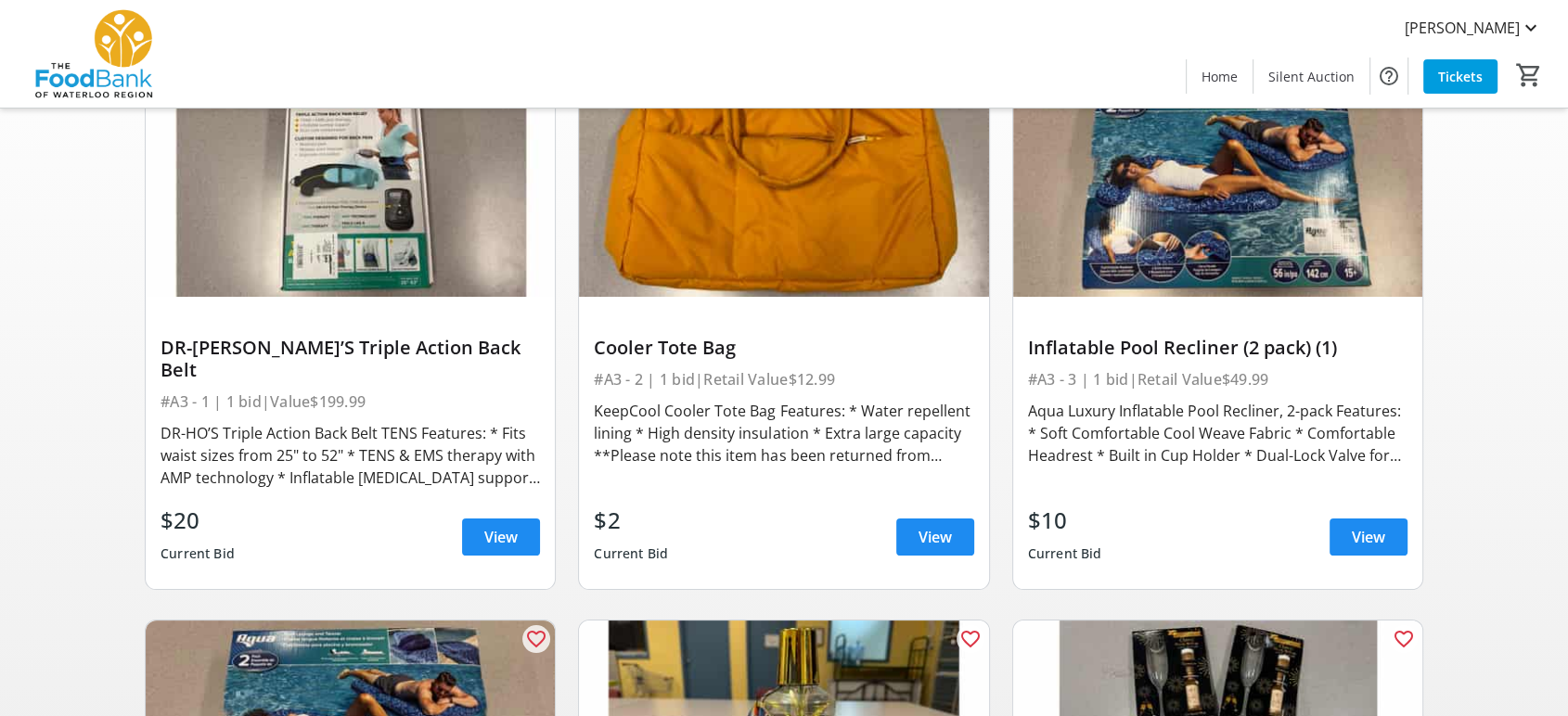
scroll to position [206, 0]
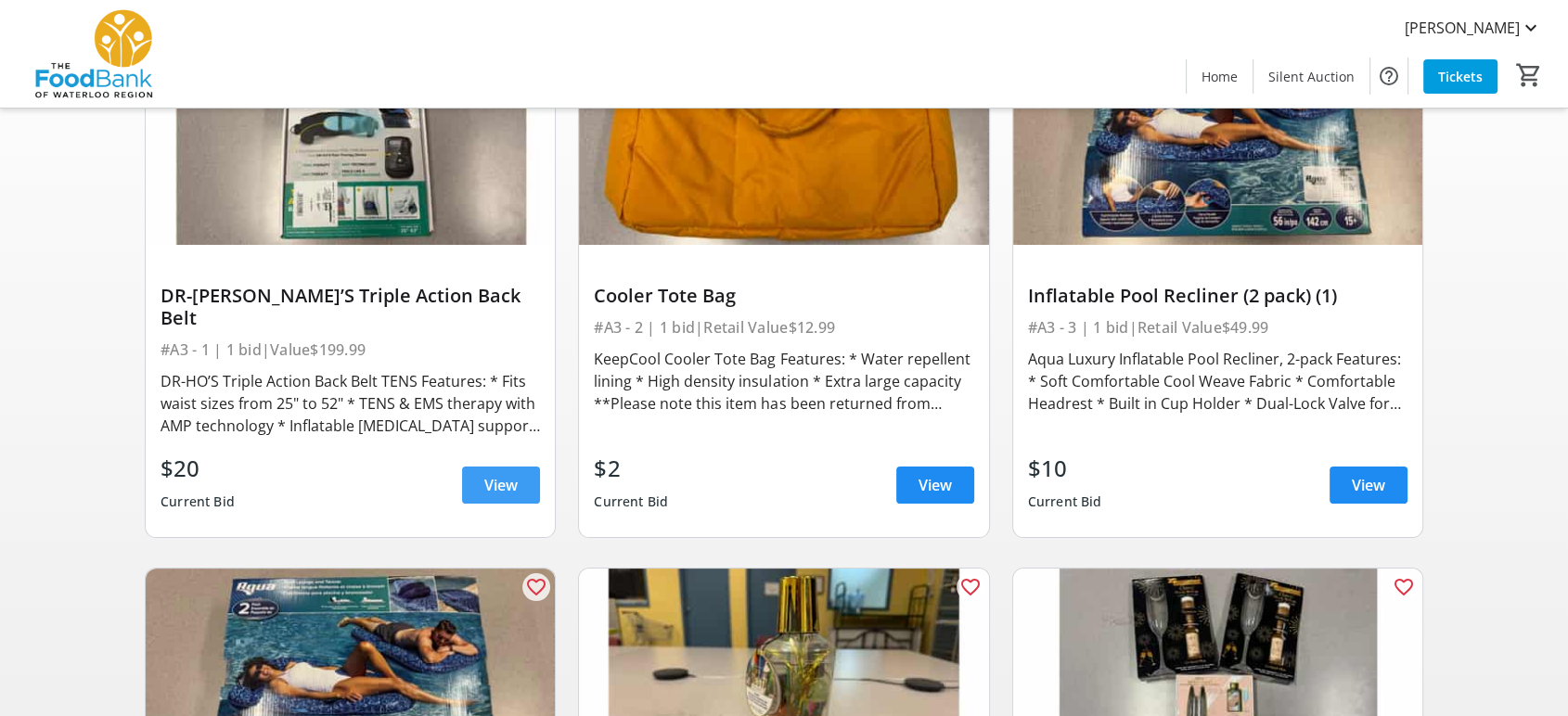
click at [507, 474] on span "View" at bounding box center [500, 485] width 33 height 22
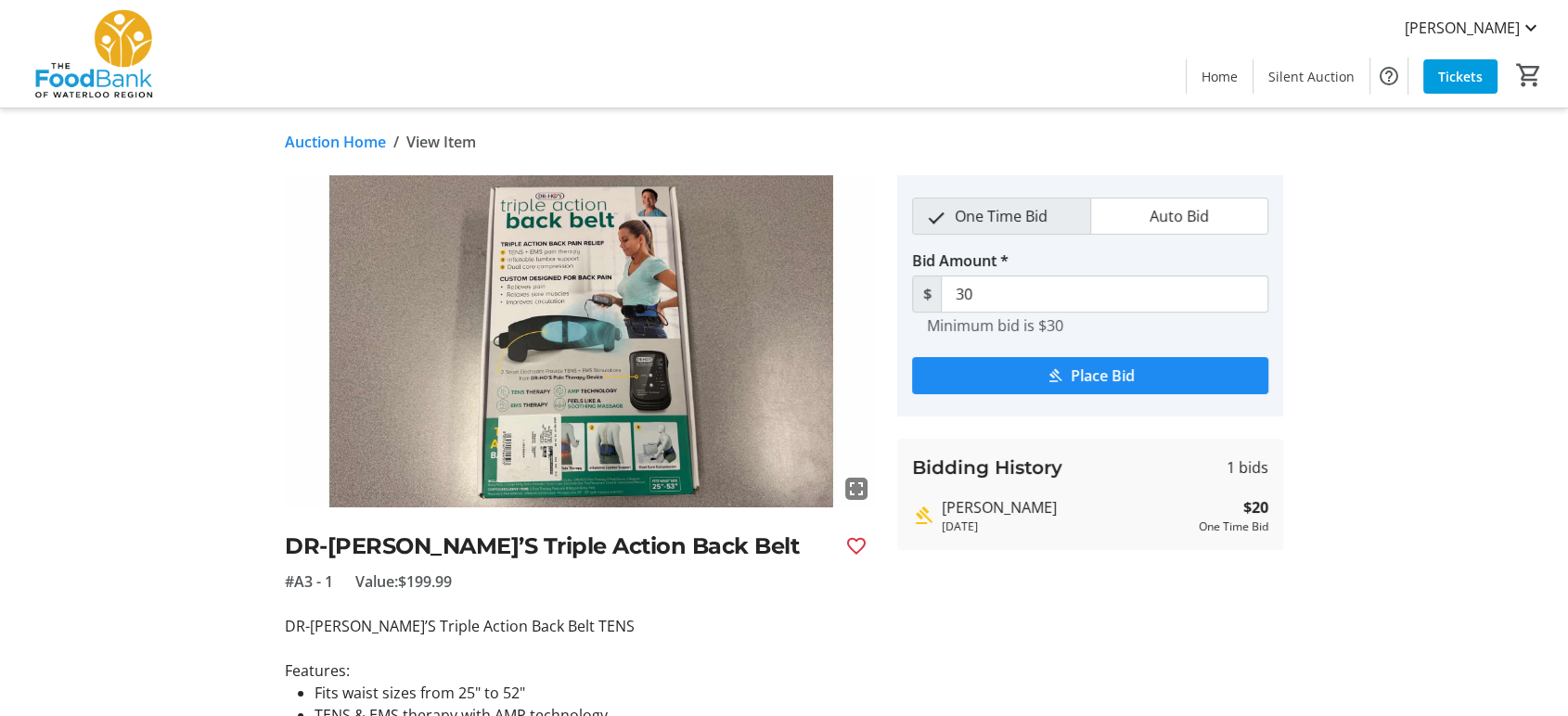
click at [600, 313] on img at bounding box center [580, 341] width 590 height 332
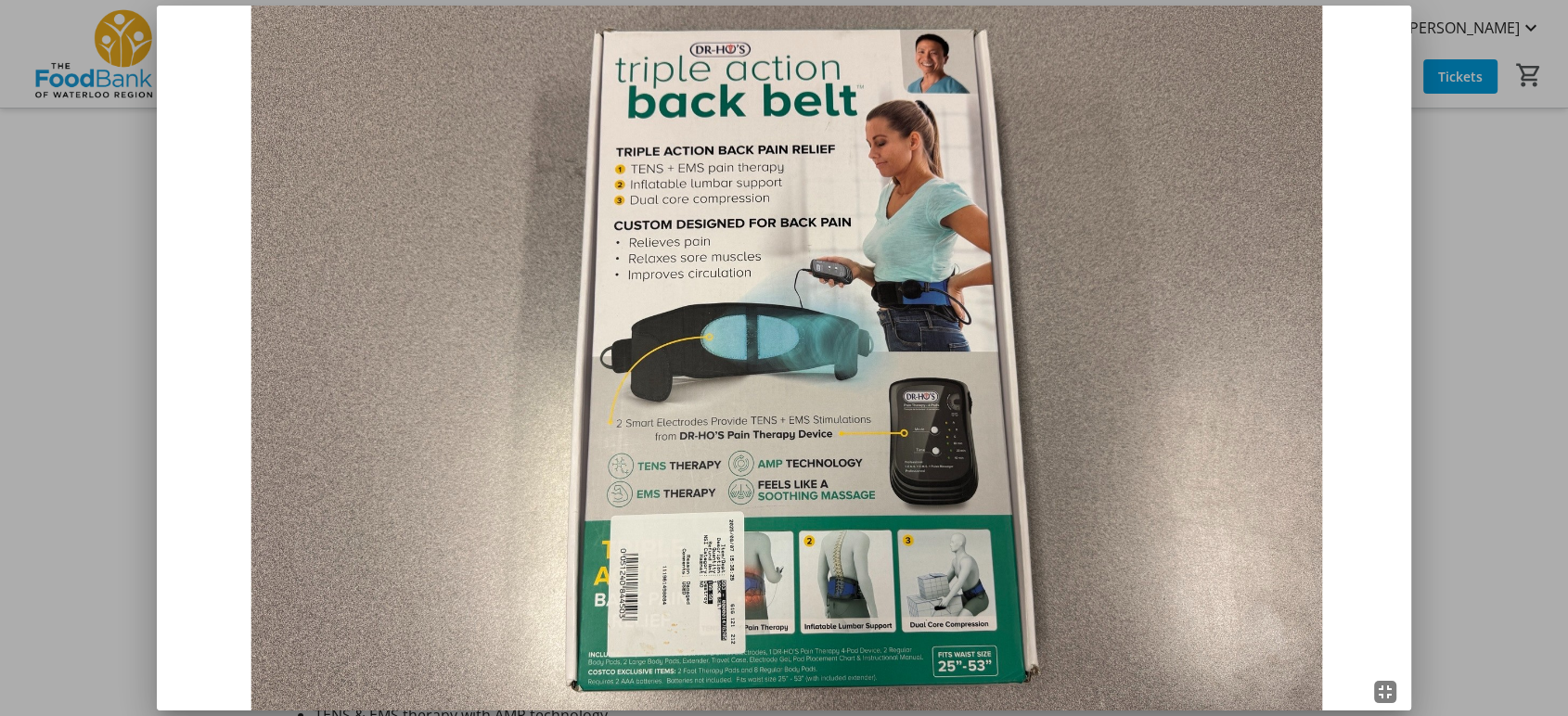
click at [732, 620] on img at bounding box center [784, 359] width 1254 height 706
click at [1393, 694] on mat-icon "fullscreen_exit" at bounding box center [1385, 692] width 22 height 22
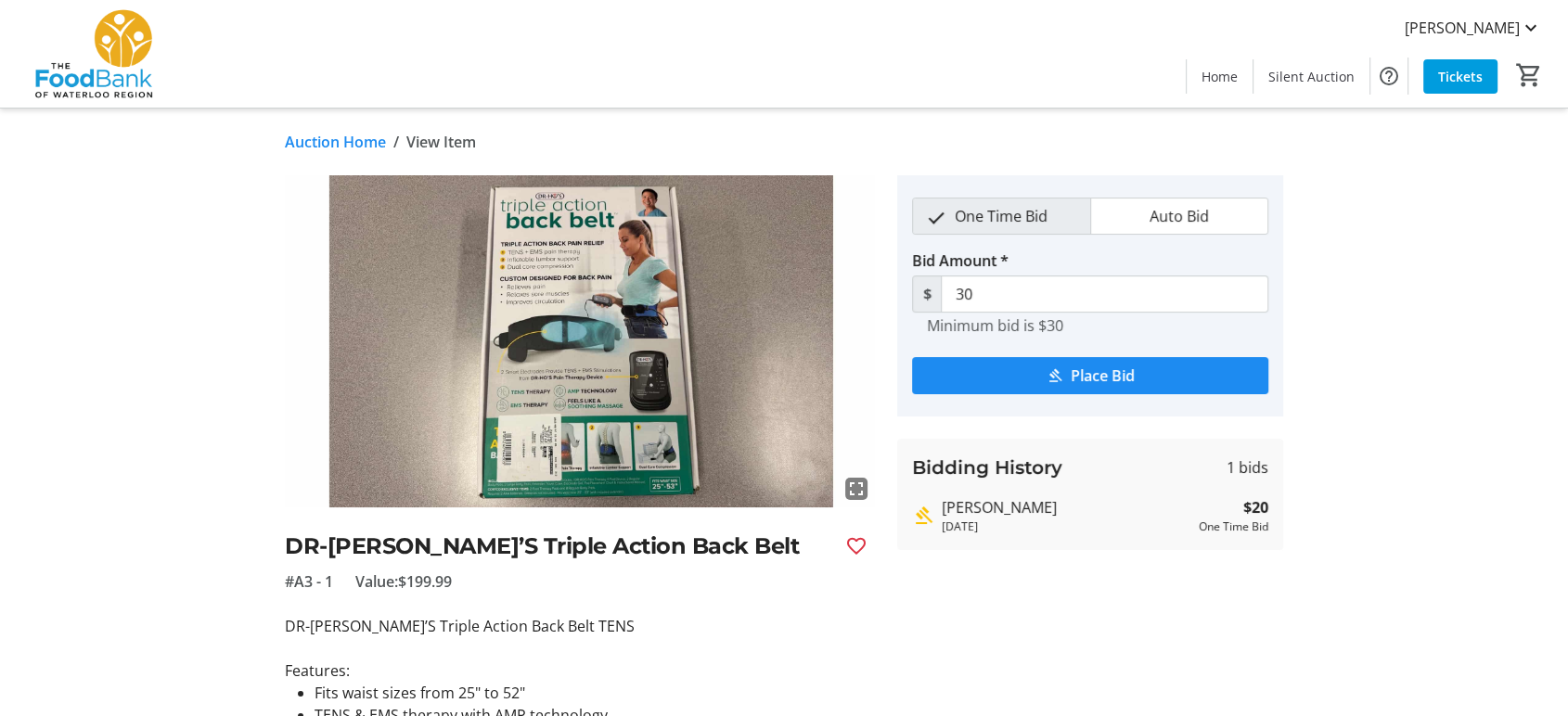
click at [852, 490] on mat-icon "fullscreen" at bounding box center [856, 489] width 22 height 22
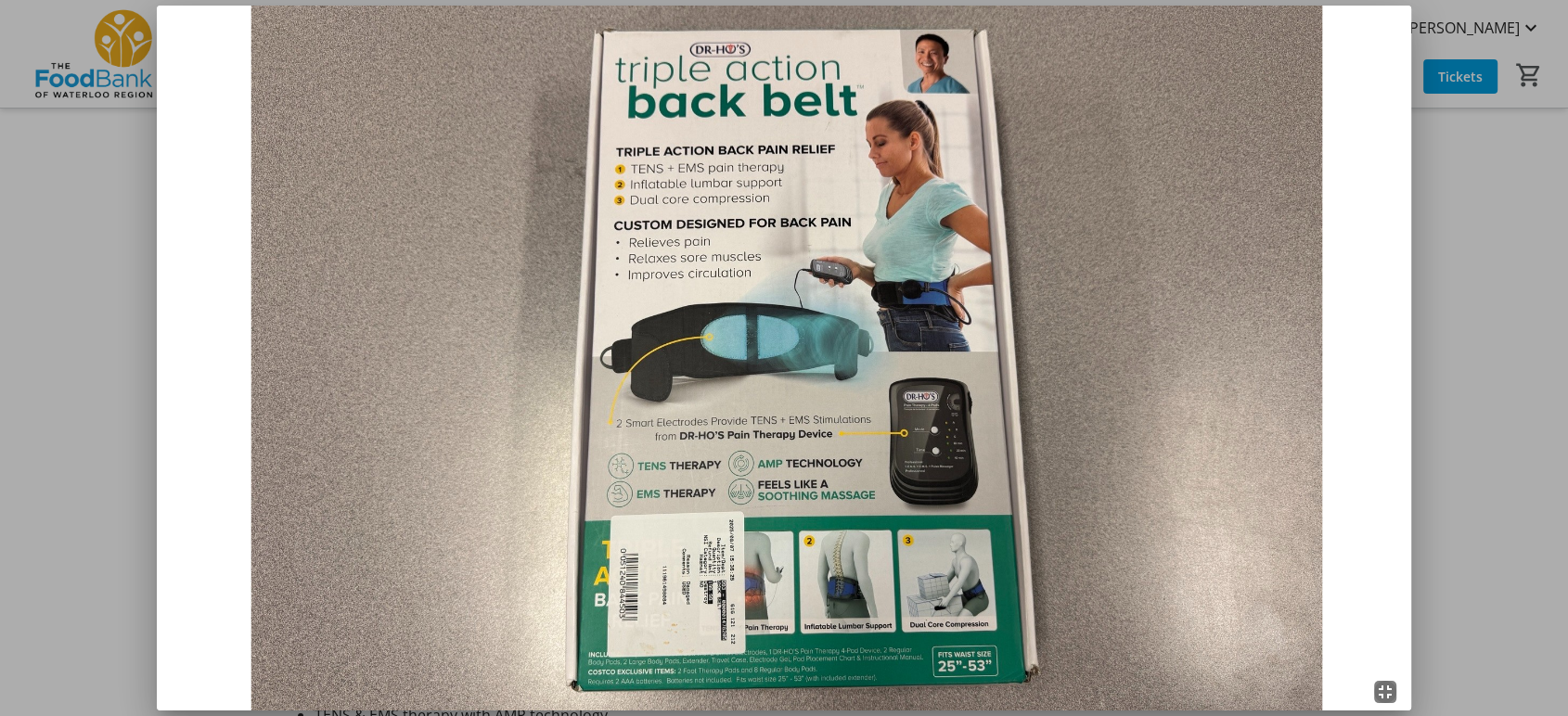
click at [871, 500] on img at bounding box center [784, 359] width 1254 height 706
click at [1396, 696] on mat-icon "fullscreen_exit" at bounding box center [1385, 692] width 22 height 22
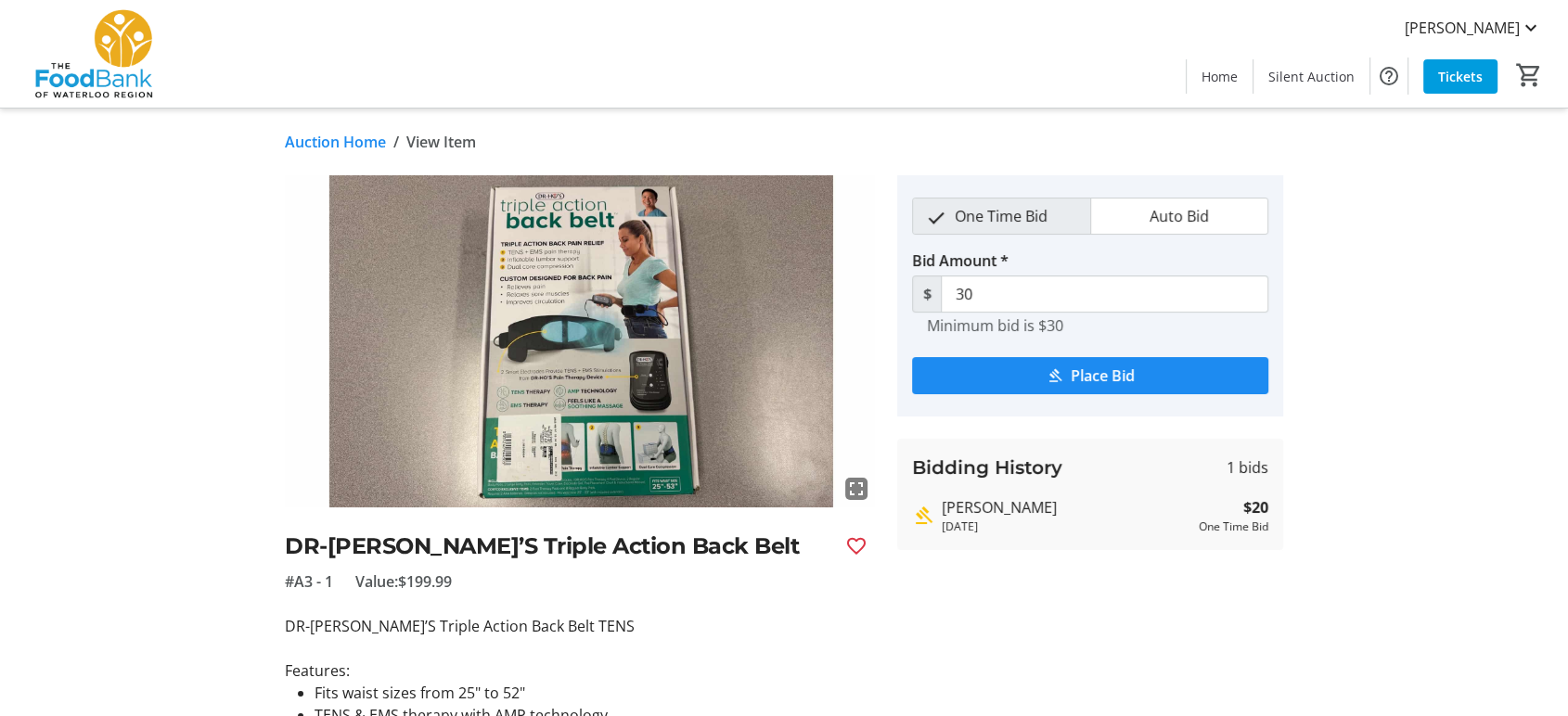
click at [306, 139] on link "Auction Home" at bounding box center [335, 142] width 101 height 22
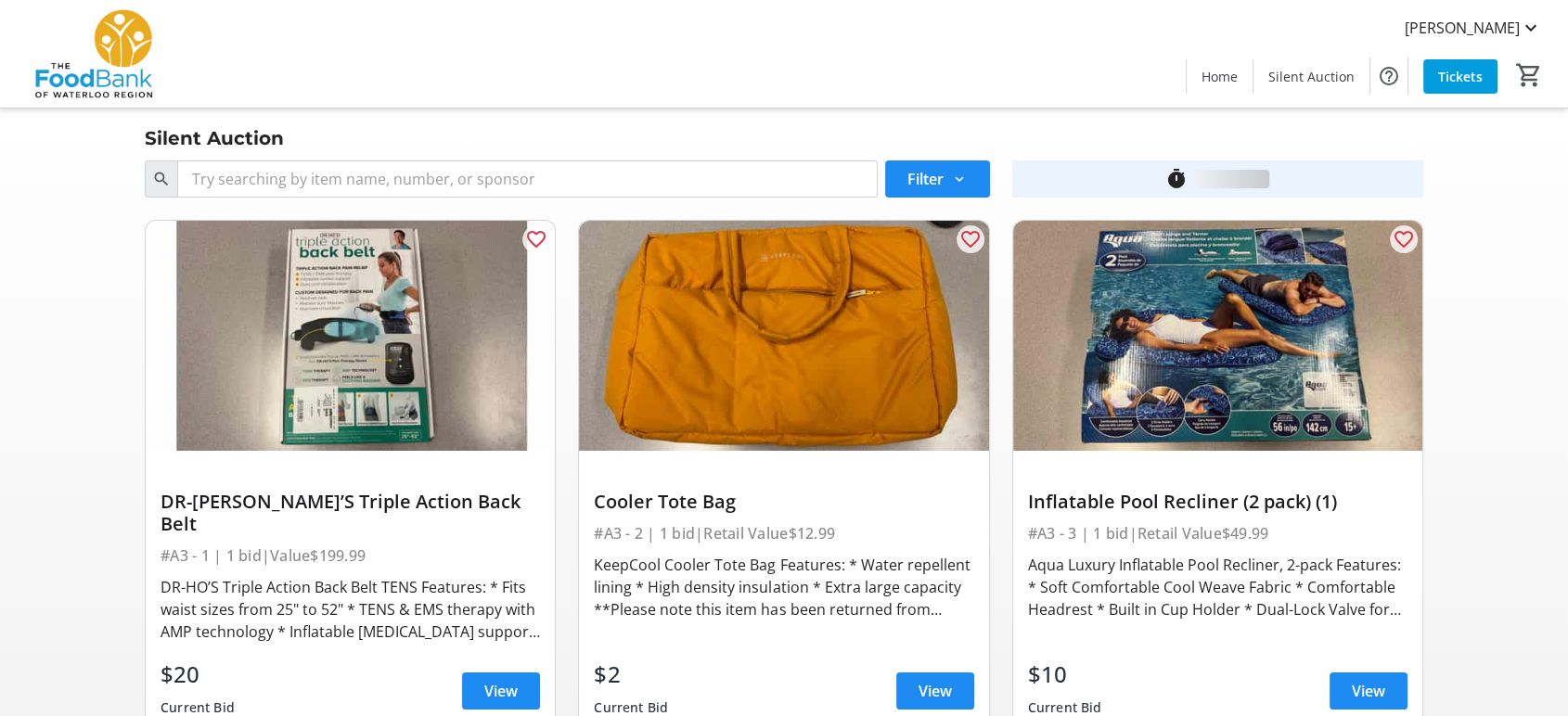
scroll to position [206, 0]
